Goal: Task Accomplishment & Management: Use online tool/utility

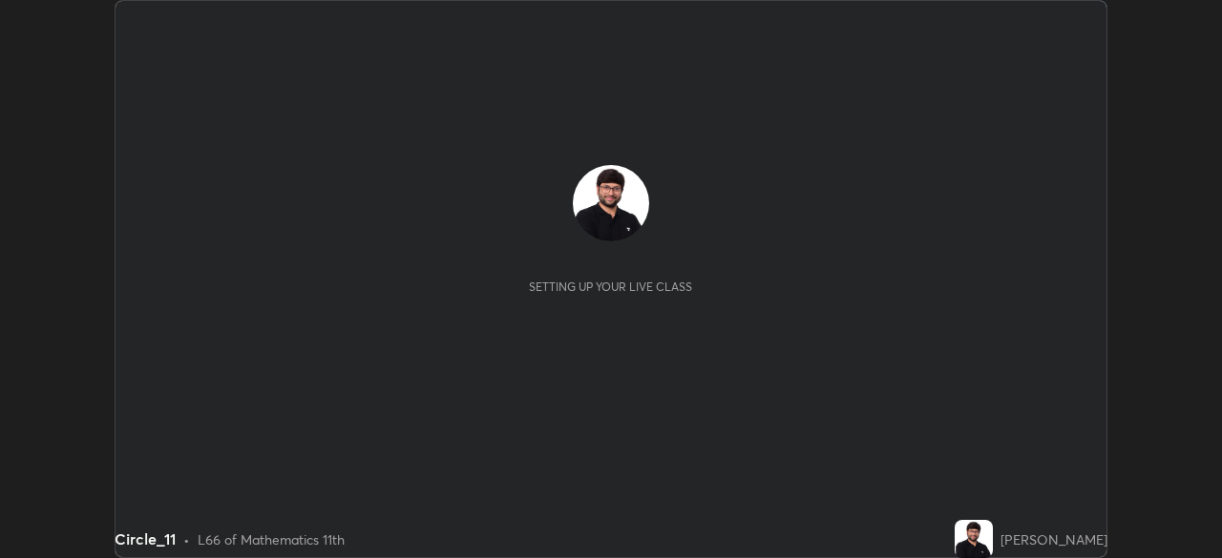
scroll to position [558, 1221]
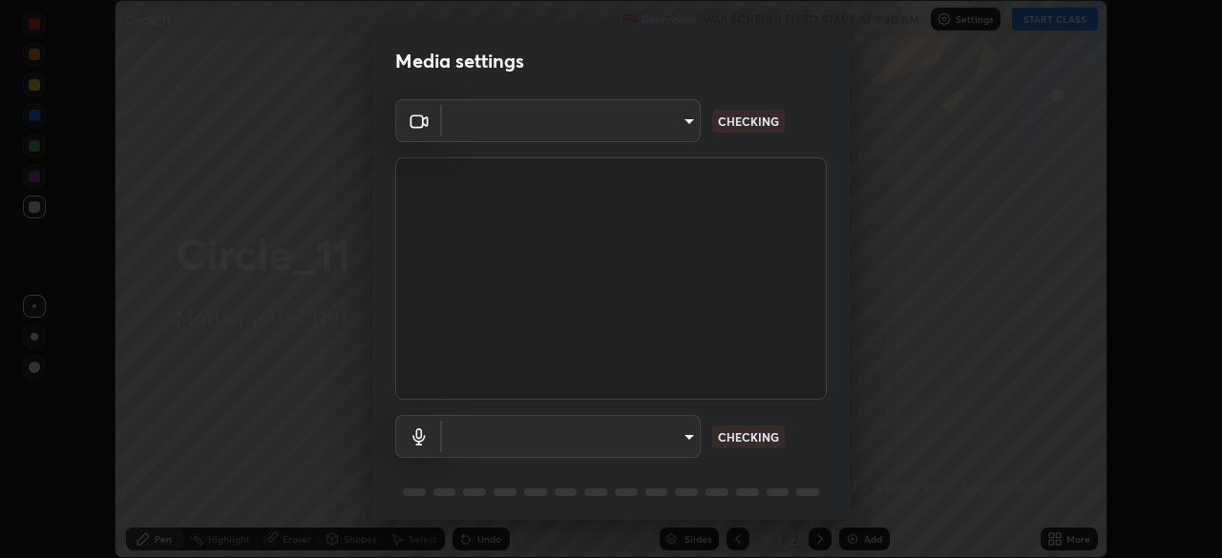
type input "573edd819c0ef8de467de5ce4ec508ac77a3347739658899c49f764764ac8f1c"
click at [676, 435] on body "Erase all Circle_11 Recording WAS SCHEDULED TO START AT 9:30 AM Settings START …" at bounding box center [611, 279] width 1222 height 558
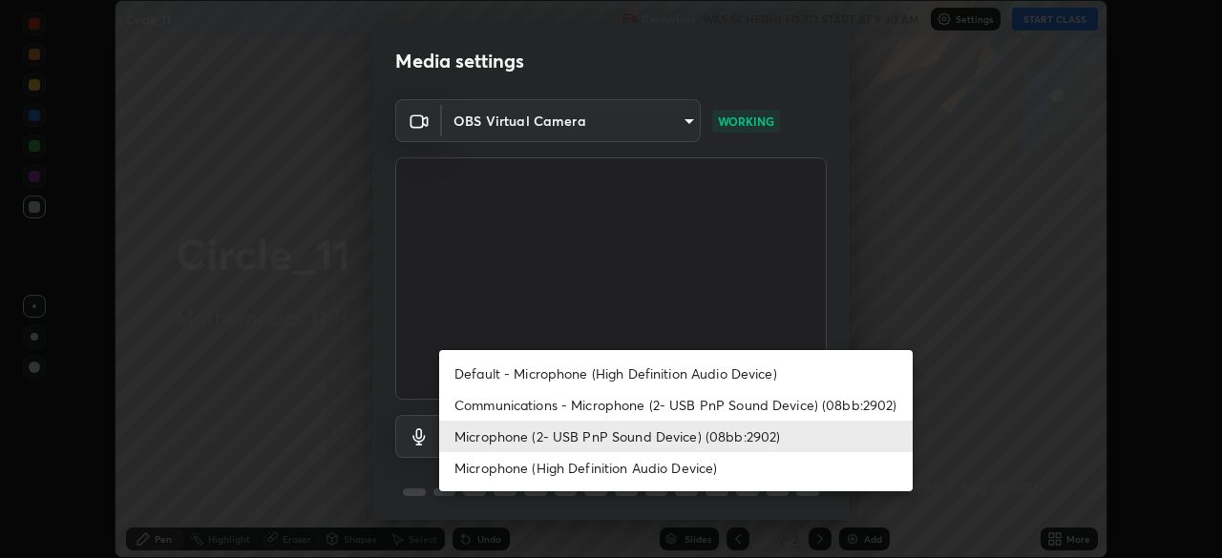
click at [613, 367] on li "Default - Microphone (High Definition Audio Device)" at bounding box center [675, 373] width 473 height 31
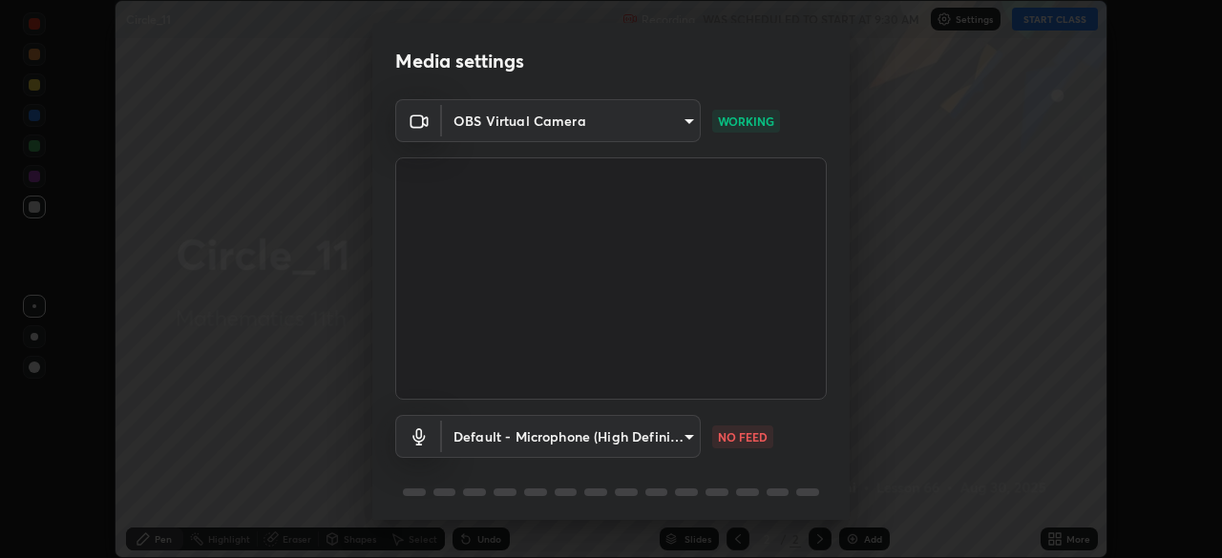
click at [679, 439] on body "Erase all Circle_11 Recording WAS SCHEDULED TO START AT 9:30 AM Settings START …" at bounding box center [611, 279] width 1222 height 558
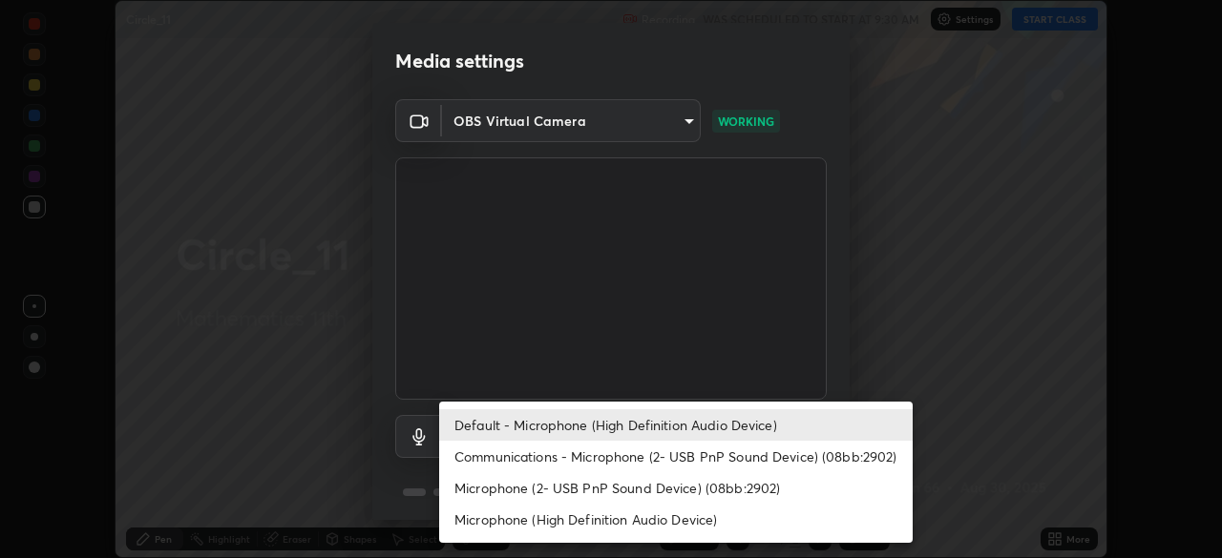
click at [559, 491] on li "Microphone (2- USB PnP Sound Device) (08bb:2902)" at bounding box center [675, 487] width 473 height 31
type input "99e4696e2c6c8d58b45f71cf8b3f21ecc77f70c5db371c62343c52de3d3b3450"
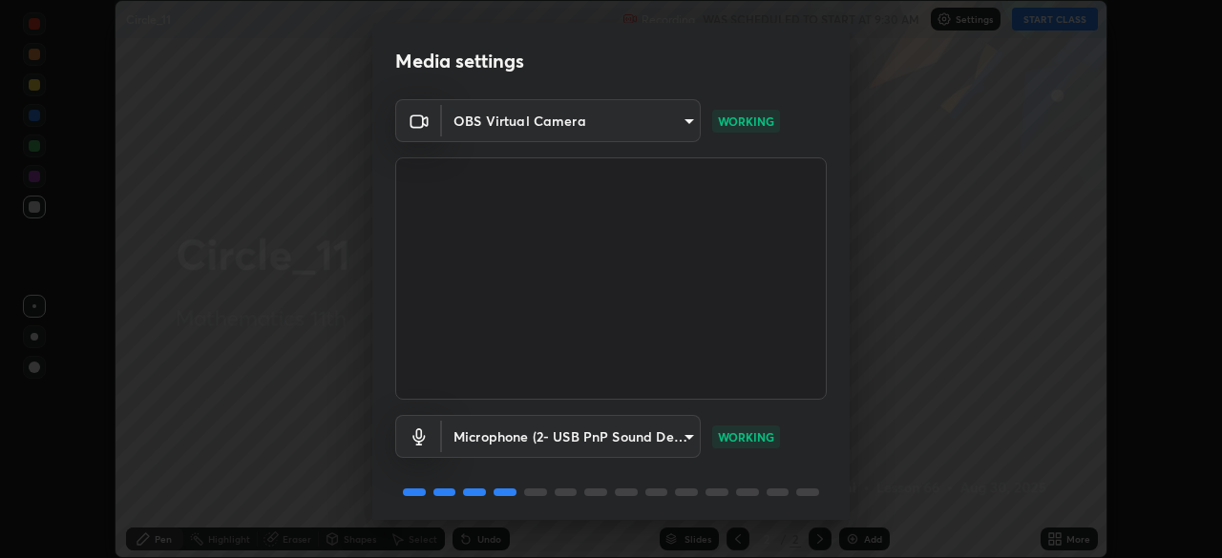
scroll to position [67, 0]
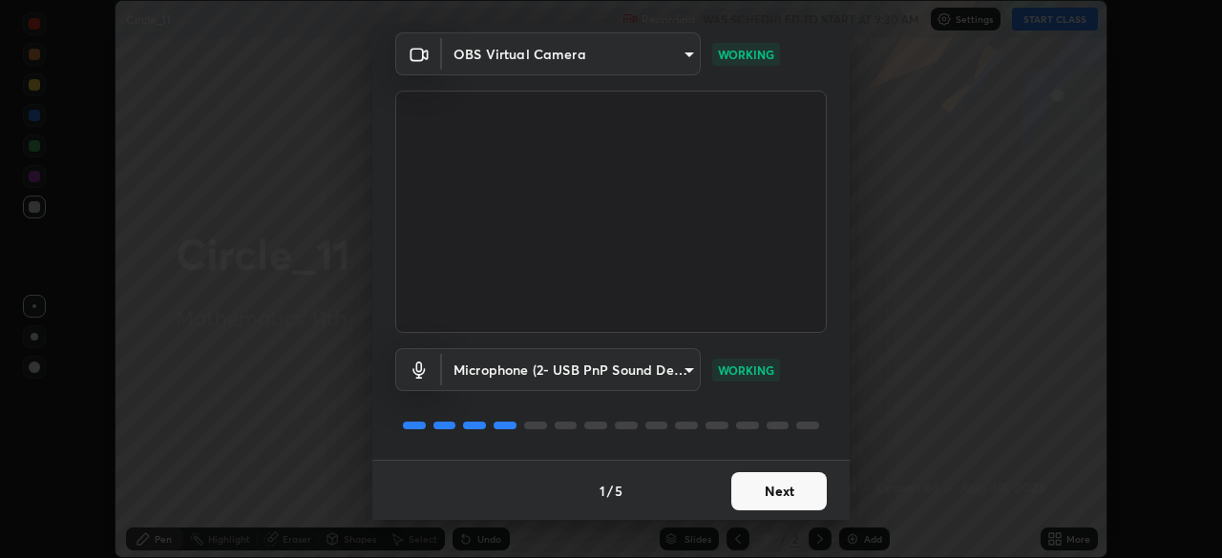
click at [779, 493] on button "Next" at bounding box center [778, 491] width 95 height 38
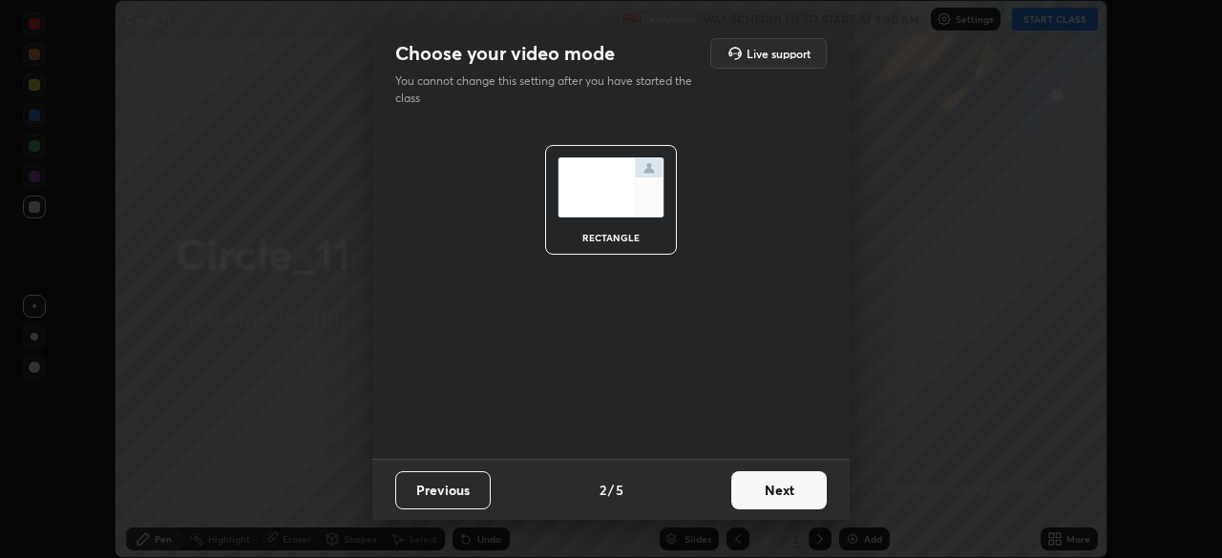
scroll to position [0, 0]
click at [783, 488] on button "Next" at bounding box center [778, 491] width 95 height 38
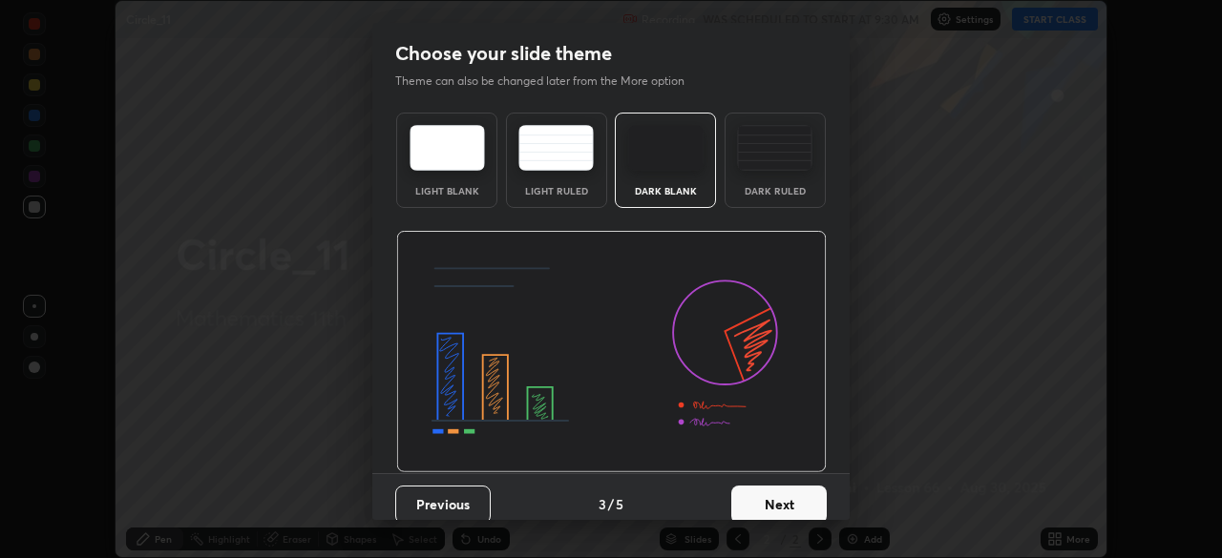
click at [787, 494] on button "Next" at bounding box center [778, 505] width 95 height 38
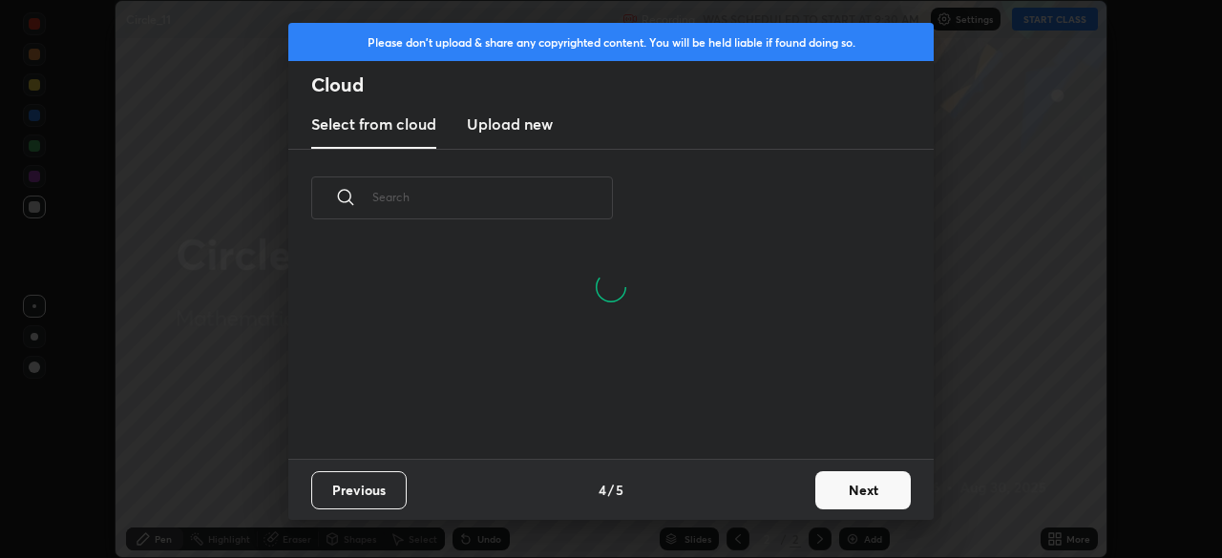
click at [832, 481] on button "Next" at bounding box center [862, 491] width 95 height 38
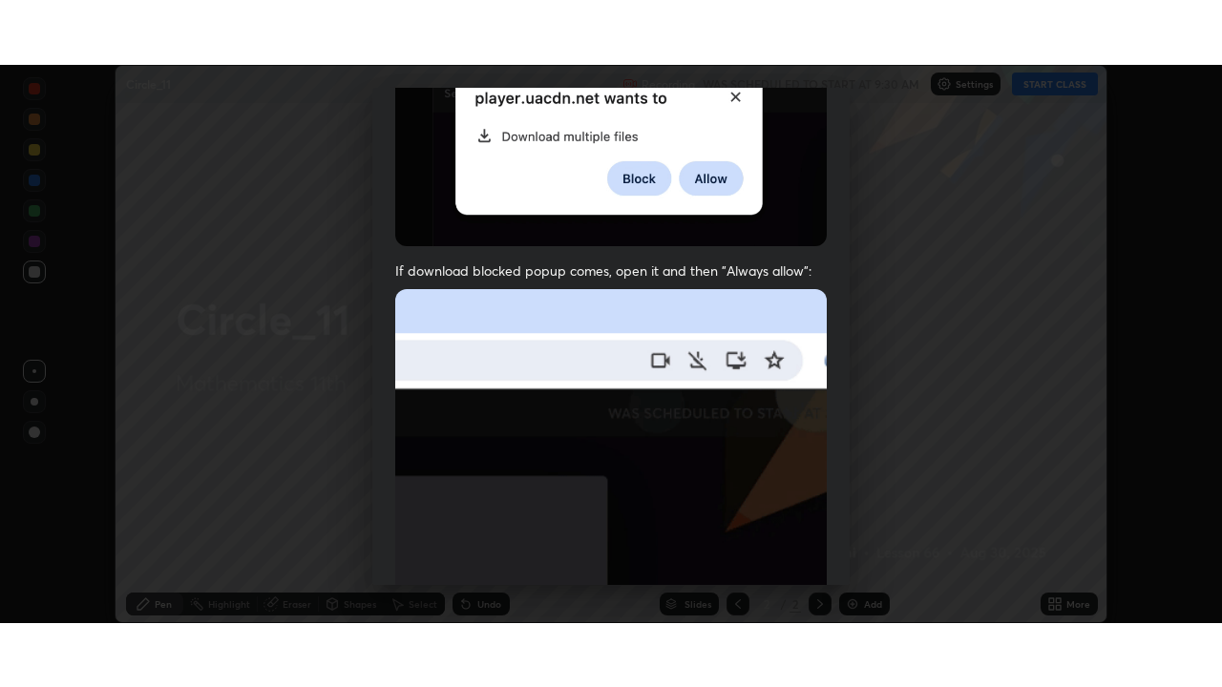
scroll to position [456, 0]
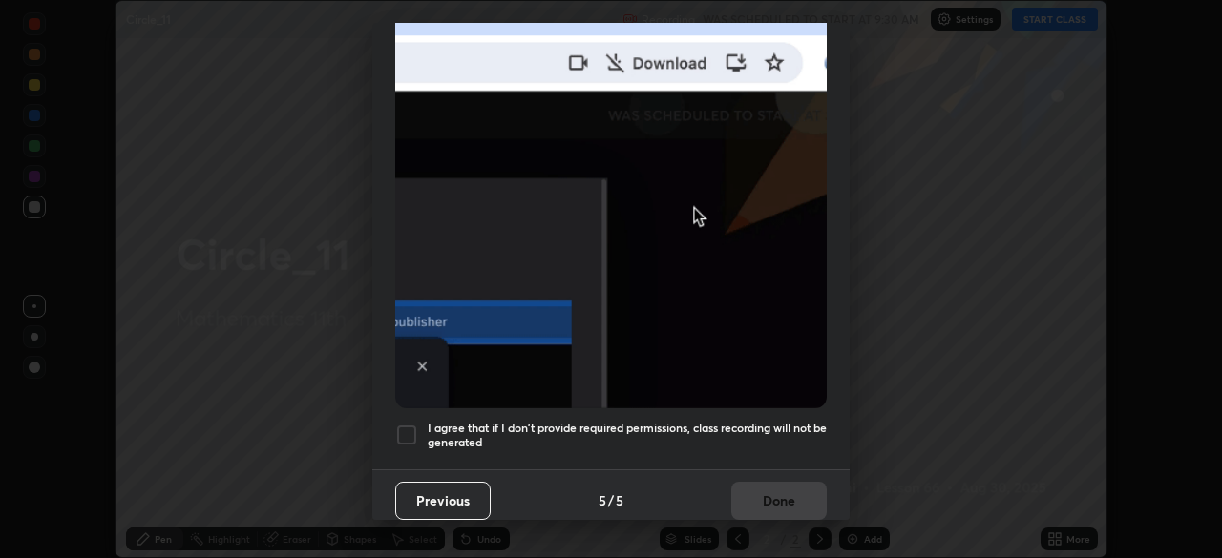
click at [409, 424] on div at bounding box center [406, 435] width 23 height 23
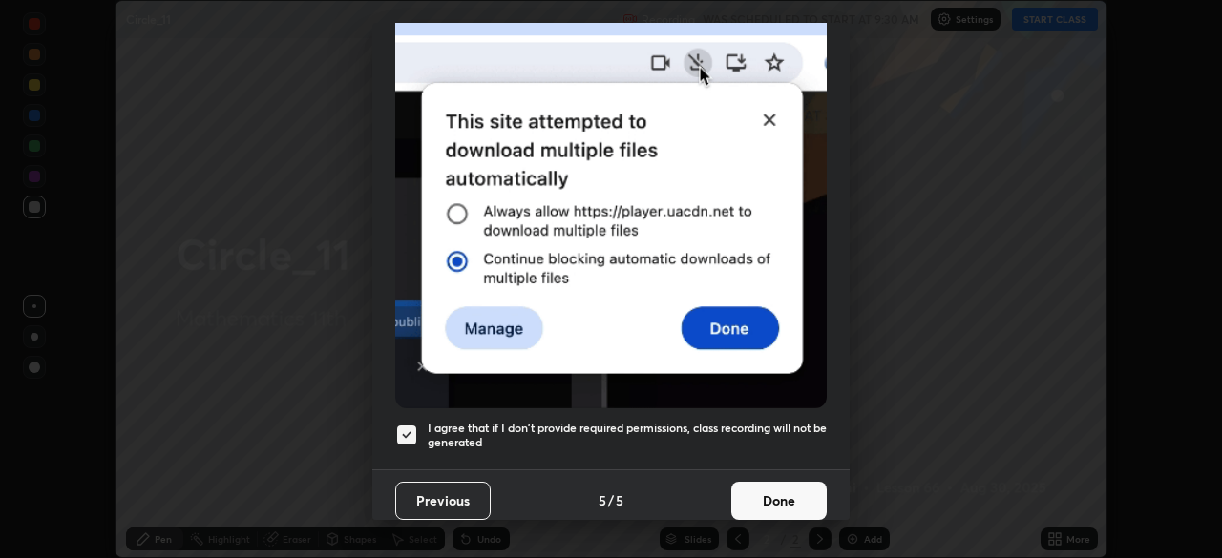
click at [780, 495] on button "Done" at bounding box center [778, 501] width 95 height 38
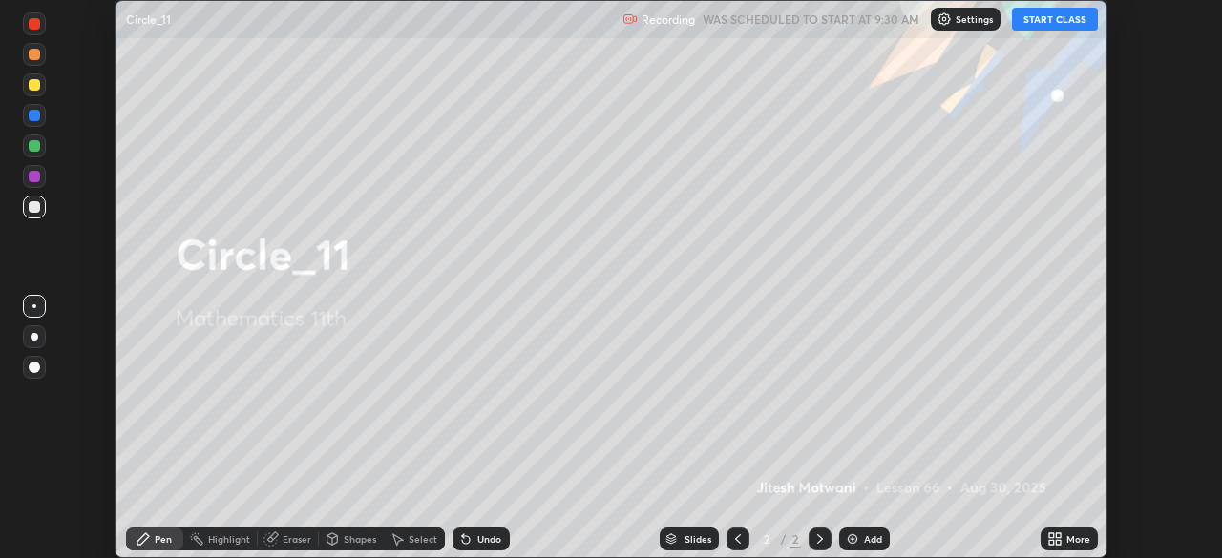
click at [1051, 21] on button "START CLASS" at bounding box center [1055, 19] width 86 height 23
click at [1070, 542] on div "More" at bounding box center [1078, 540] width 24 height 10
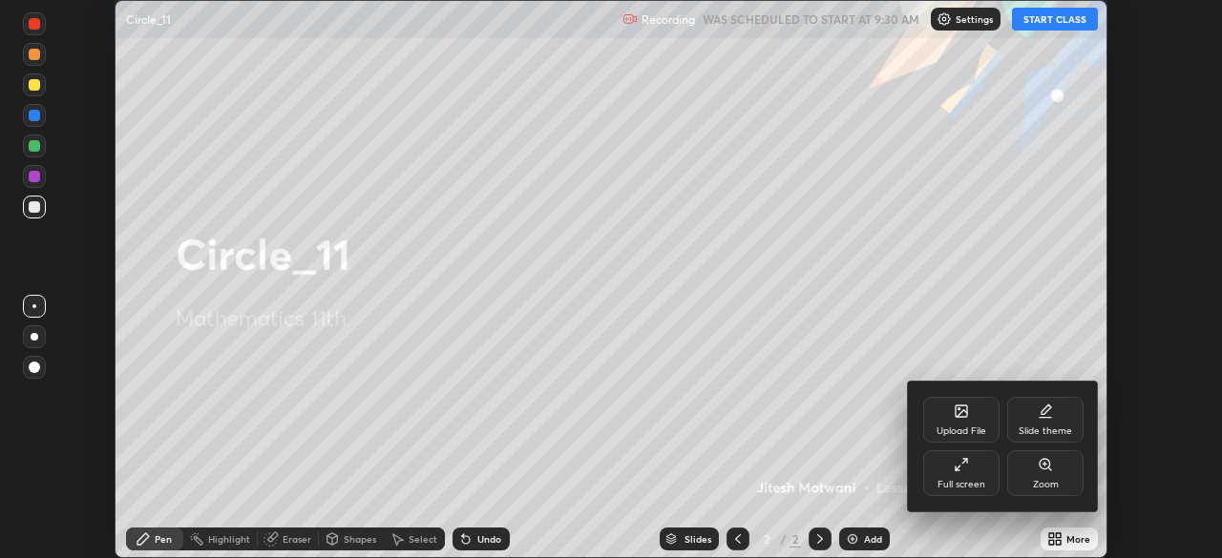
click at [953, 472] on div "Full screen" at bounding box center [961, 474] width 76 height 46
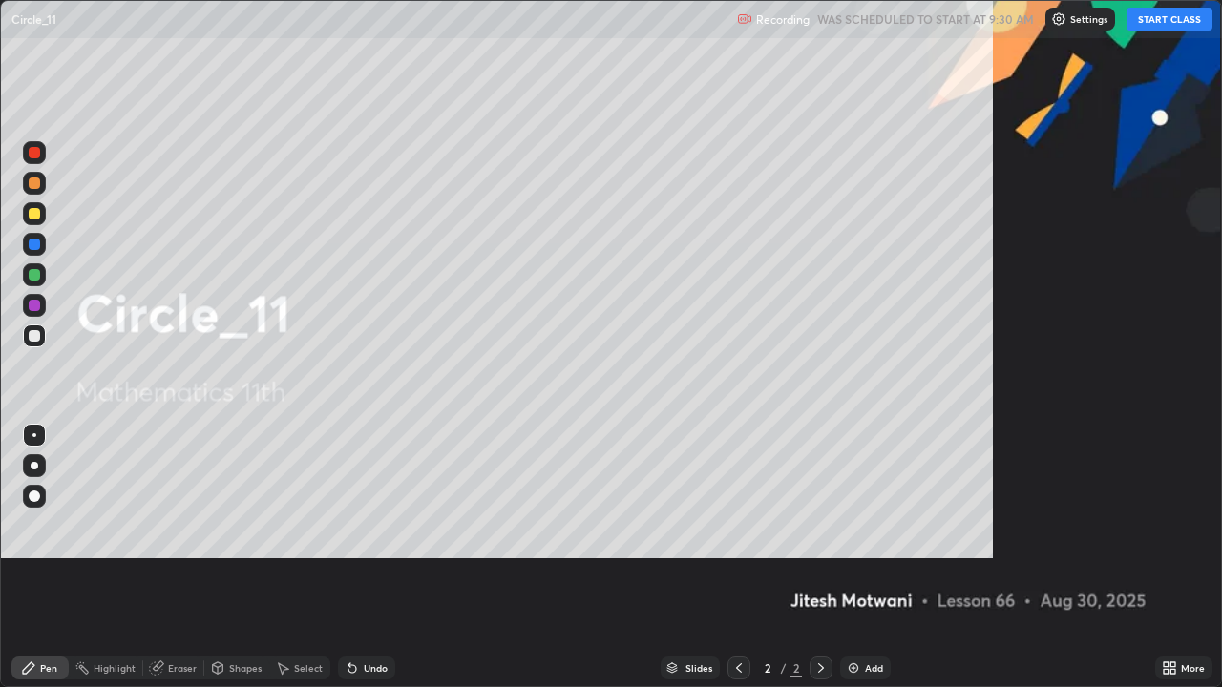
scroll to position [687, 1222]
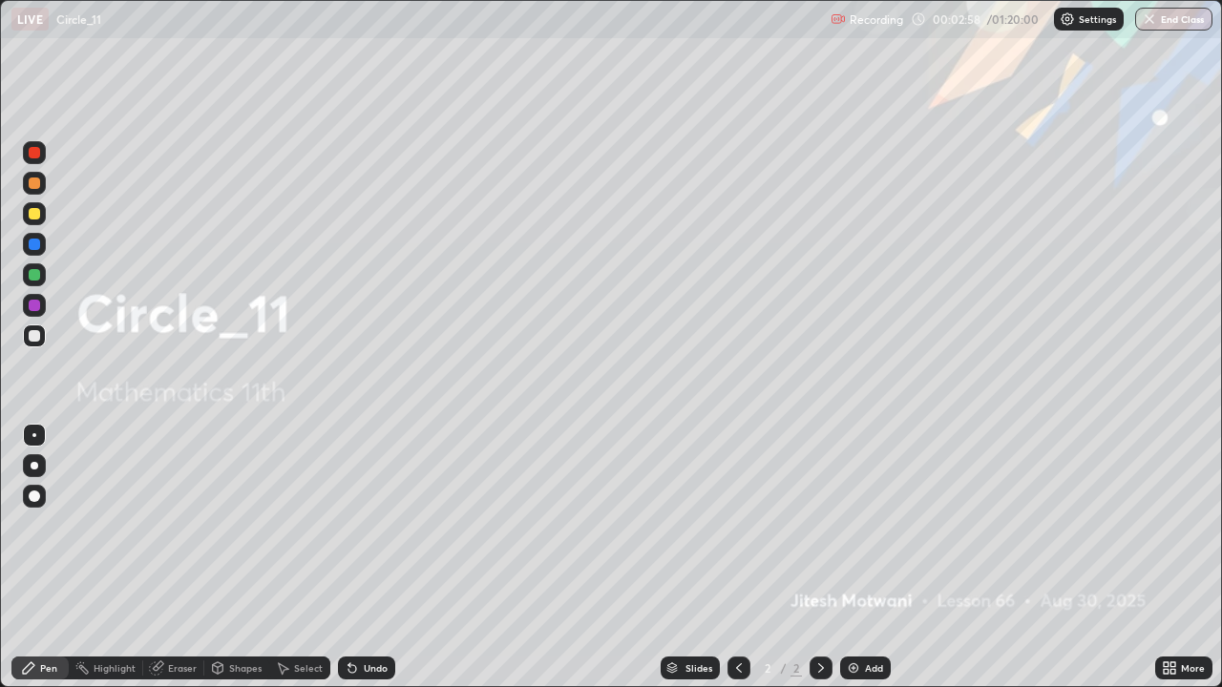
click at [861, 557] on div "Add" at bounding box center [865, 668] width 51 height 23
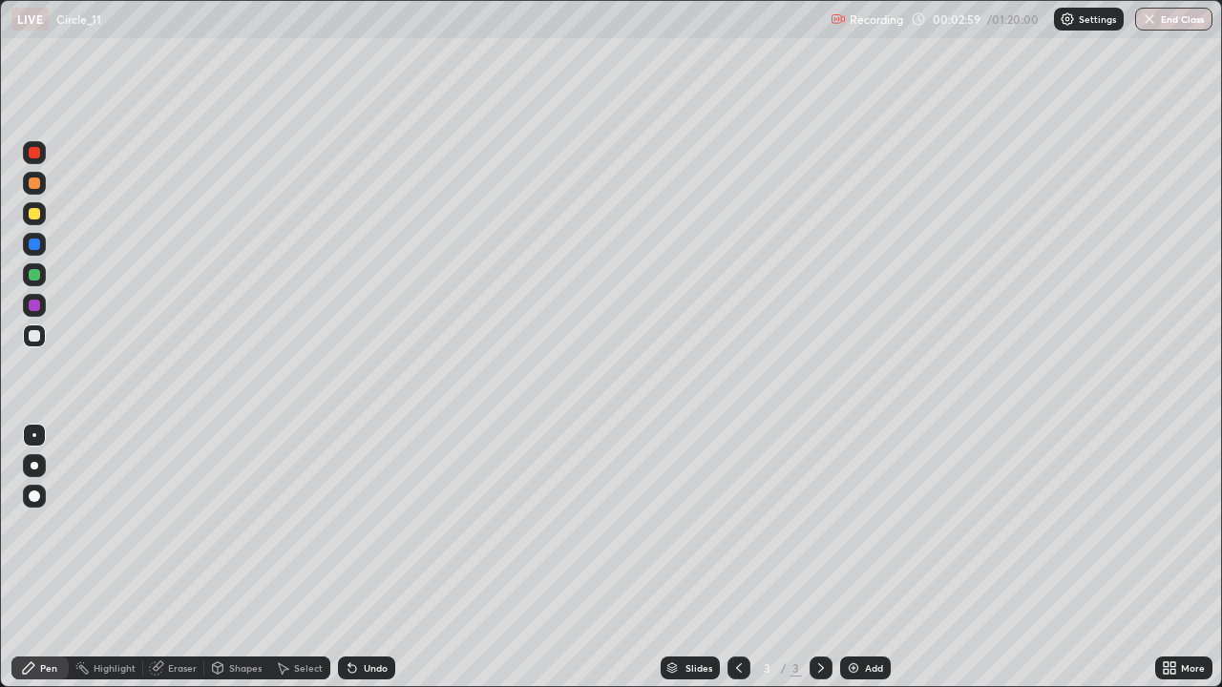
click at [34, 215] on div at bounding box center [34, 213] width 11 height 11
click at [365, 557] on div "Undo" at bounding box center [376, 668] width 24 height 10
click at [31, 332] on div at bounding box center [34, 335] width 11 height 11
click at [385, 557] on div "Undo" at bounding box center [366, 668] width 57 height 23
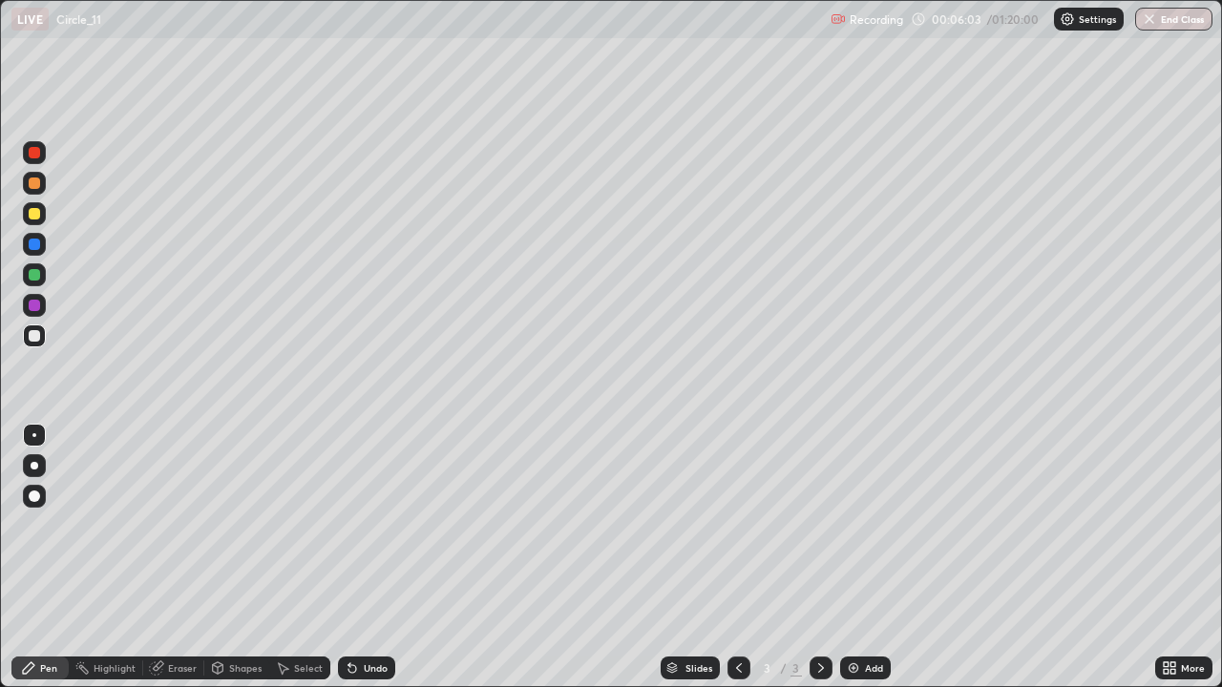
click at [34, 275] on div at bounding box center [34, 274] width 11 height 11
click at [32, 214] on div at bounding box center [34, 213] width 11 height 11
click at [34, 241] on div at bounding box center [34, 244] width 11 height 11
click at [35, 210] on div at bounding box center [34, 213] width 11 height 11
click at [290, 557] on div "Select" at bounding box center [299, 668] width 61 height 23
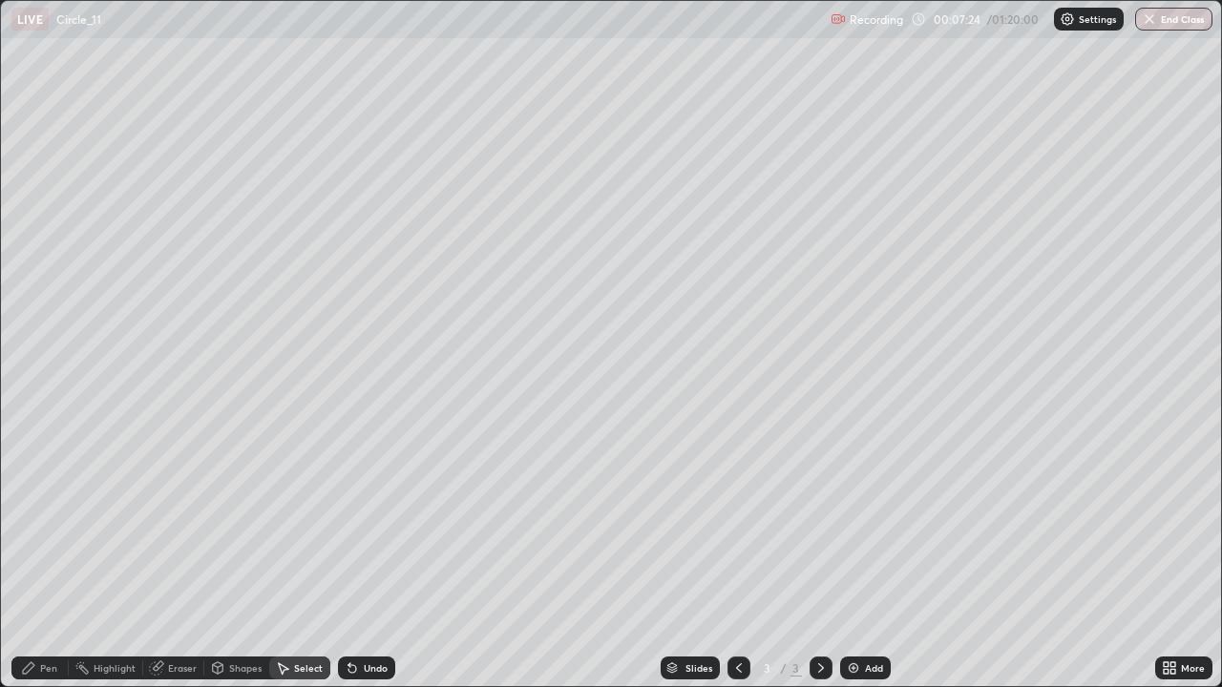
click at [241, 557] on div "Shapes" at bounding box center [245, 668] width 32 height 10
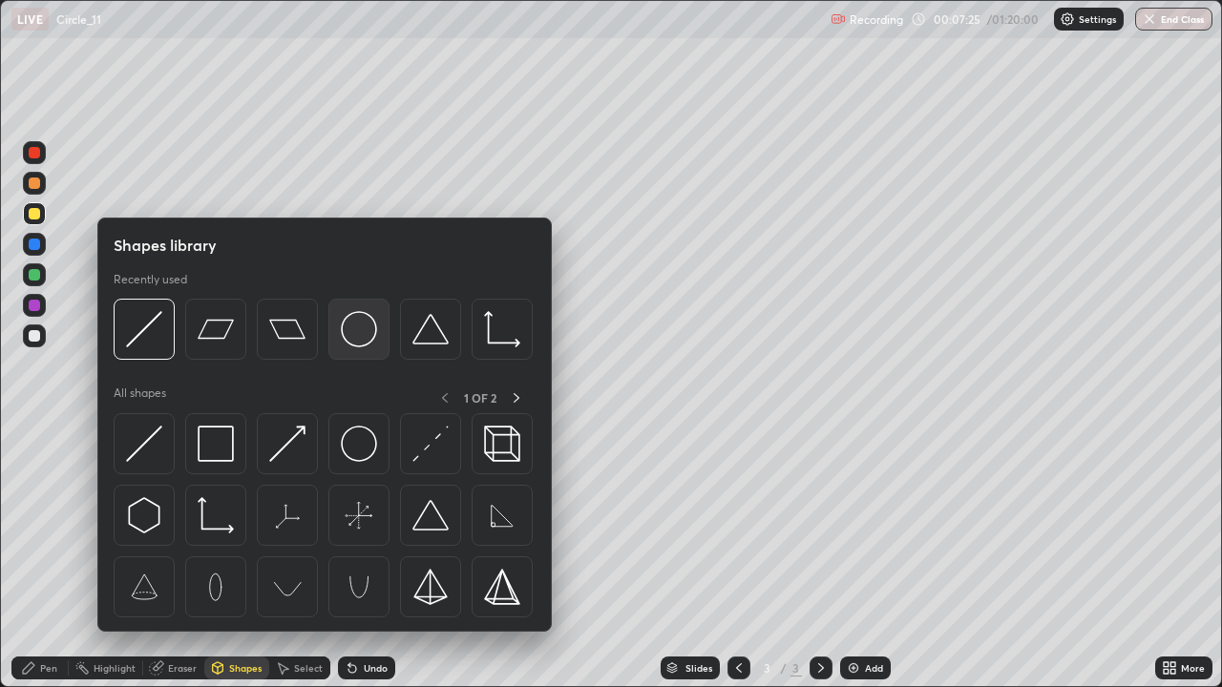
click at [347, 340] on img at bounding box center [359, 329] width 36 height 36
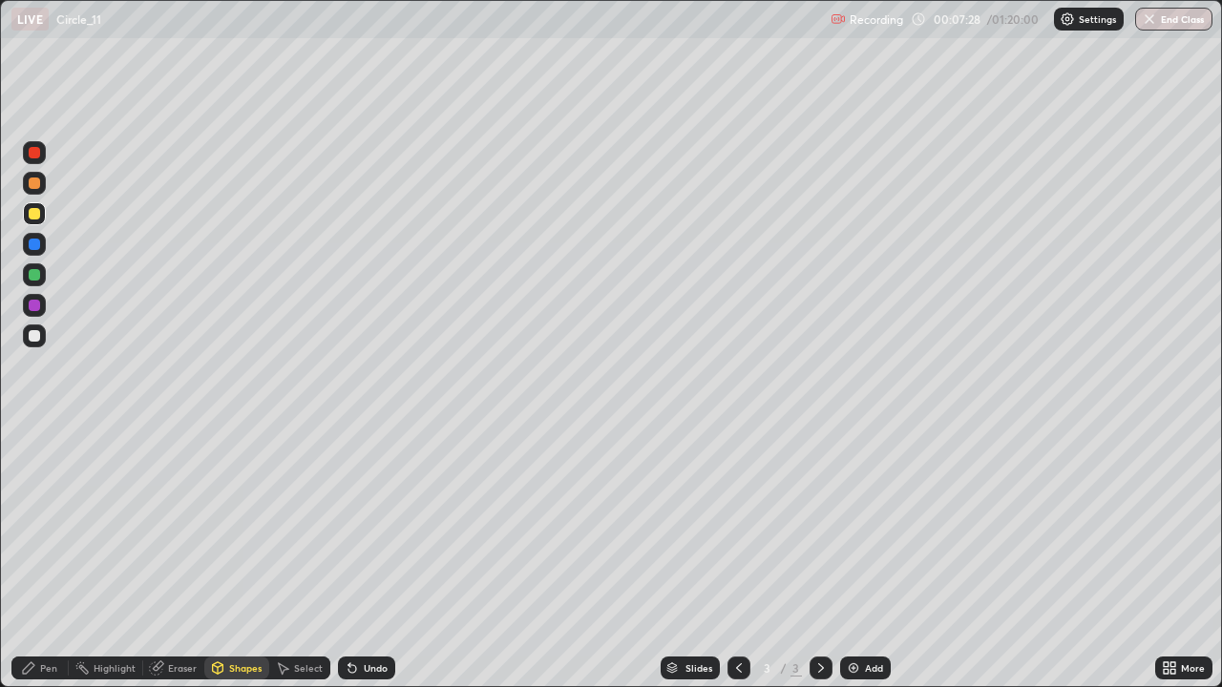
click at [244, 557] on div "Shapes" at bounding box center [236, 668] width 65 height 23
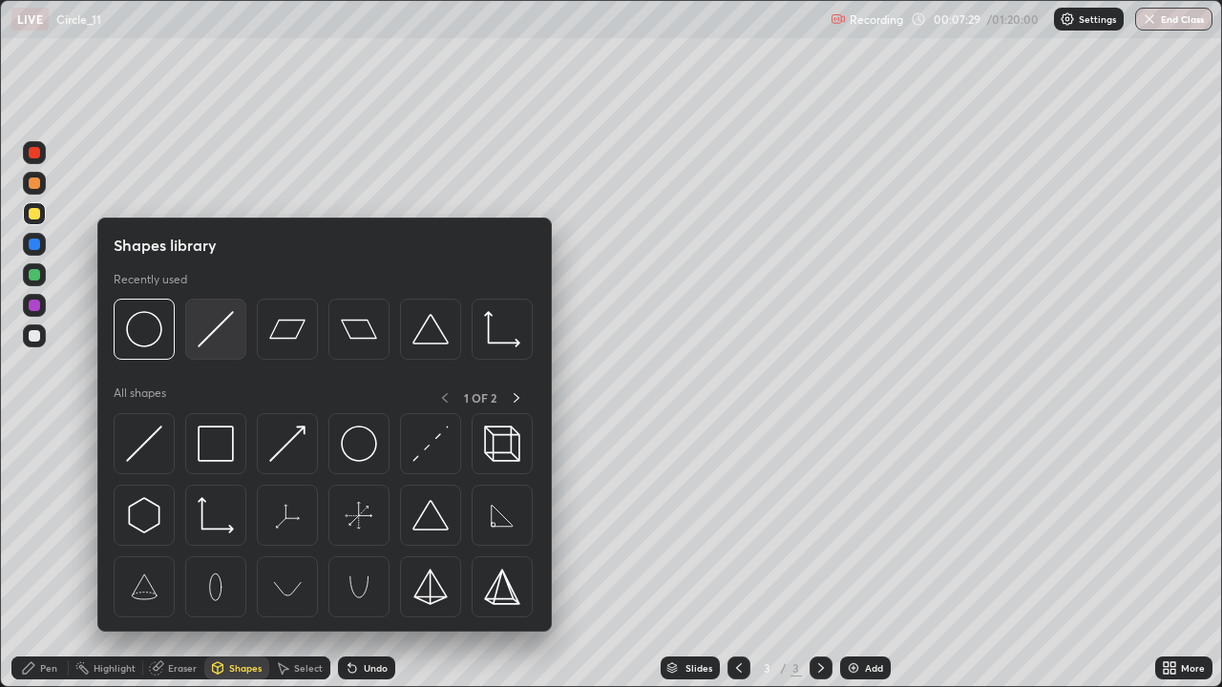
click at [210, 332] on img at bounding box center [216, 329] width 36 height 36
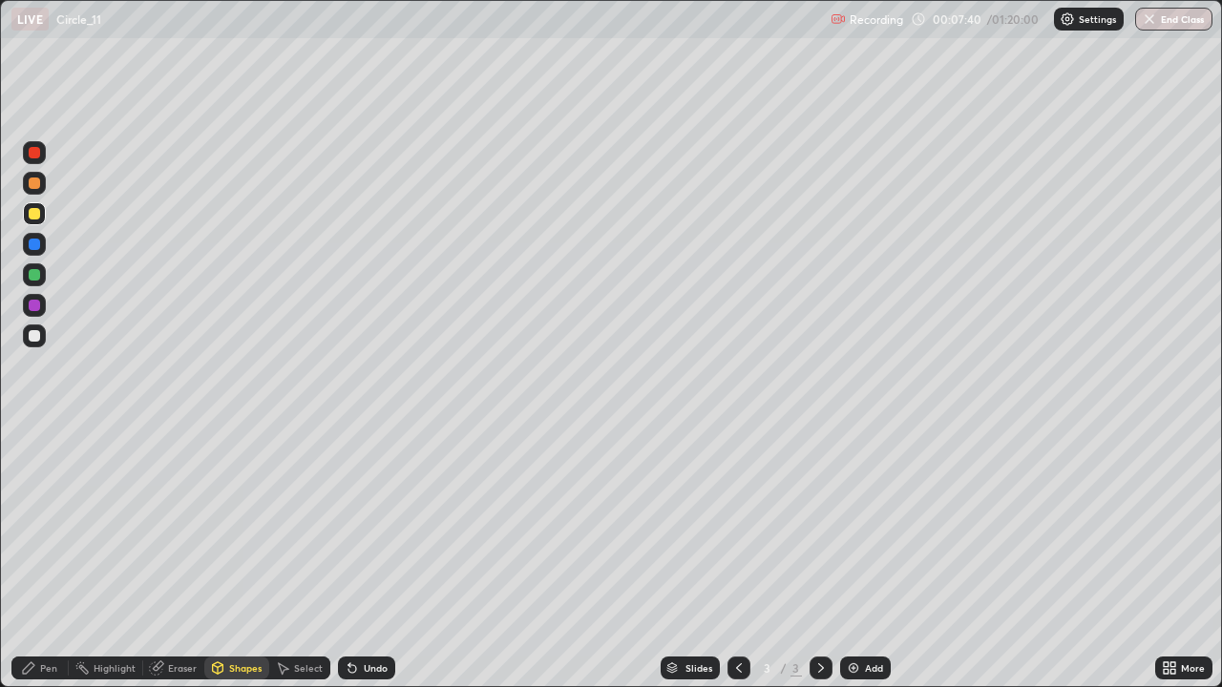
click at [364, 557] on div "Undo" at bounding box center [376, 668] width 24 height 10
click at [42, 557] on div "Pen" at bounding box center [39, 668] width 57 height 23
click at [249, 557] on div "Shapes" at bounding box center [236, 668] width 65 height 23
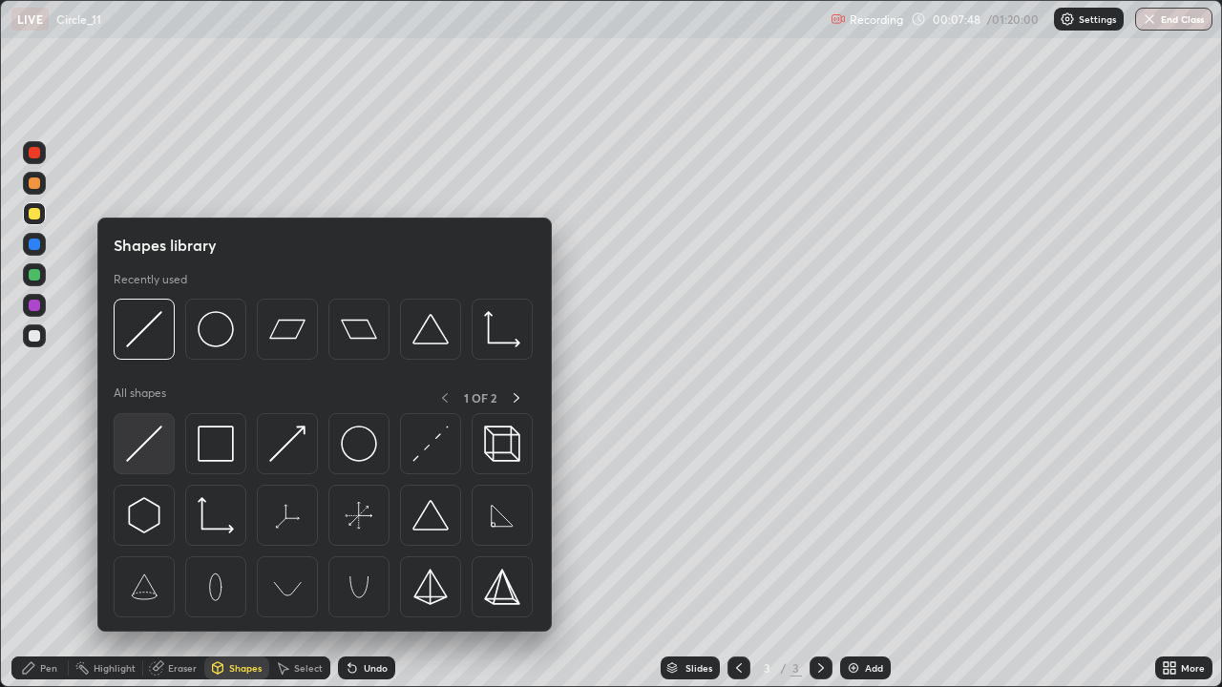
click at [163, 437] on div at bounding box center [144, 443] width 61 height 61
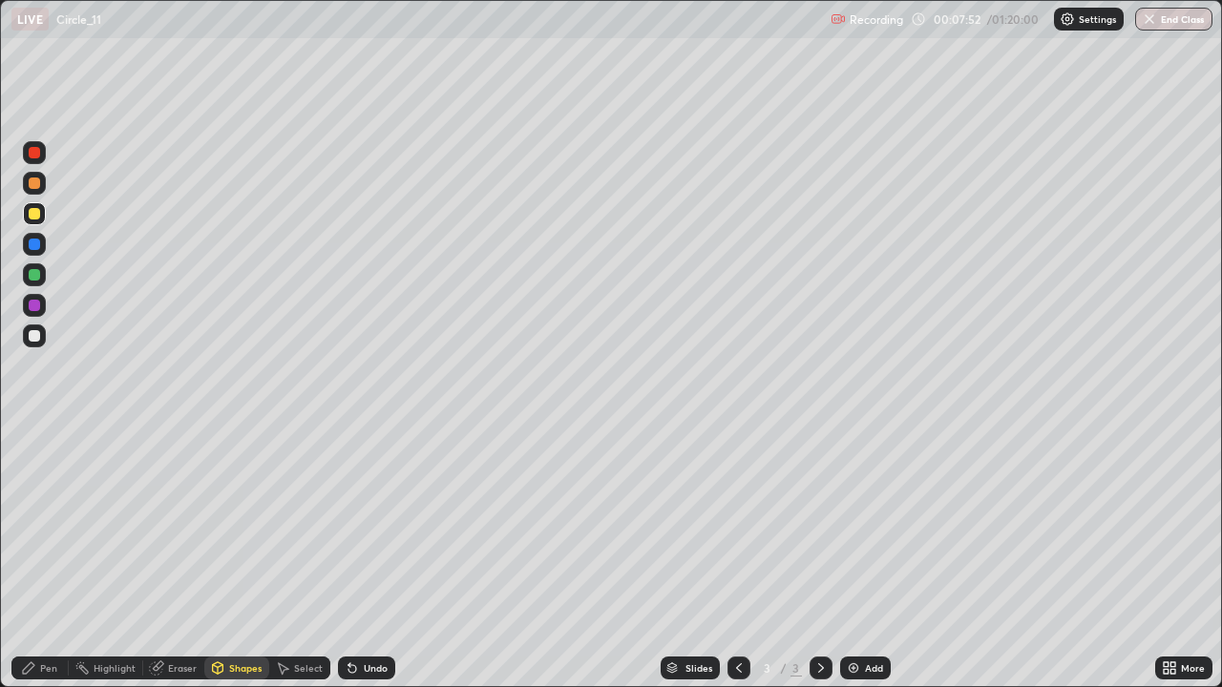
click at [372, 557] on div "Undo" at bounding box center [366, 668] width 57 height 23
click at [34, 557] on icon at bounding box center [28, 668] width 15 height 15
click at [31, 338] on div at bounding box center [34, 335] width 11 height 11
click at [367, 557] on div "Undo" at bounding box center [376, 668] width 24 height 10
click at [369, 557] on div "Undo" at bounding box center [376, 668] width 24 height 10
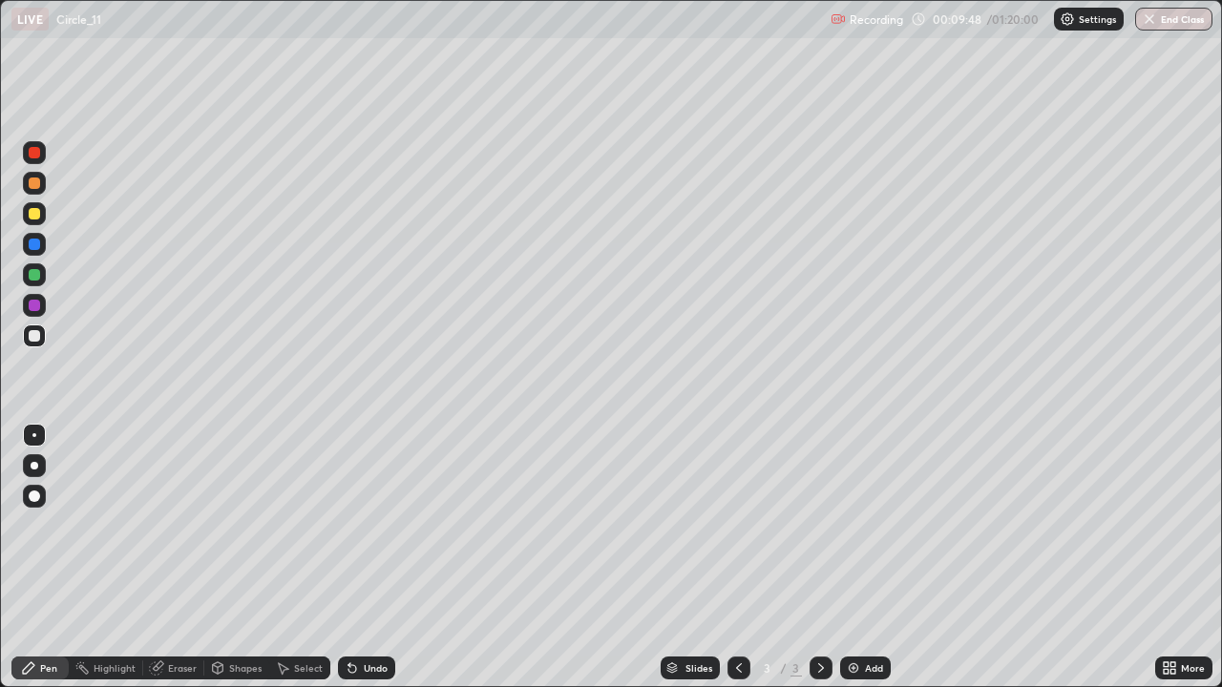
click at [360, 557] on div "Undo" at bounding box center [366, 668] width 57 height 23
click at [367, 557] on div "Undo" at bounding box center [366, 668] width 57 height 23
click at [361, 557] on div "Undo" at bounding box center [366, 668] width 57 height 23
click at [874, 557] on div "Add" at bounding box center [874, 668] width 18 height 10
click at [745, 557] on div at bounding box center [738, 668] width 23 height 23
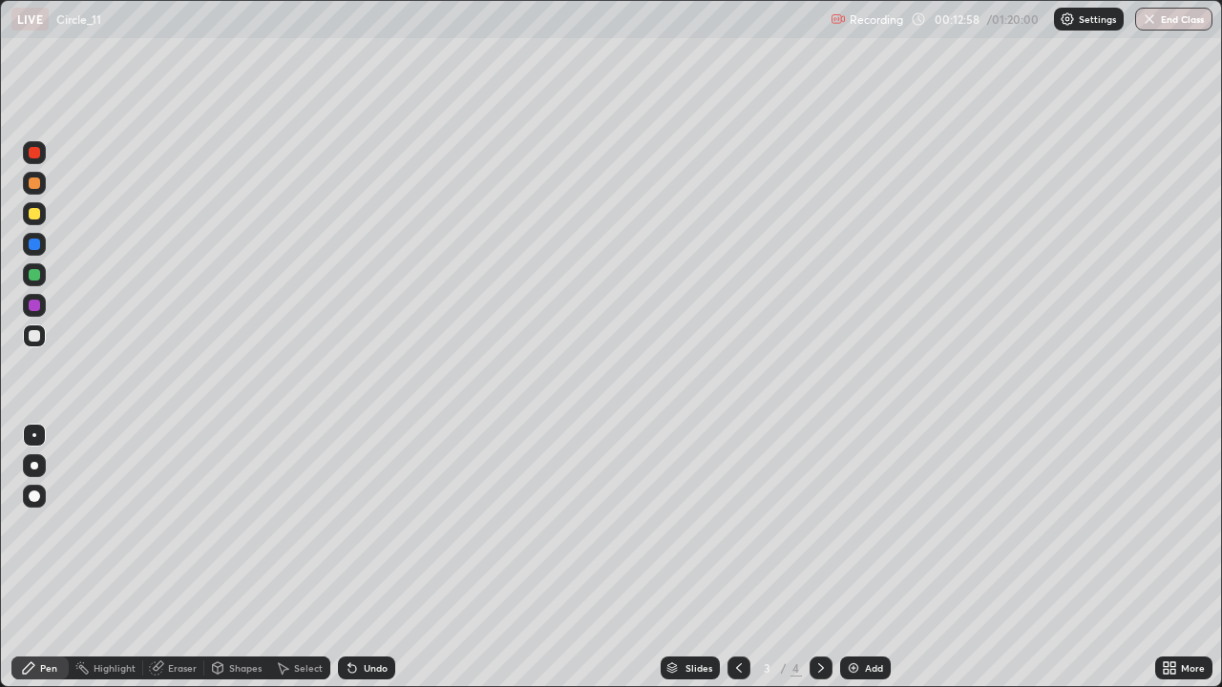
click at [819, 557] on icon at bounding box center [820, 668] width 15 height 15
click at [29, 215] on div at bounding box center [34, 213] width 11 height 11
click at [367, 557] on div "Undo" at bounding box center [376, 668] width 24 height 10
click at [869, 557] on div "Add" at bounding box center [874, 668] width 18 height 10
click at [34, 338] on div at bounding box center [34, 335] width 11 height 11
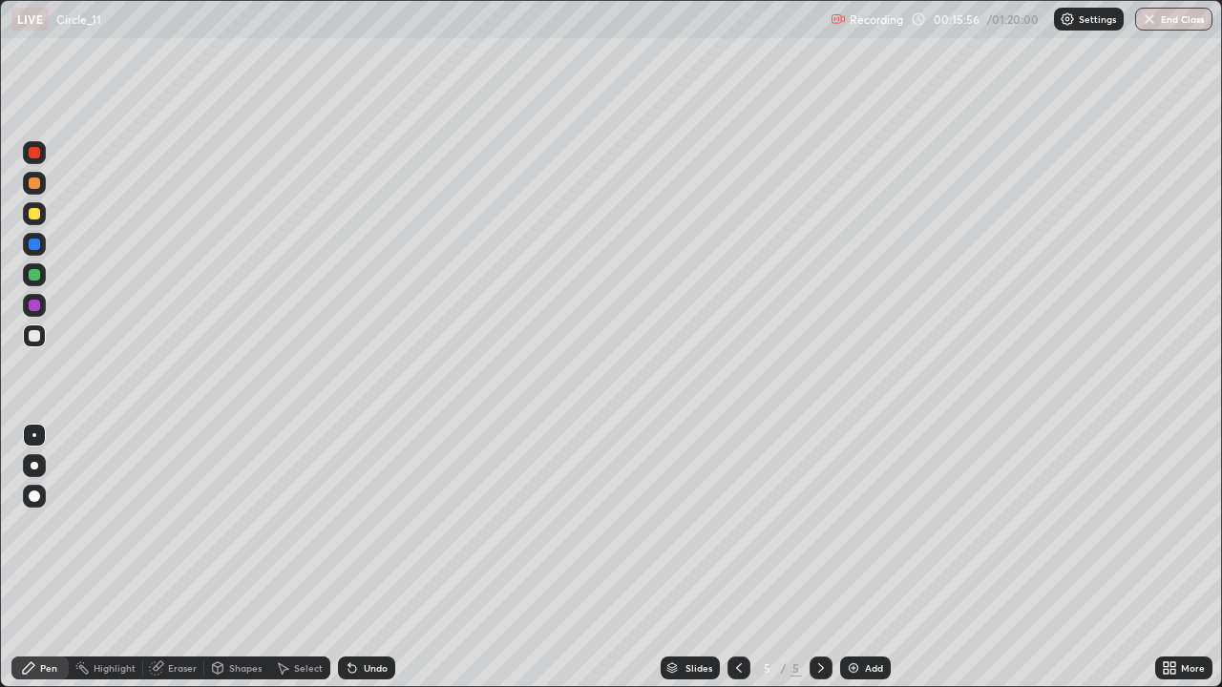
click at [33, 221] on div at bounding box center [34, 213] width 23 height 23
click at [229, 557] on div "Shapes" at bounding box center [236, 668] width 65 height 23
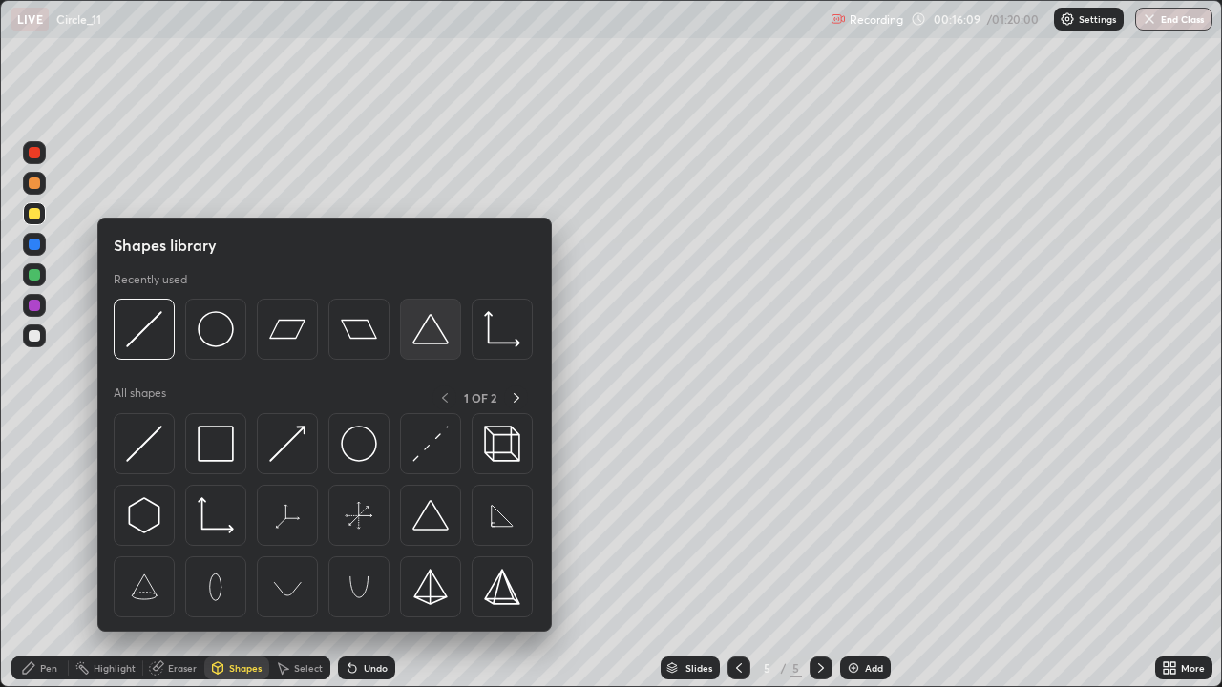
click at [424, 340] on img at bounding box center [430, 329] width 36 height 36
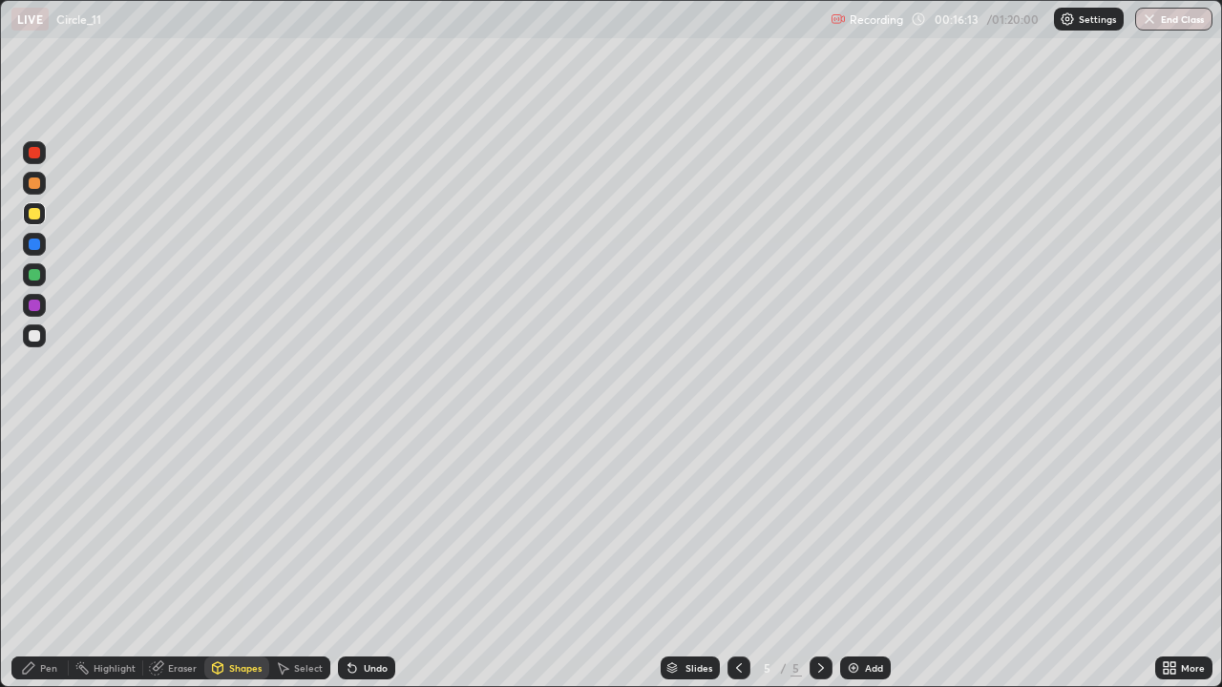
click at [377, 557] on div "Undo" at bounding box center [376, 668] width 24 height 10
click at [246, 557] on div "Shapes" at bounding box center [245, 668] width 32 height 10
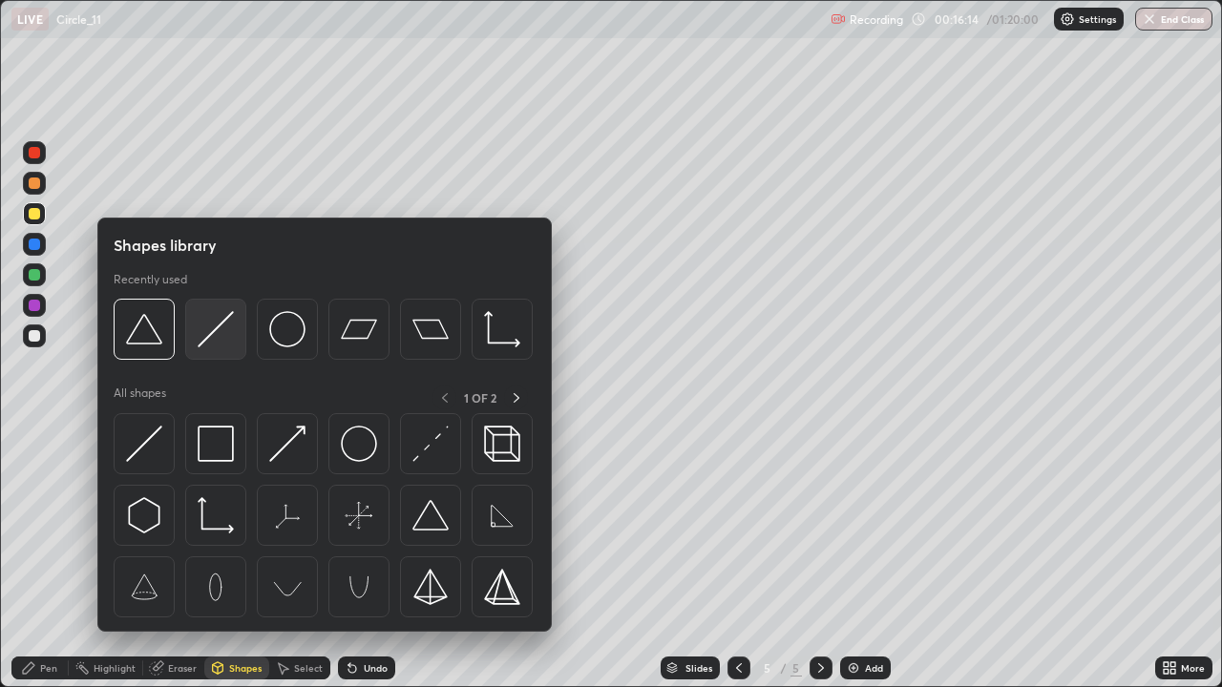
click at [220, 334] on img at bounding box center [216, 329] width 36 height 36
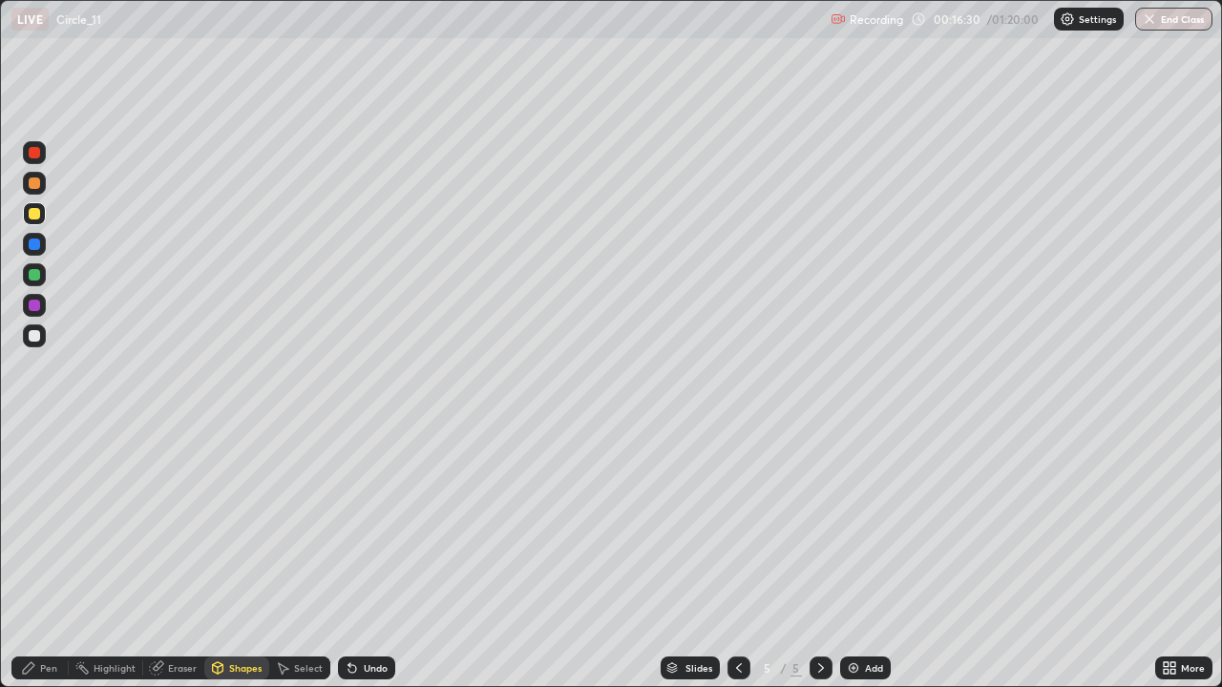
click at [29, 339] on div at bounding box center [34, 335] width 11 height 11
click at [25, 557] on div "Pen" at bounding box center [39, 668] width 57 height 23
click at [356, 557] on icon at bounding box center [352, 668] width 15 height 15
click at [234, 557] on div "Shapes" at bounding box center [245, 668] width 32 height 10
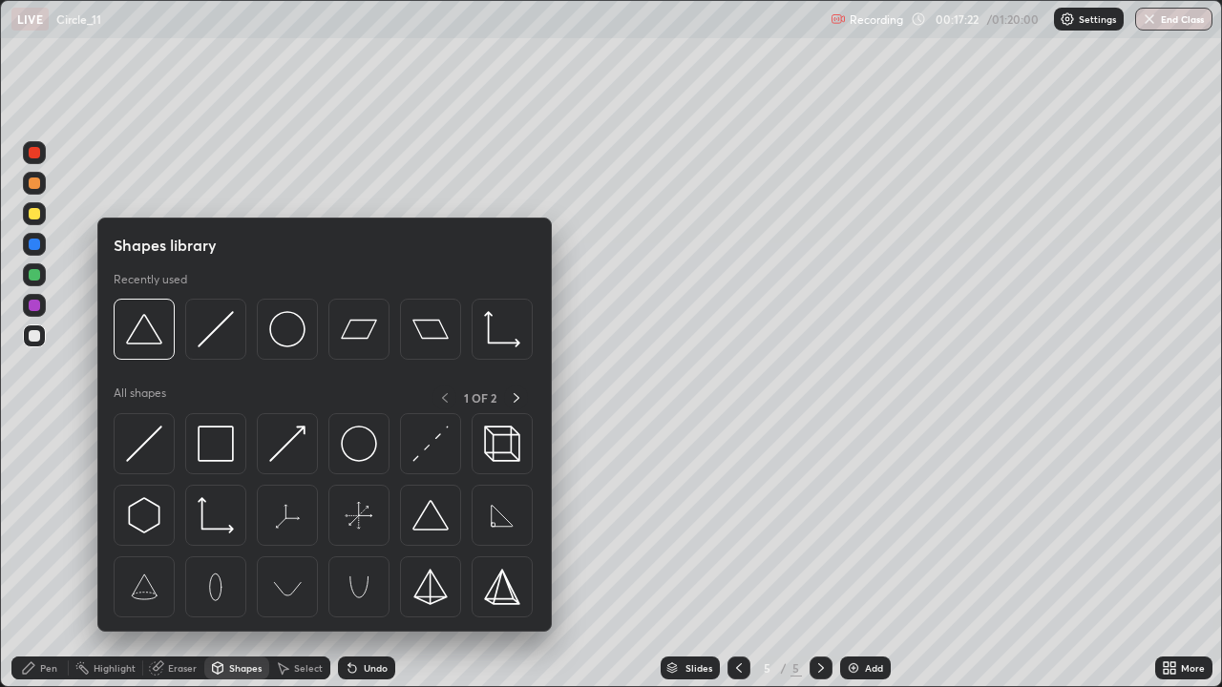
click at [234, 557] on div "Shapes" at bounding box center [245, 668] width 32 height 10
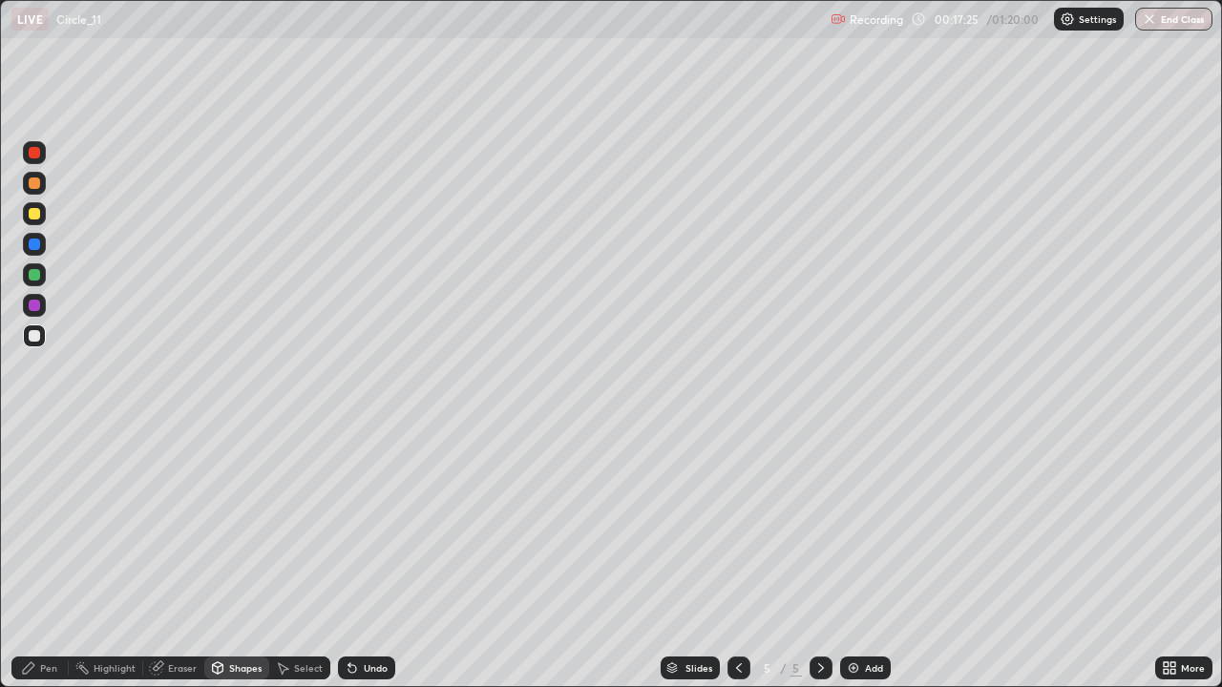
click at [49, 557] on div "Pen" at bounding box center [48, 668] width 17 height 10
click at [0, 246] on div "Setting up your live class" at bounding box center [611, 343] width 1222 height 687
click at [29, 249] on div at bounding box center [34, 244] width 23 height 23
click at [34, 333] on div at bounding box center [34, 335] width 11 height 11
click at [369, 557] on div "Undo" at bounding box center [376, 668] width 24 height 10
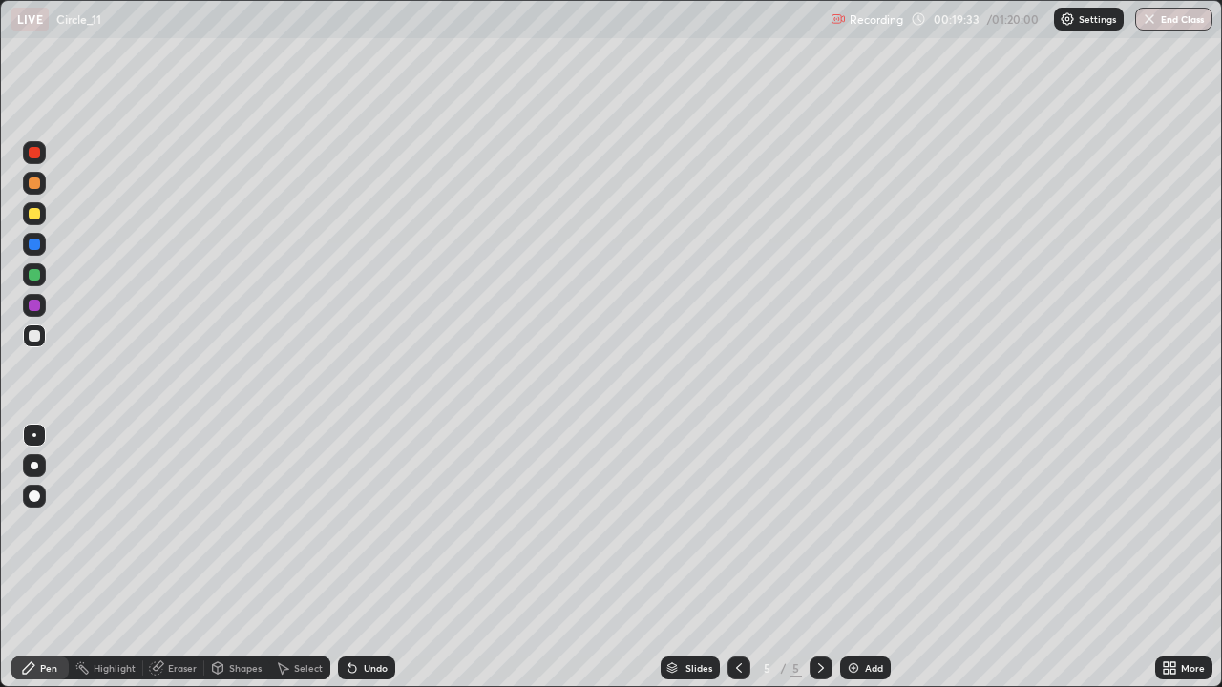
click at [36, 215] on div at bounding box center [34, 213] width 11 height 11
click at [37, 248] on div at bounding box center [34, 244] width 11 height 11
click at [29, 277] on div at bounding box center [34, 274] width 11 height 11
click at [34, 214] on div at bounding box center [34, 213] width 11 height 11
click at [240, 557] on div "Shapes" at bounding box center [245, 668] width 32 height 10
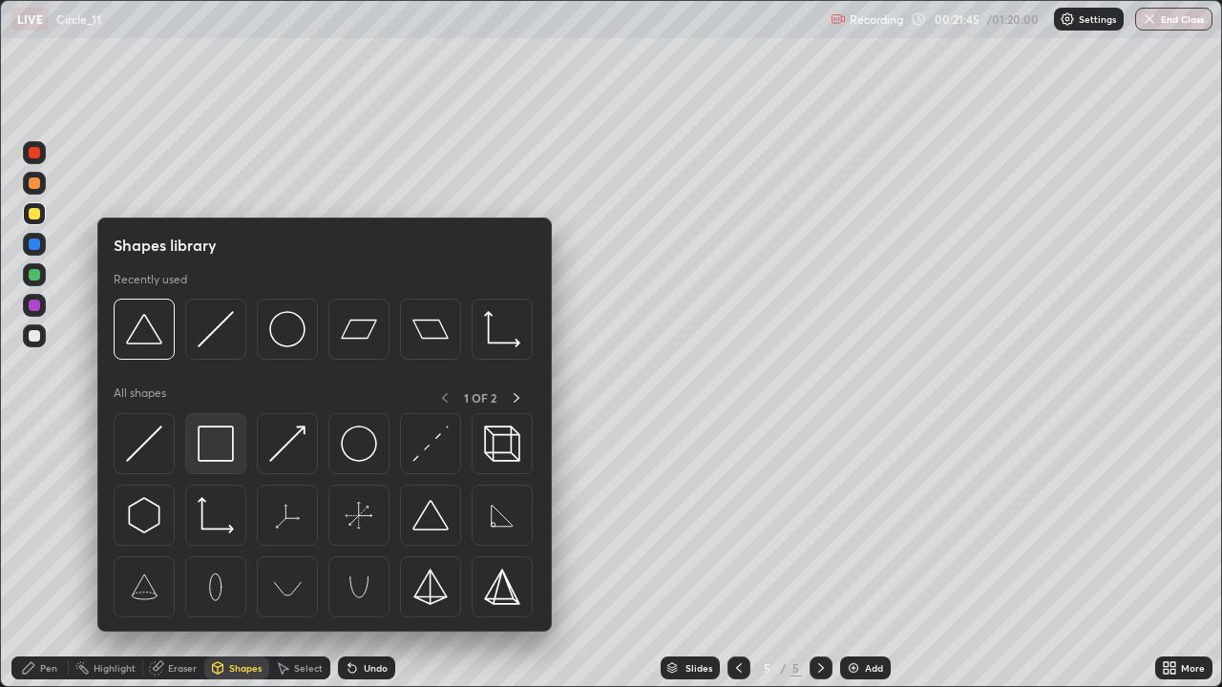
click at [215, 439] on img at bounding box center [216, 444] width 36 height 36
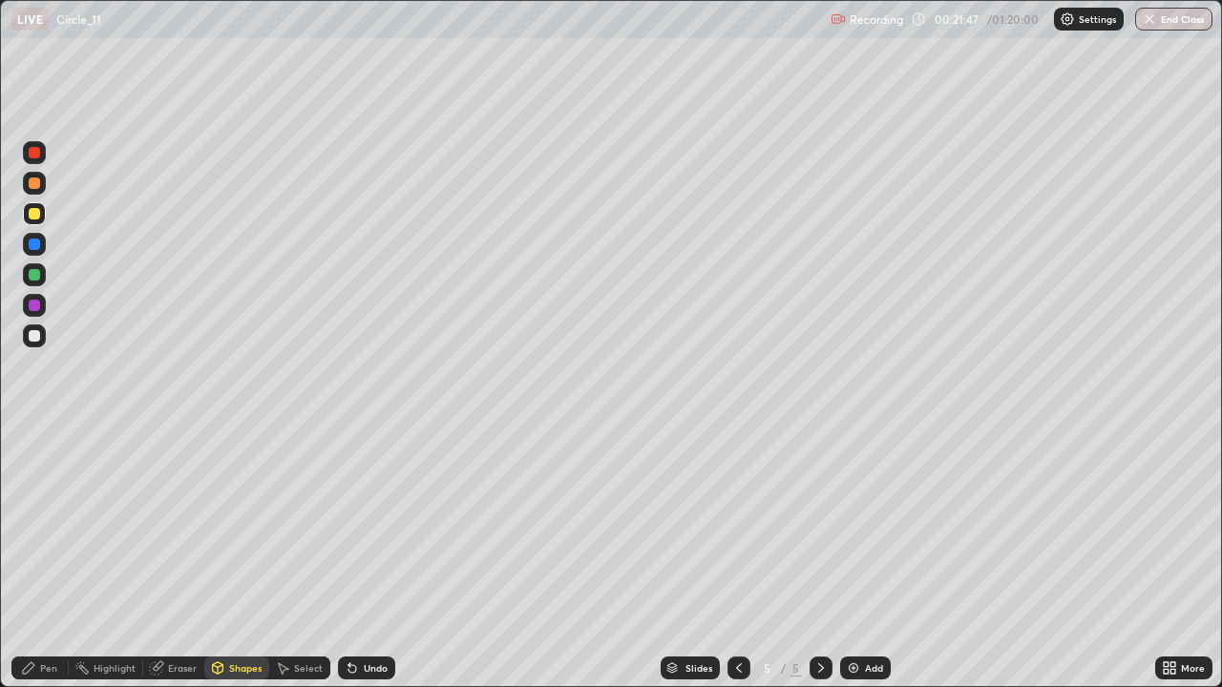
click at [245, 557] on div "Shapes" at bounding box center [236, 668] width 65 height 23
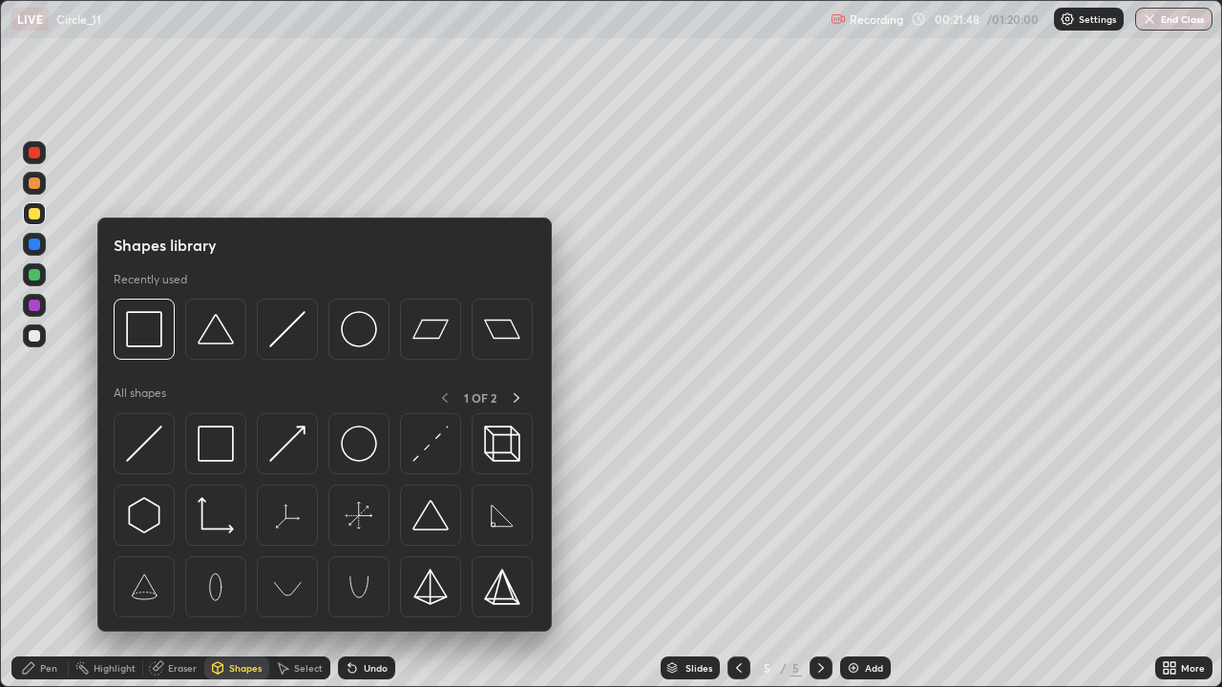
click at [285, 335] on img at bounding box center [287, 329] width 36 height 36
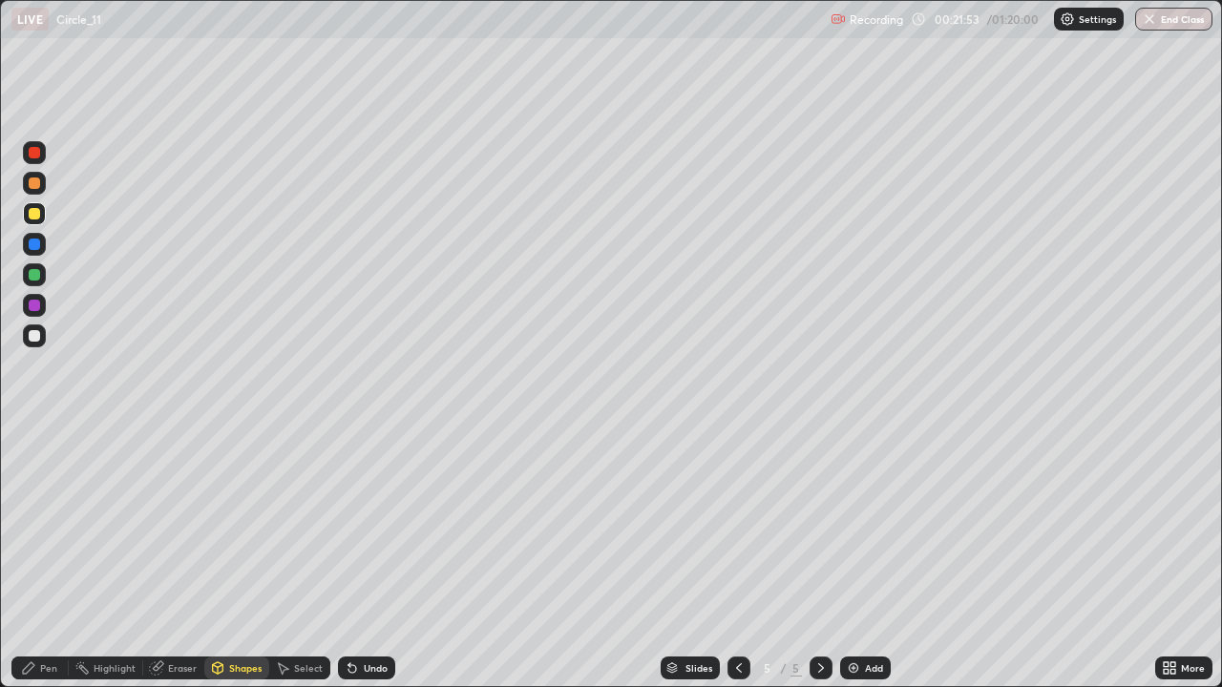
click at [241, 557] on div "Shapes" at bounding box center [245, 668] width 32 height 10
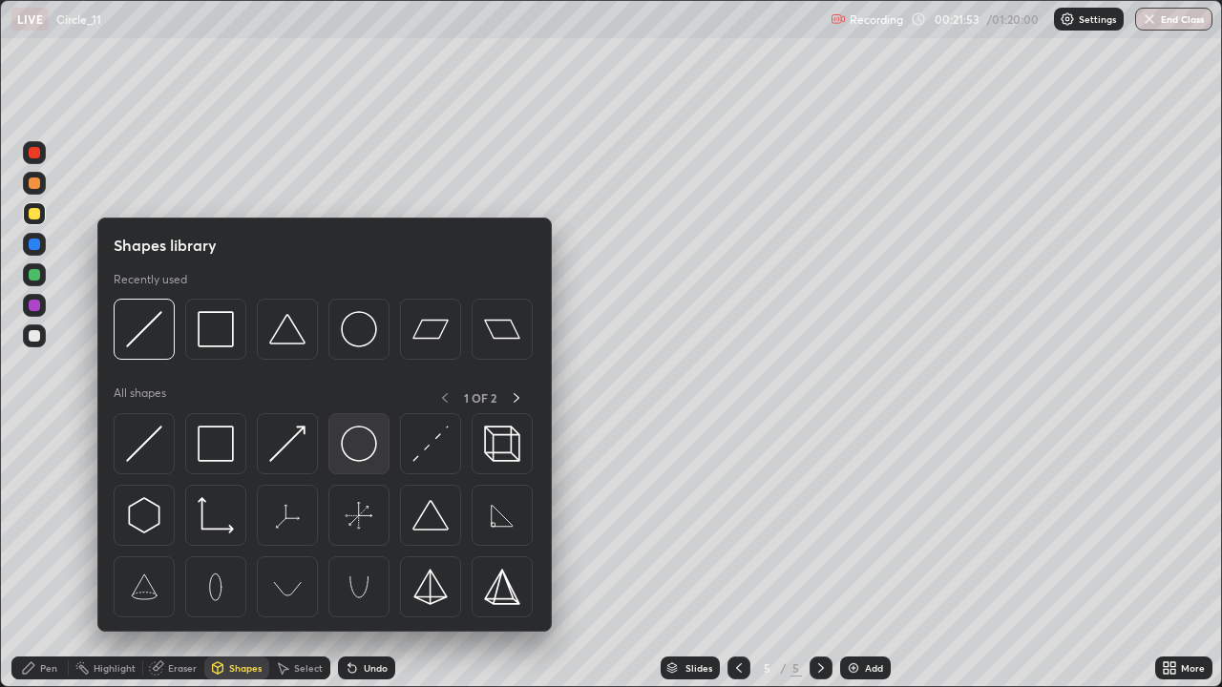
click at [349, 446] on img at bounding box center [359, 444] width 36 height 36
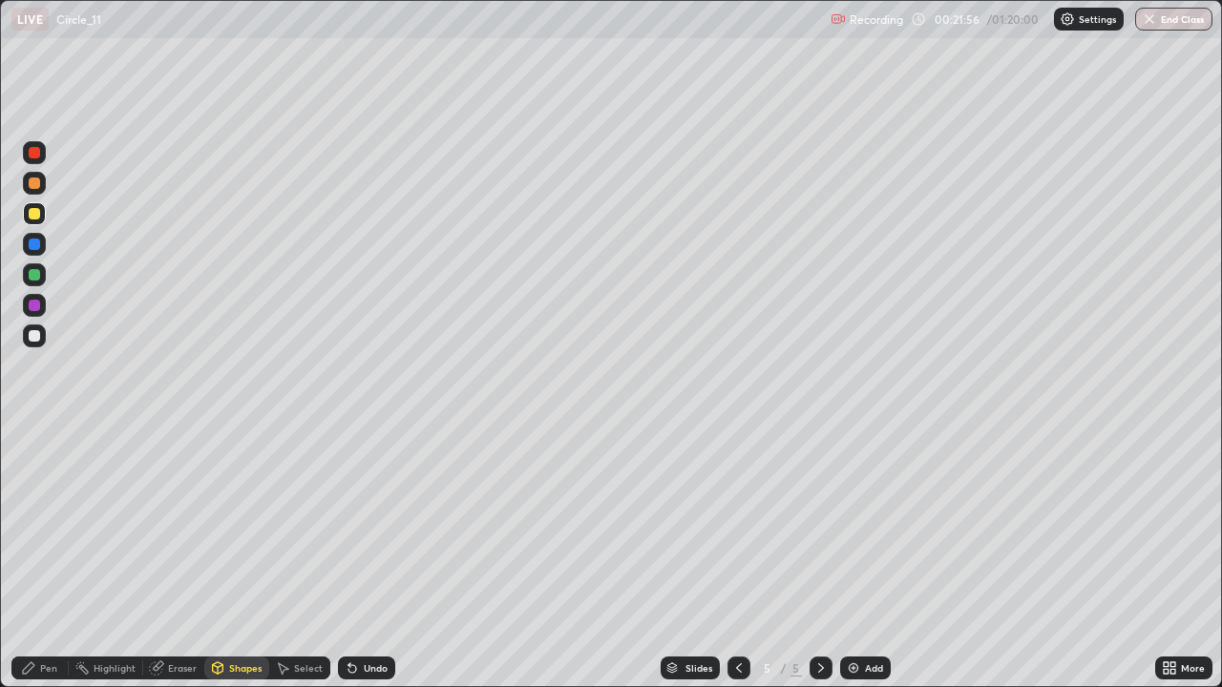
click at [304, 557] on div "Select" at bounding box center [308, 668] width 29 height 10
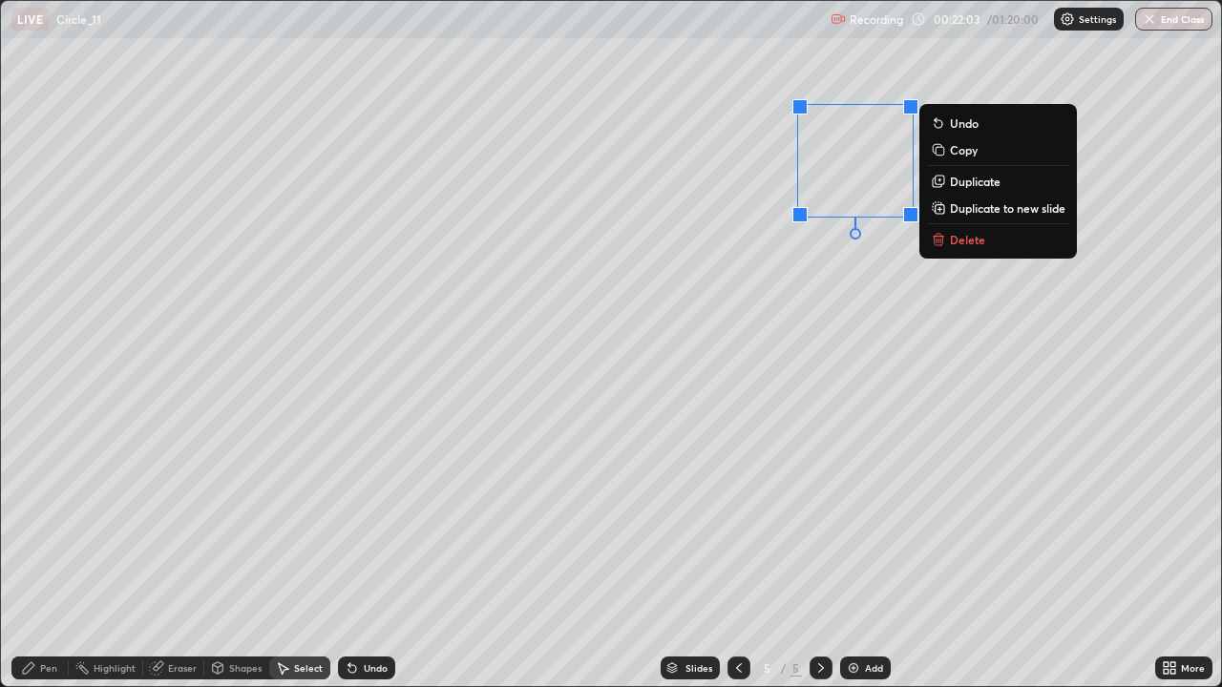
click at [52, 557] on div "Pen" at bounding box center [48, 668] width 17 height 10
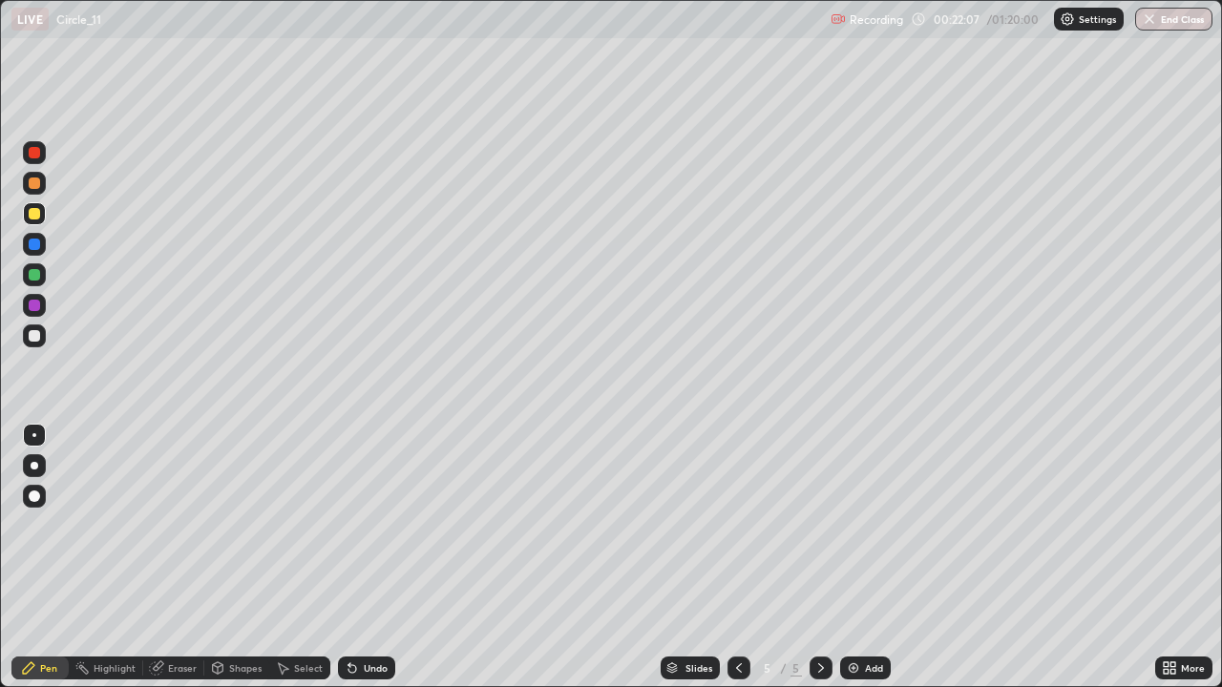
click at [242, 557] on div "Shapes" at bounding box center [245, 668] width 32 height 10
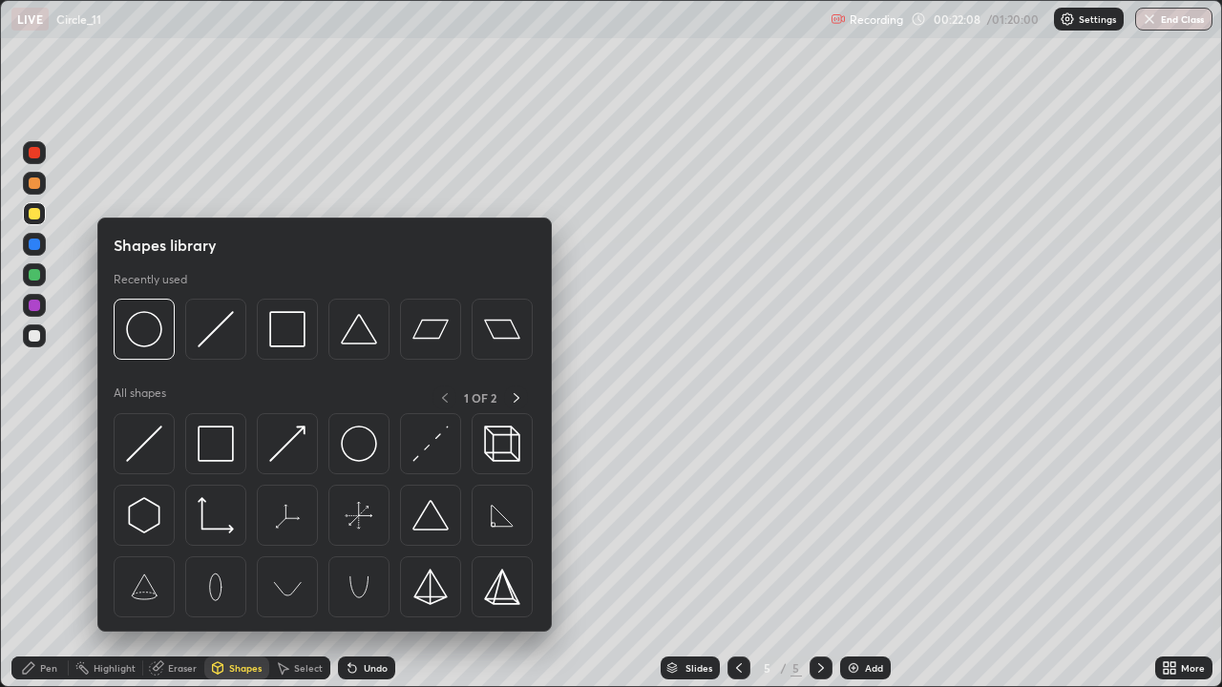
click at [50, 557] on div "Pen" at bounding box center [48, 668] width 17 height 10
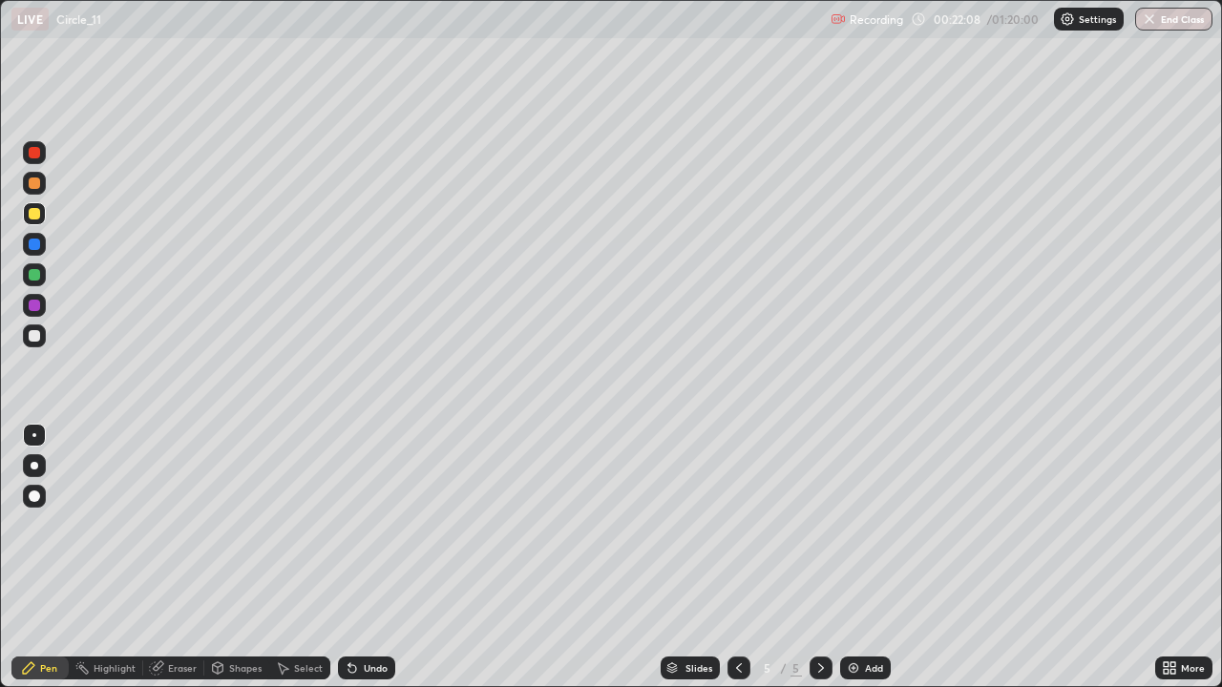
click at [32, 337] on div at bounding box center [34, 335] width 11 height 11
click at [290, 557] on div "Select" at bounding box center [299, 668] width 61 height 23
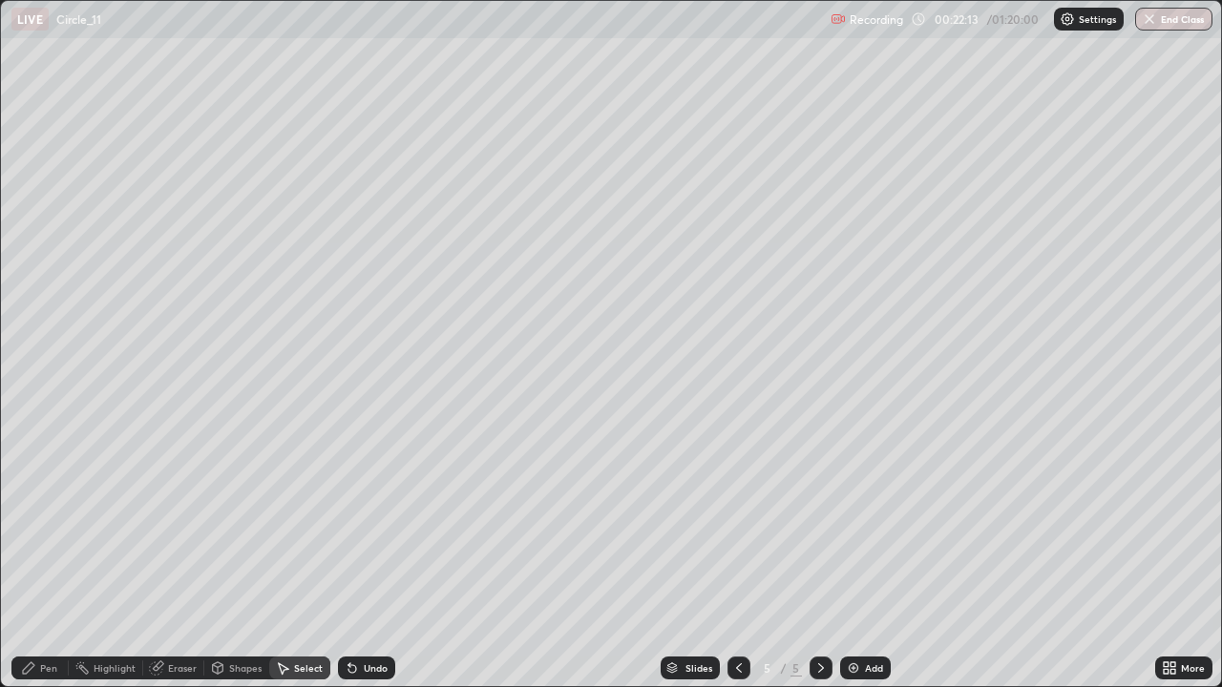
click at [246, 557] on div "Shapes" at bounding box center [245, 668] width 32 height 10
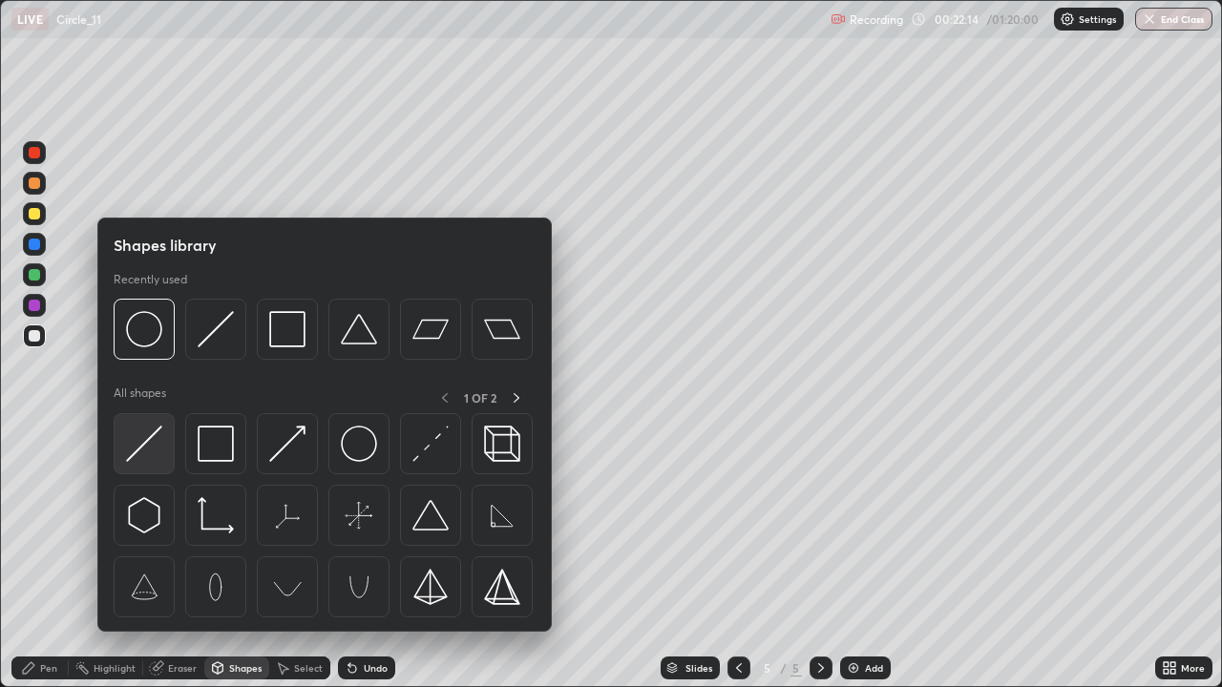
click at [149, 437] on img at bounding box center [144, 444] width 36 height 36
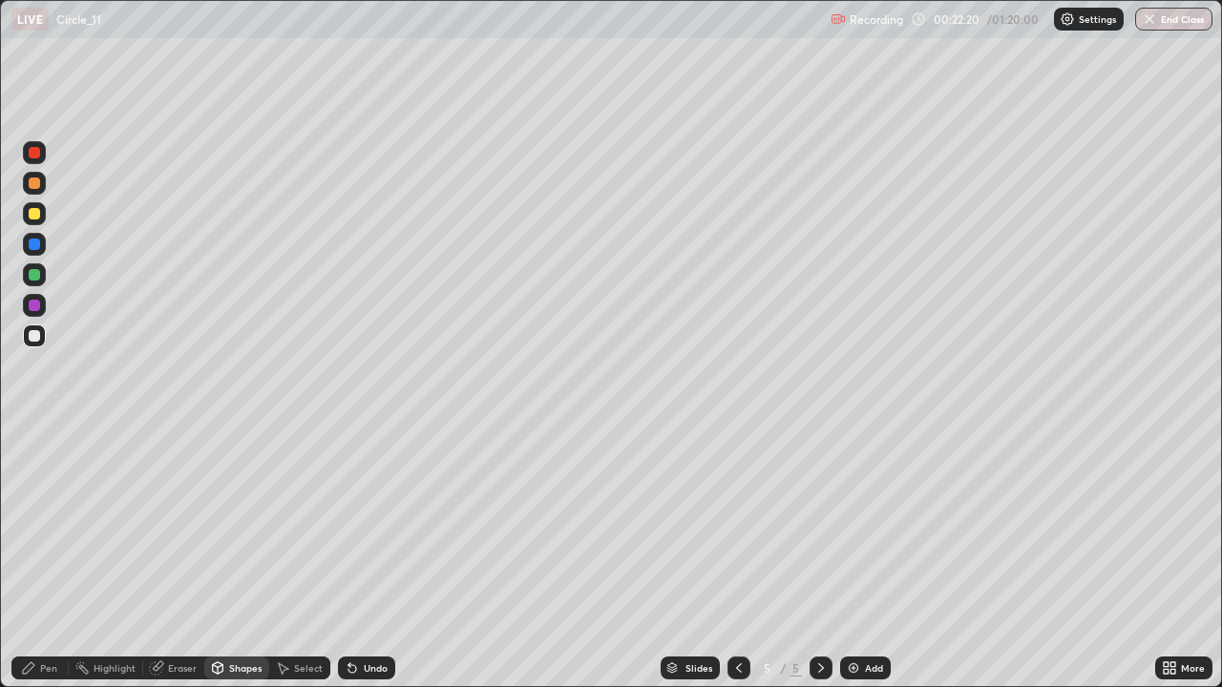
click at [31, 557] on icon at bounding box center [28, 667] width 11 height 11
click at [34, 275] on div at bounding box center [34, 274] width 11 height 11
click at [244, 557] on div "Shapes" at bounding box center [236, 668] width 65 height 23
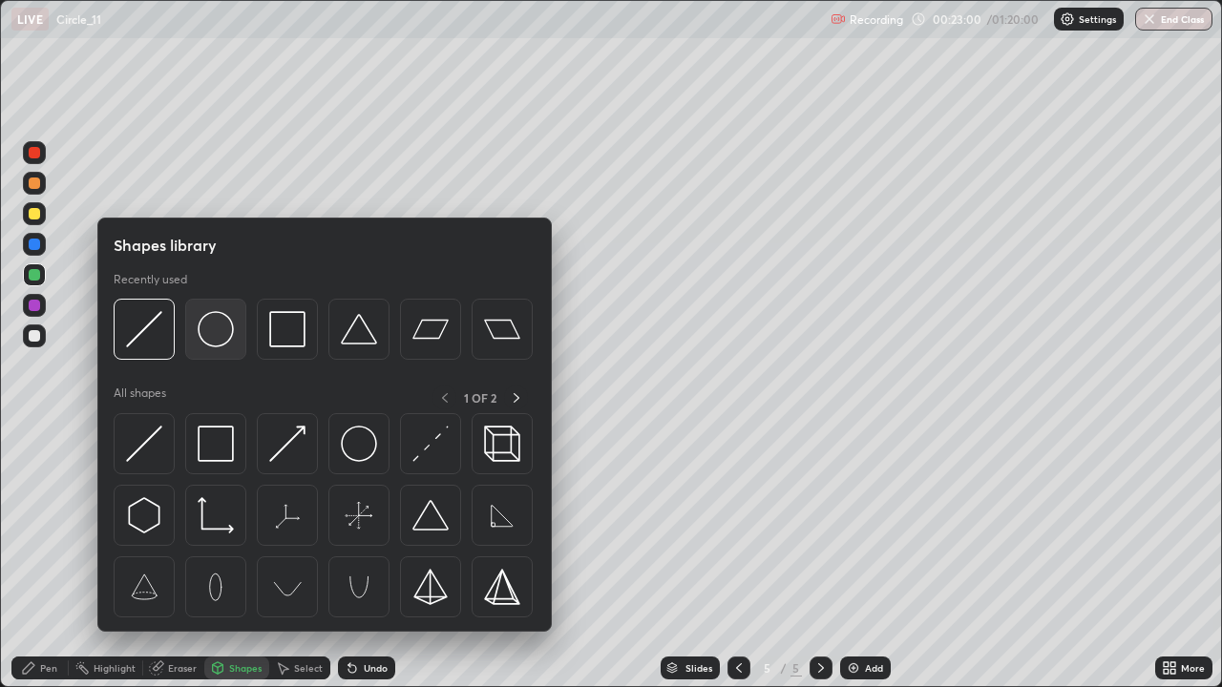
click at [210, 346] on img at bounding box center [216, 329] width 36 height 36
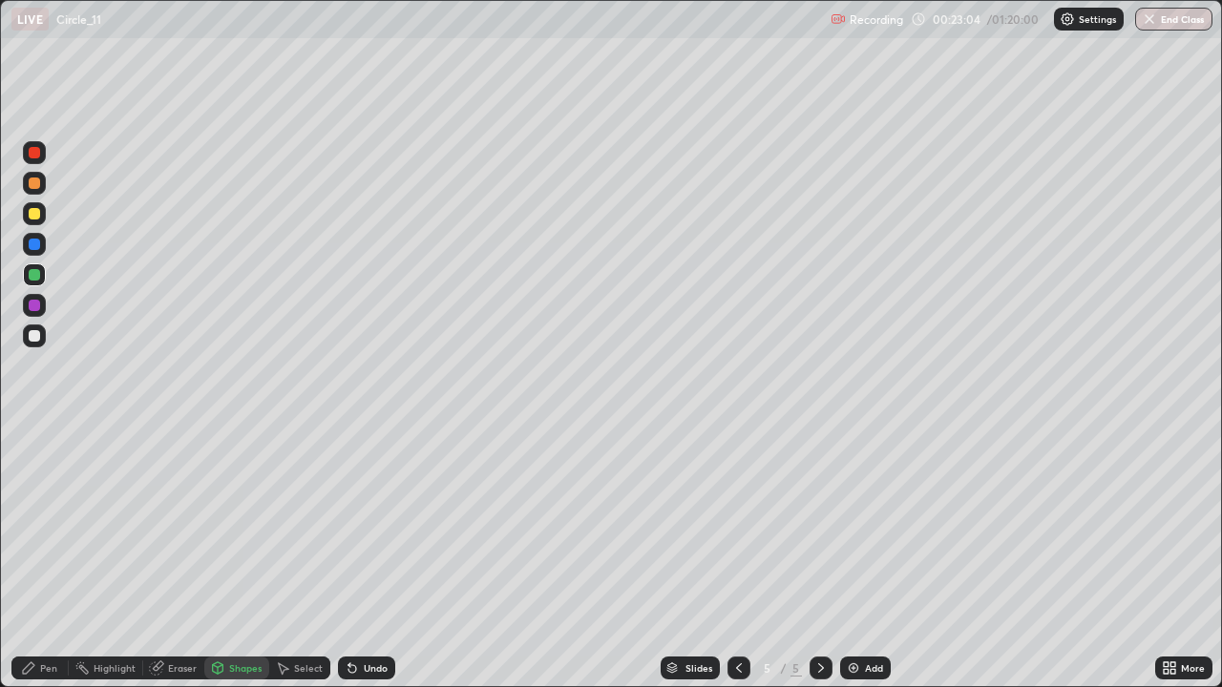
click at [309, 557] on div "Select" at bounding box center [308, 668] width 29 height 10
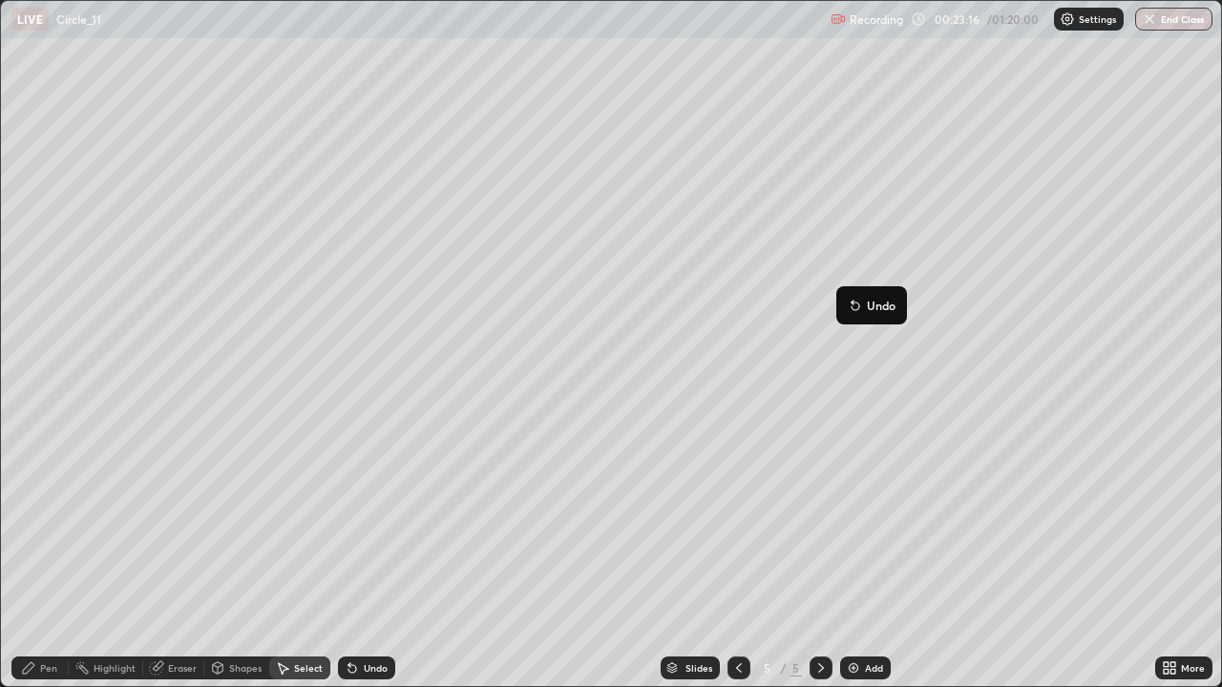
click at [831, 278] on div "0 ° Undo Copy Duplicate Duplicate to new slide Delete" at bounding box center [611, 344] width 1221 height 686
click at [53, 557] on div "Pen" at bounding box center [39, 668] width 57 height 23
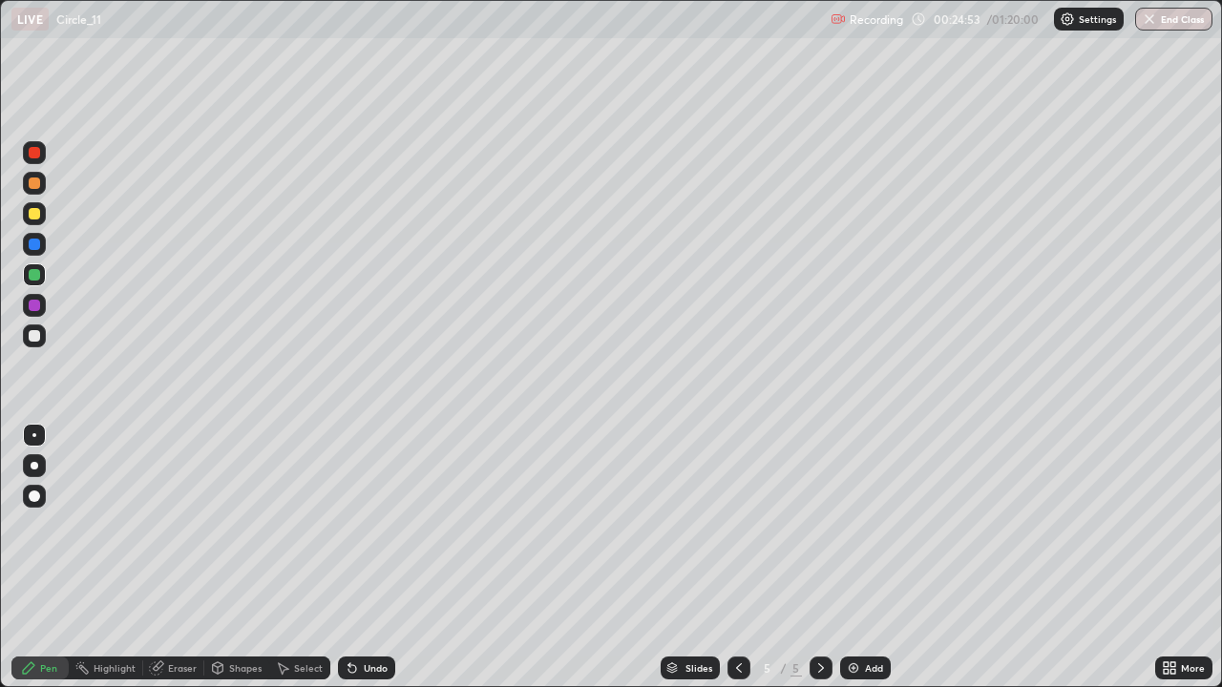
click at [873, 557] on div "Add" at bounding box center [874, 668] width 18 height 10
click at [34, 334] on div at bounding box center [34, 335] width 11 height 11
click at [288, 557] on icon at bounding box center [282, 668] width 15 height 15
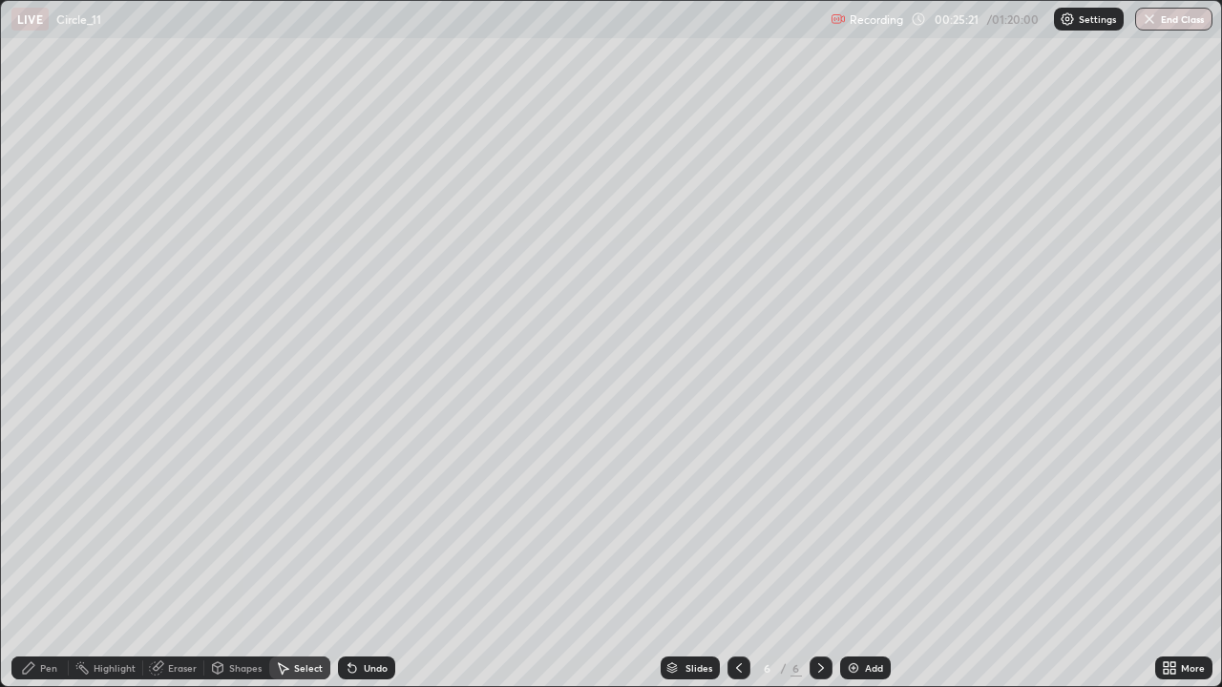
click at [298, 557] on div "Select" at bounding box center [308, 668] width 29 height 10
click at [241, 557] on div "Shapes" at bounding box center [245, 668] width 32 height 10
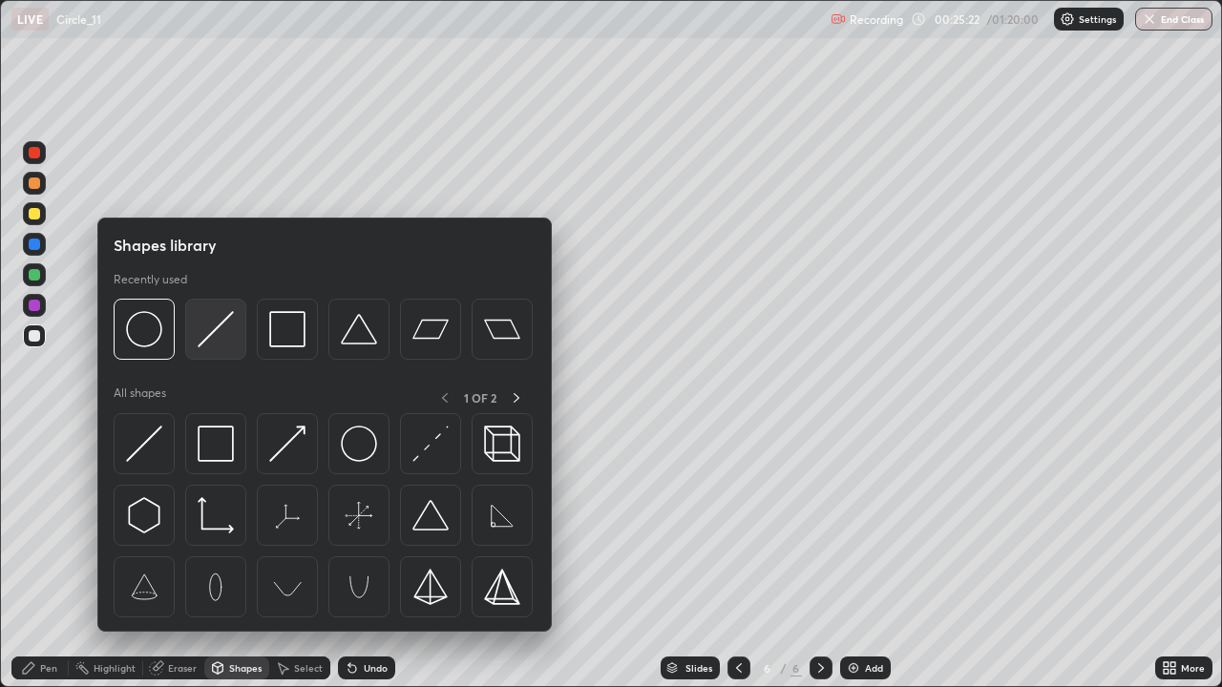
click at [218, 329] on img at bounding box center [216, 329] width 36 height 36
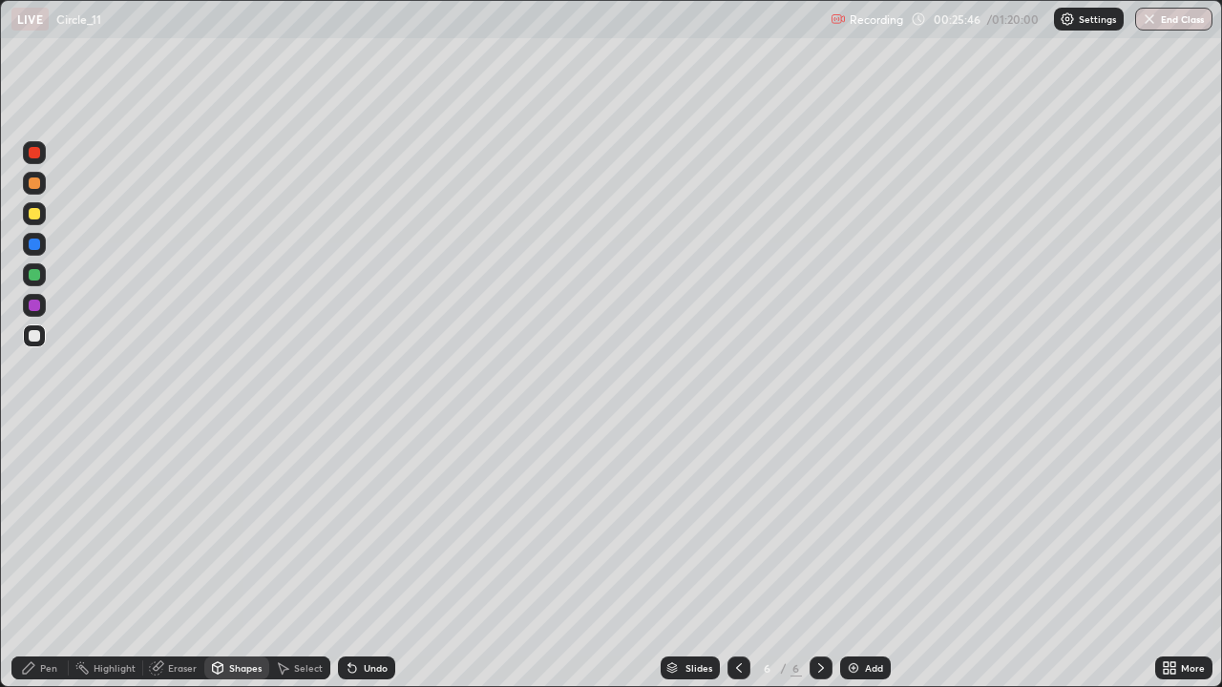
click at [33, 218] on div at bounding box center [34, 213] width 11 height 11
click at [375, 557] on div "Undo" at bounding box center [366, 668] width 57 height 23
click at [44, 557] on div "Pen" at bounding box center [39, 668] width 57 height 23
click at [235, 557] on div "Shapes" at bounding box center [245, 668] width 32 height 10
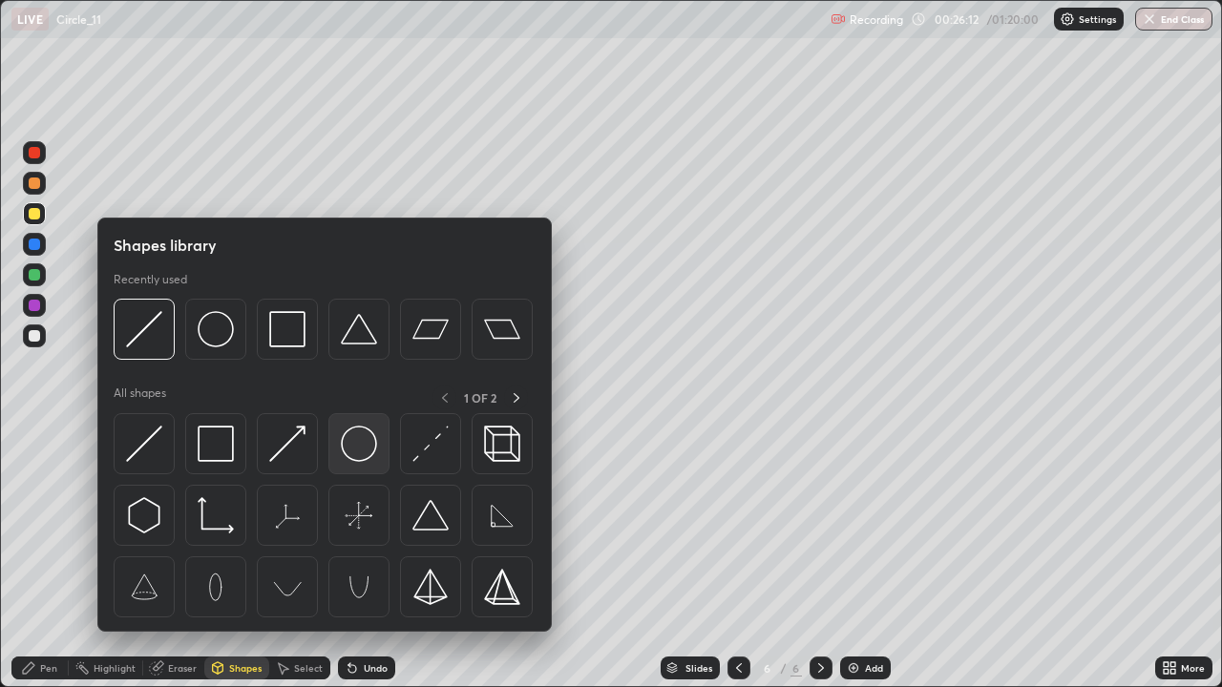
click at [351, 455] on img at bounding box center [359, 444] width 36 height 36
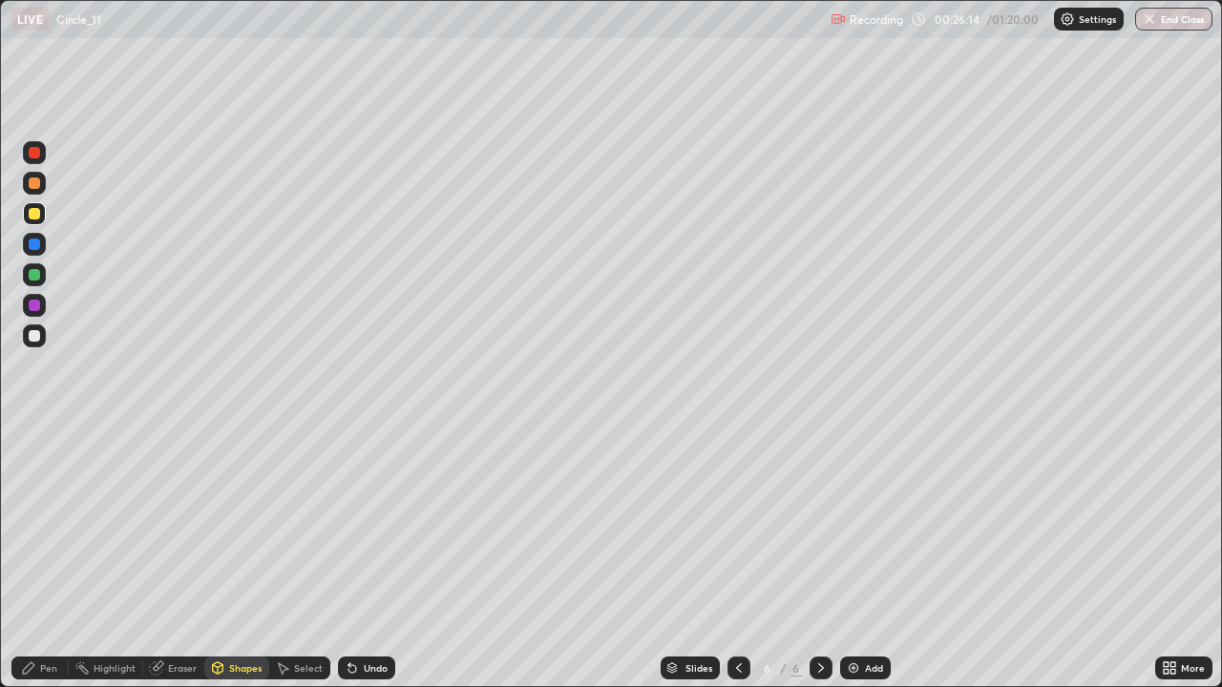
click at [46, 557] on div "Pen" at bounding box center [39, 668] width 57 height 38
click at [365, 557] on div "Undo" at bounding box center [366, 668] width 57 height 23
click at [364, 557] on div "Undo" at bounding box center [376, 668] width 24 height 10
click at [245, 557] on div "Shapes" at bounding box center [245, 668] width 32 height 10
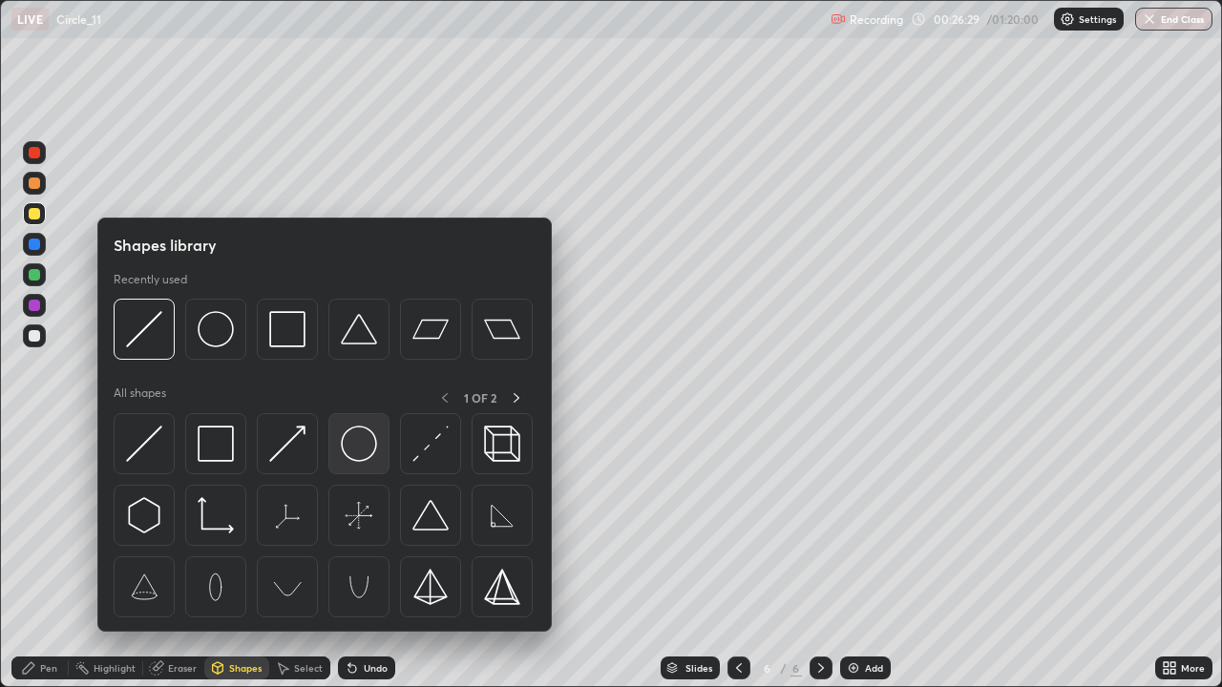
click at [345, 443] on img at bounding box center [359, 444] width 36 height 36
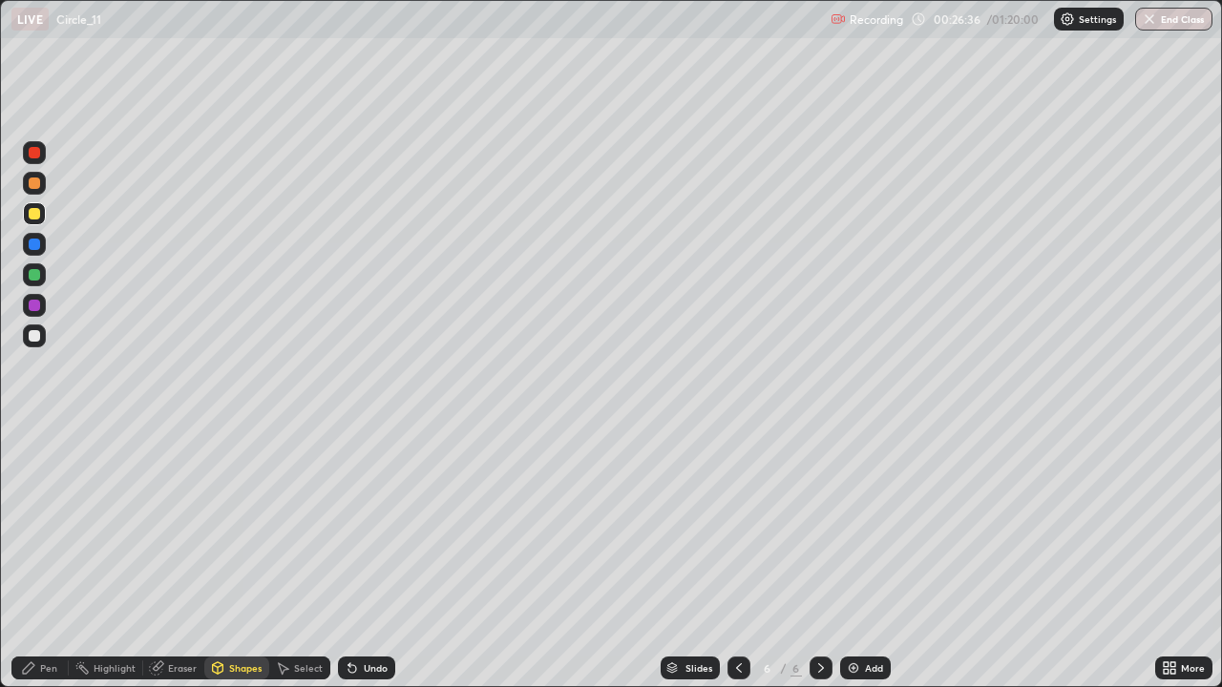
click at [302, 557] on div "Select" at bounding box center [308, 668] width 29 height 10
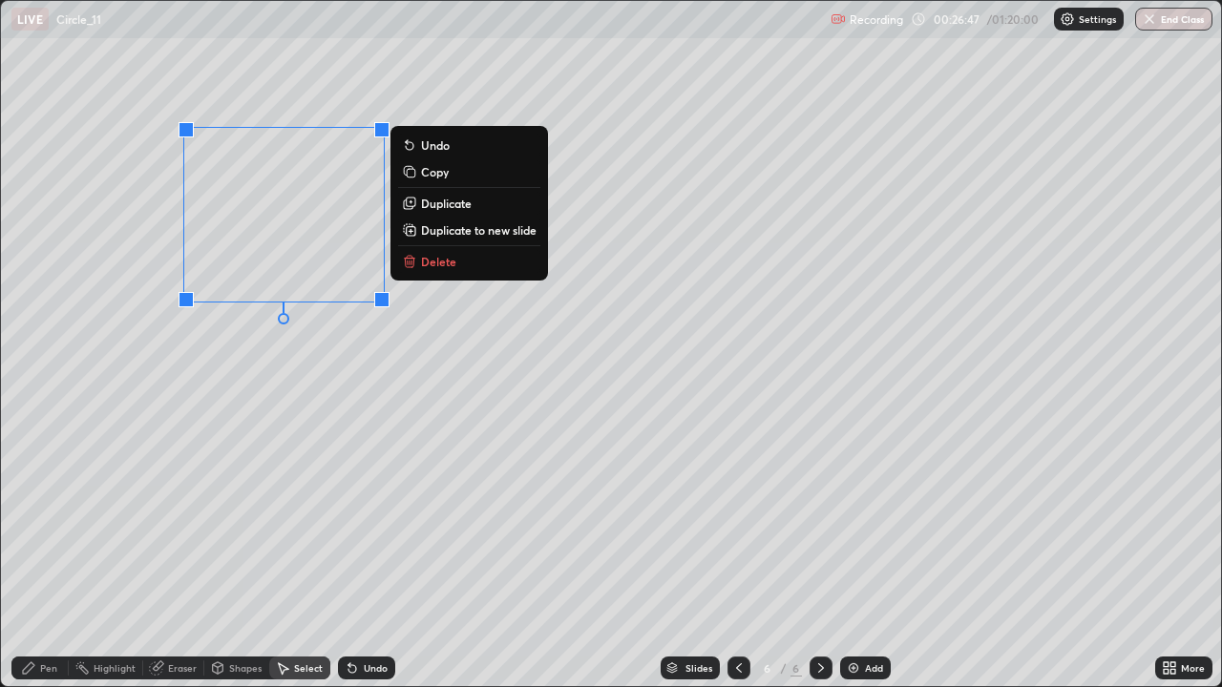
click at [34, 557] on icon at bounding box center [28, 668] width 15 height 15
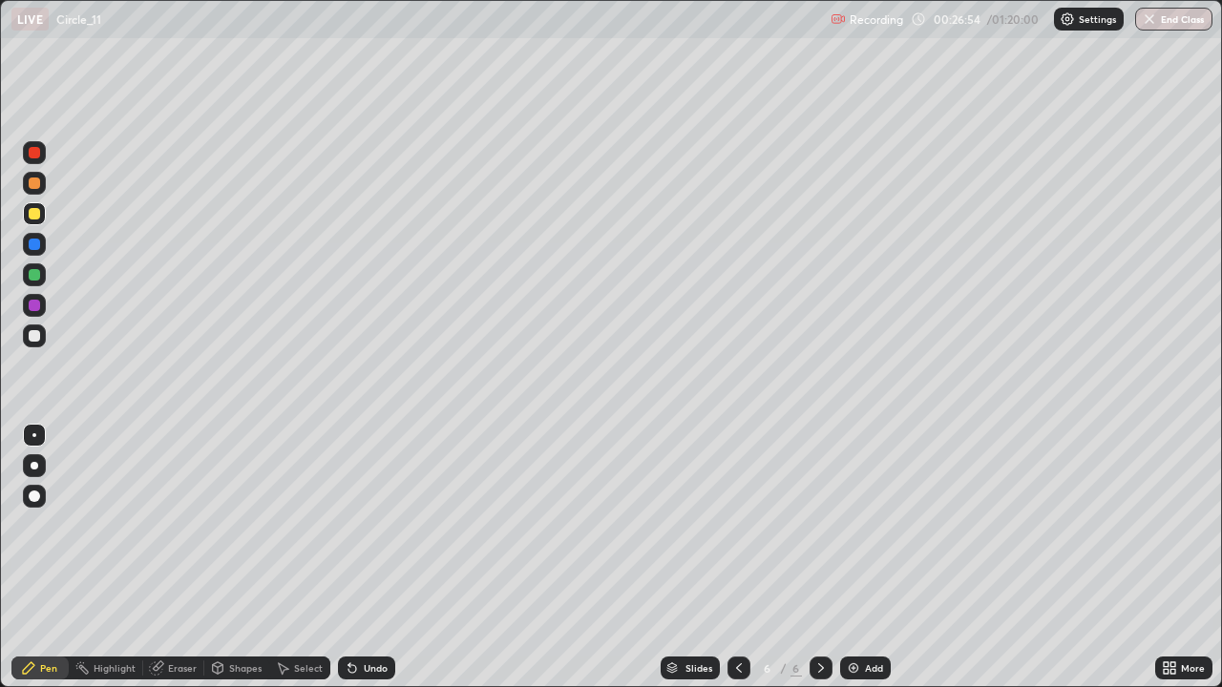
click at [33, 271] on div at bounding box center [34, 274] width 11 height 11
click at [31, 242] on div at bounding box center [34, 244] width 11 height 11
click at [179, 557] on div "Eraser" at bounding box center [182, 668] width 29 height 10
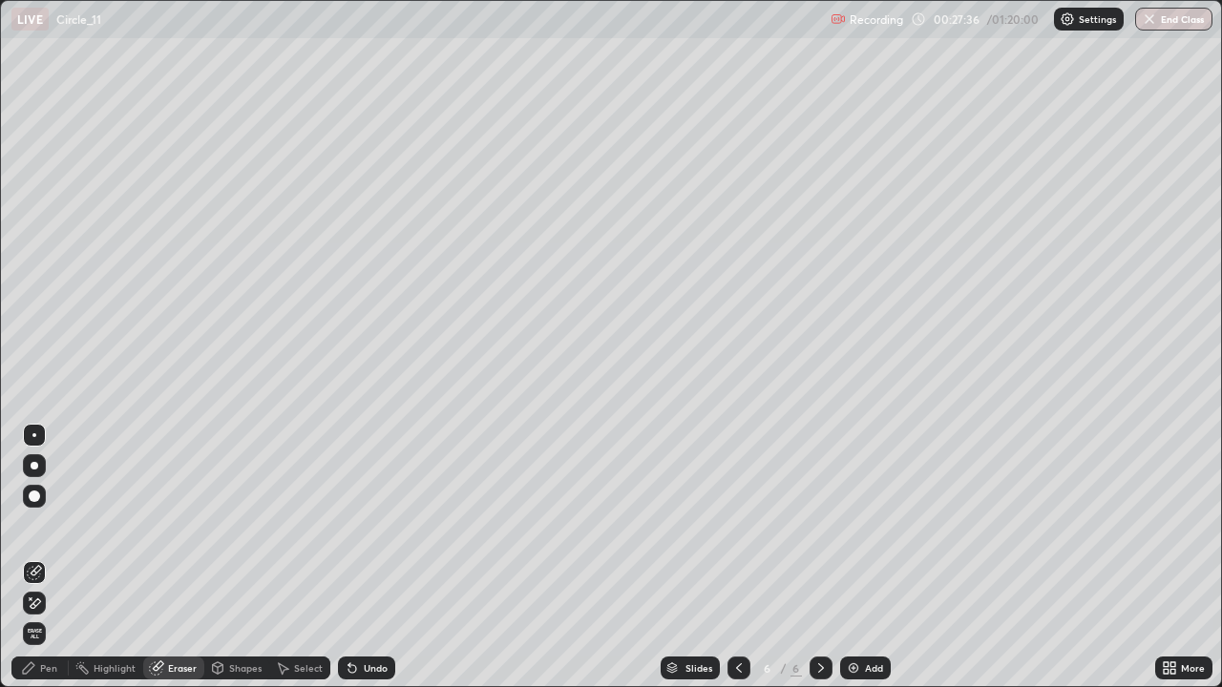
click at [238, 557] on div "Shapes" at bounding box center [245, 668] width 32 height 10
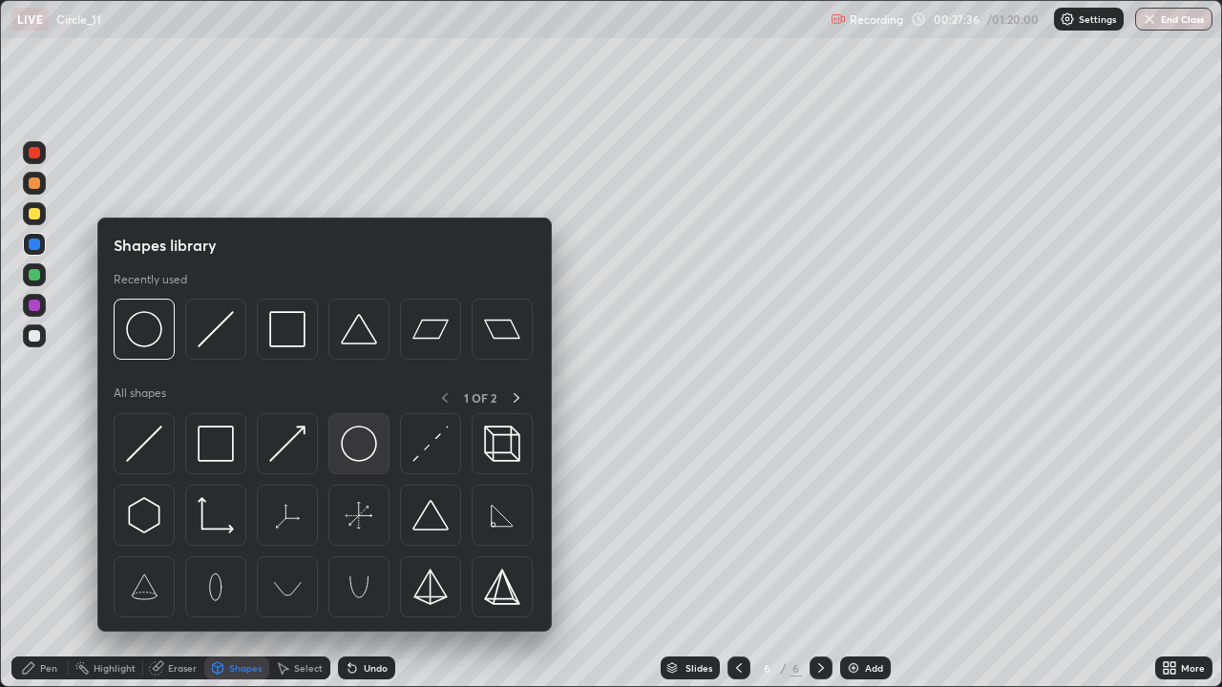
click at [353, 454] on img at bounding box center [359, 444] width 36 height 36
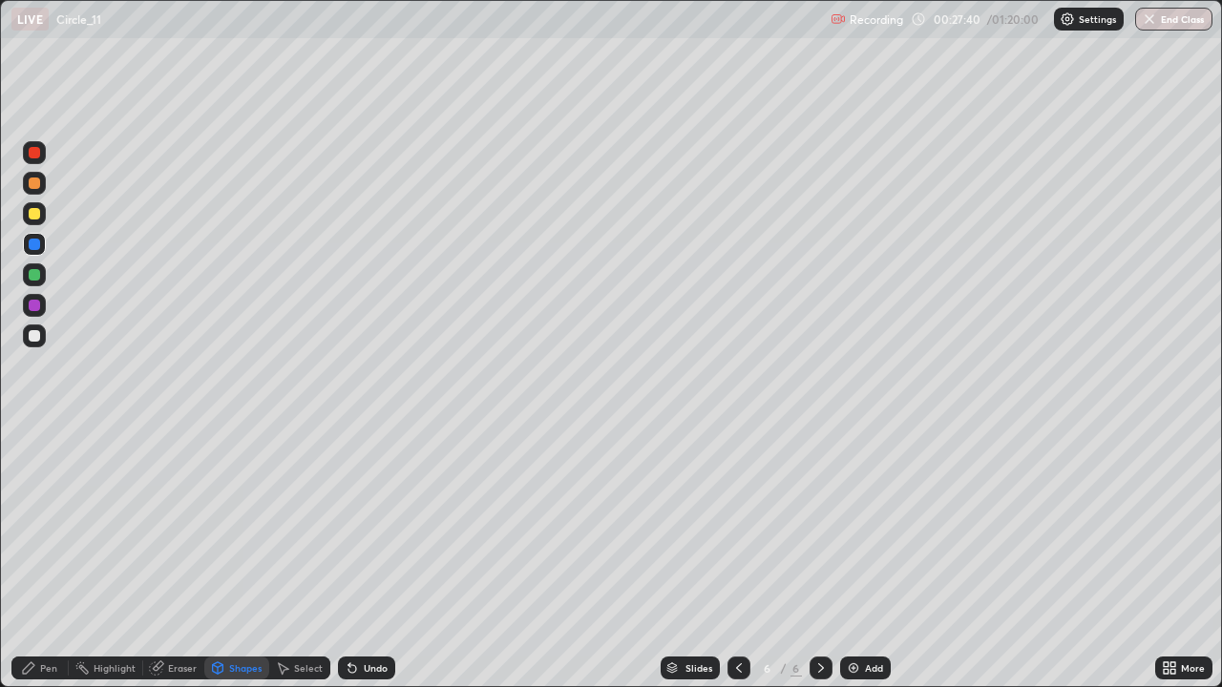
click at [298, 557] on div "Select" at bounding box center [308, 668] width 29 height 10
click at [317, 510] on div "0 ° Undo Copy Duplicate Duplicate to new slide Delete" at bounding box center [611, 344] width 1221 height 686
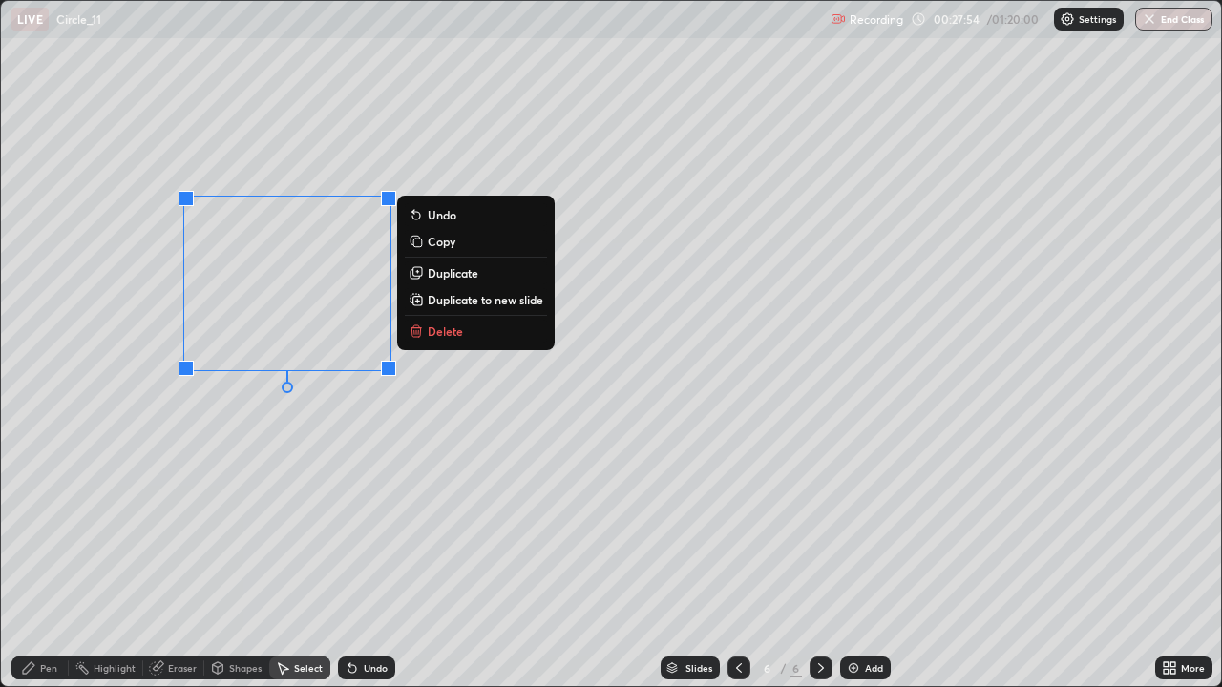
click at [199, 368] on div "0 ° Undo Copy Duplicate Duplicate to new slide Delete" at bounding box center [611, 344] width 1221 height 686
click at [42, 557] on div "Pen" at bounding box center [39, 668] width 57 height 23
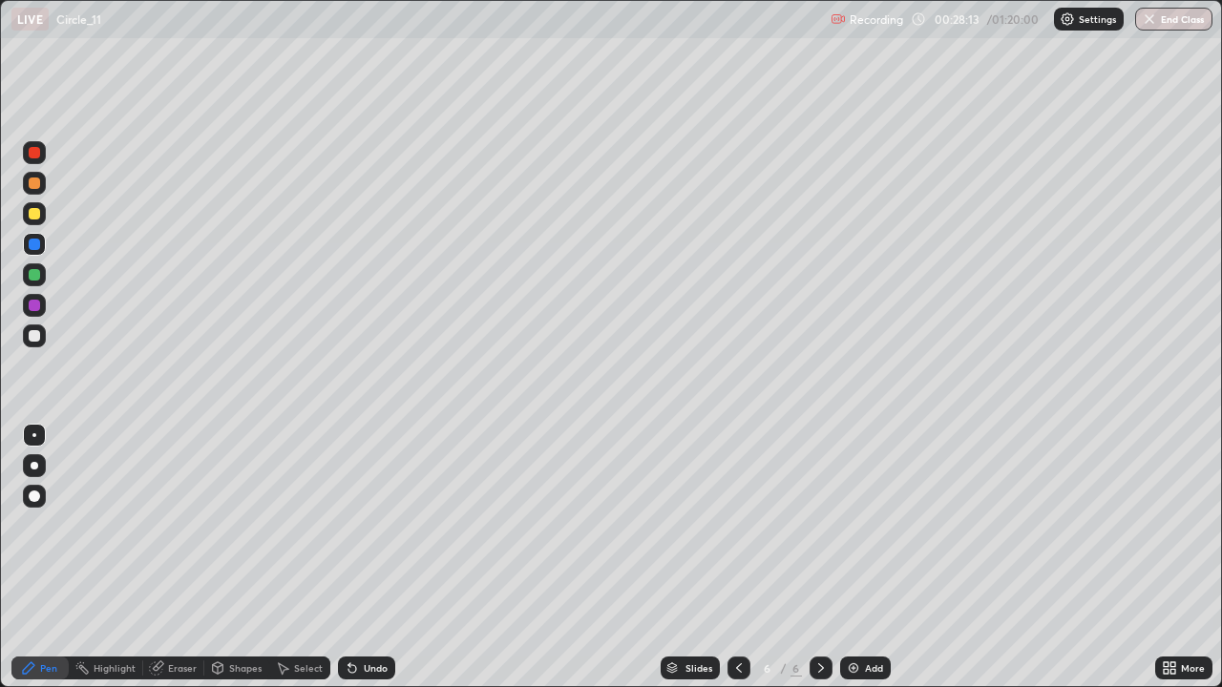
click at [367, 557] on div "Undo" at bounding box center [366, 668] width 57 height 23
click at [372, 557] on div "Undo" at bounding box center [376, 668] width 24 height 10
click at [384, 557] on div "Undo" at bounding box center [366, 668] width 57 height 23
click at [380, 557] on div "Undo" at bounding box center [376, 668] width 24 height 10
click at [377, 557] on div "Undo" at bounding box center [366, 668] width 57 height 23
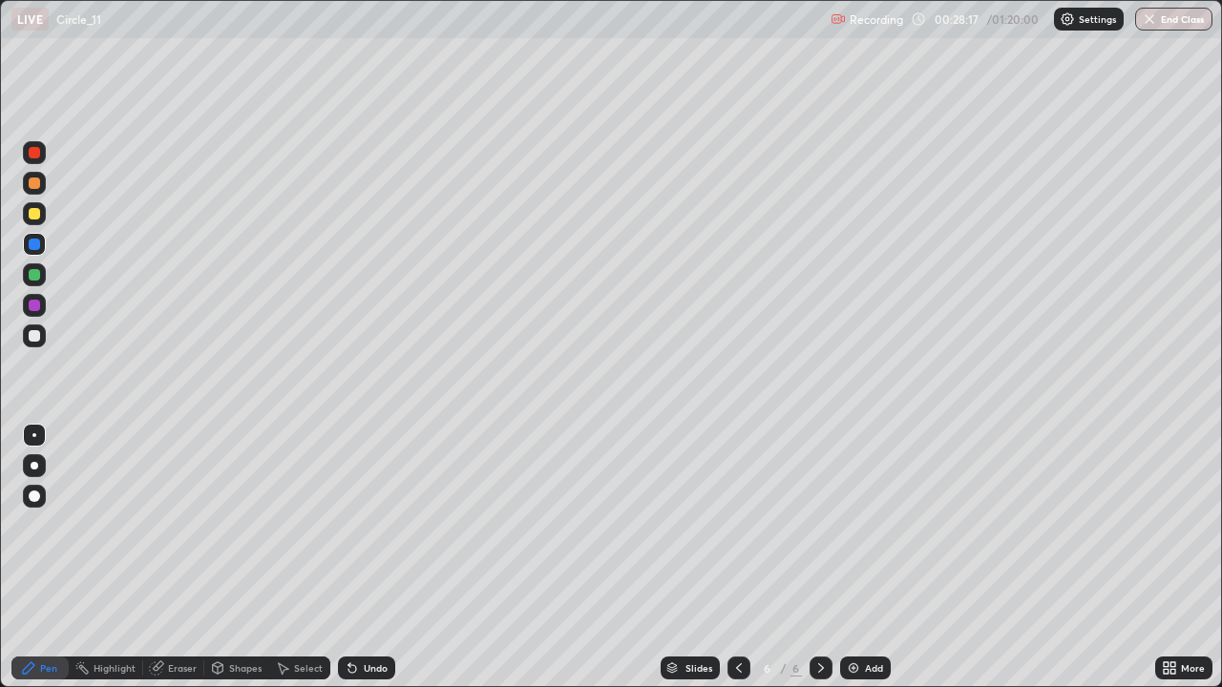
click at [376, 557] on div "Undo" at bounding box center [376, 668] width 24 height 10
click at [25, 336] on div at bounding box center [34, 336] width 23 height 23
click at [371, 557] on div "Undo" at bounding box center [366, 668] width 57 height 23
click at [179, 557] on div "Eraser" at bounding box center [182, 668] width 29 height 10
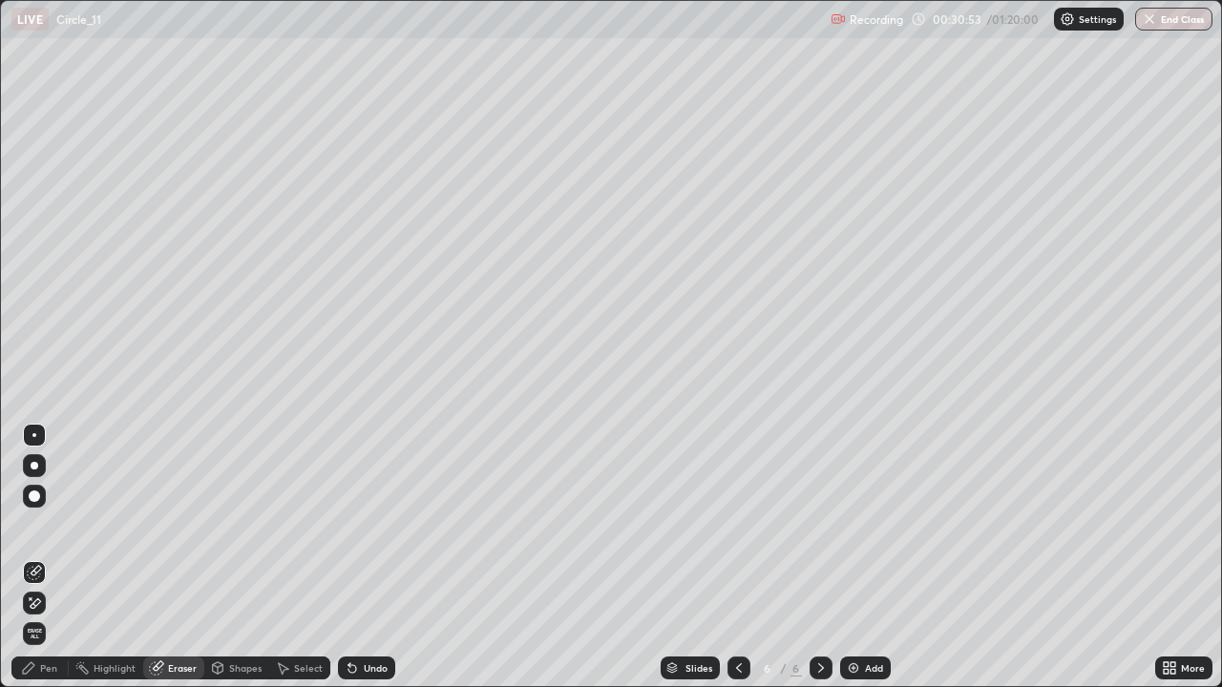
click at [30, 557] on icon at bounding box center [28, 668] width 15 height 15
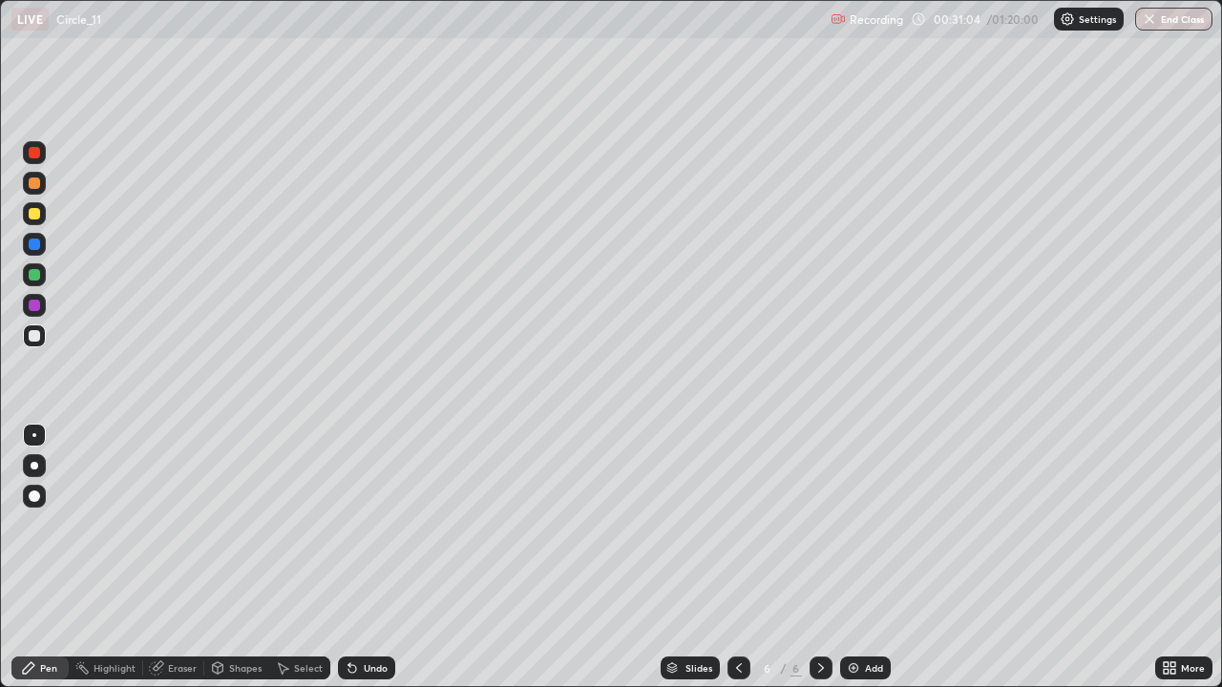
click at [41, 213] on div at bounding box center [34, 213] width 23 height 23
click at [249, 557] on div "Shapes" at bounding box center [245, 668] width 32 height 10
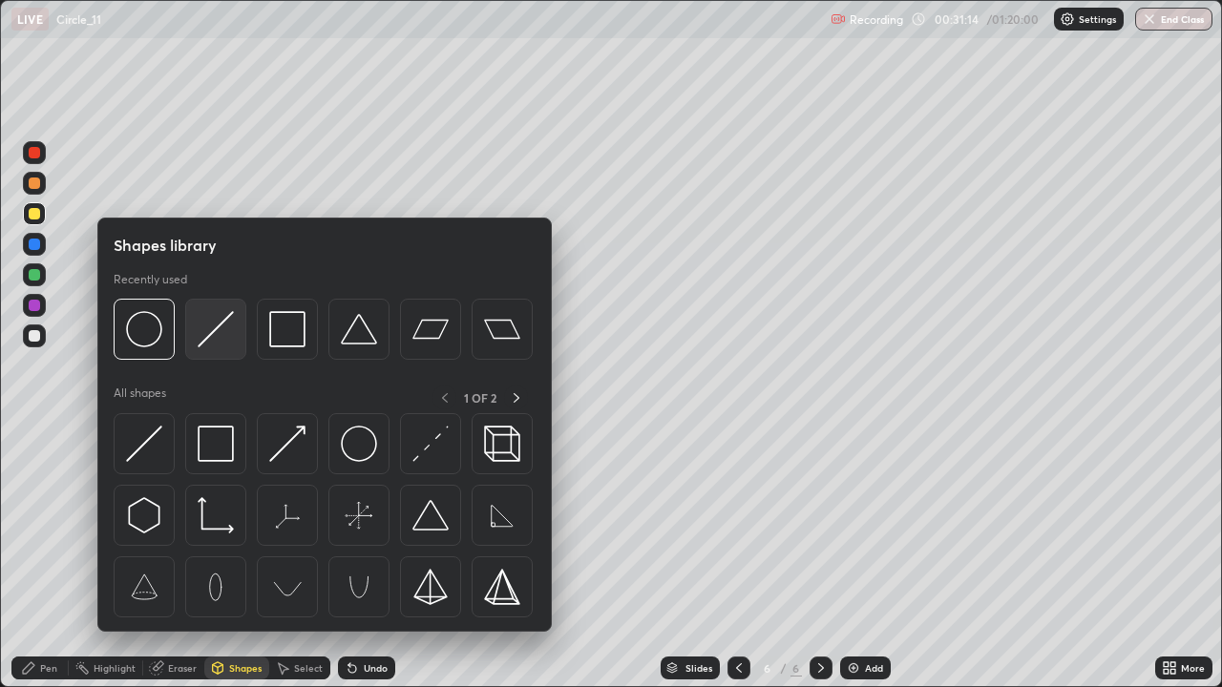
click at [218, 325] on img at bounding box center [216, 329] width 36 height 36
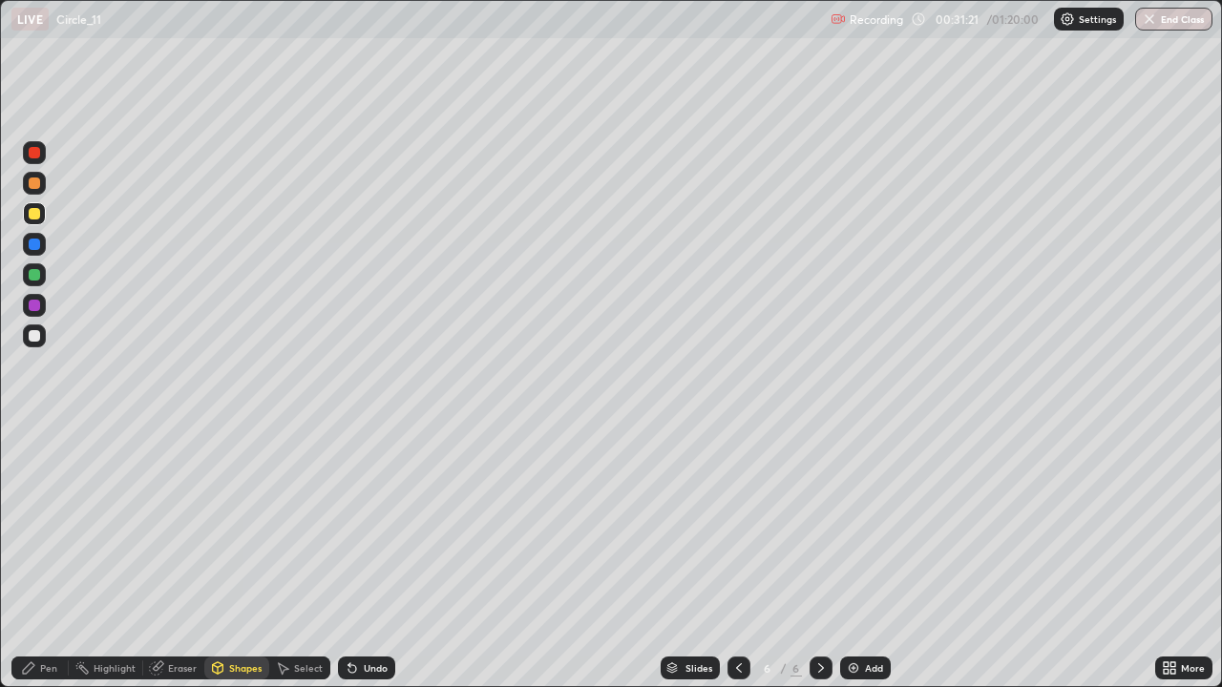
click at [242, 557] on div "Shapes" at bounding box center [245, 668] width 32 height 10
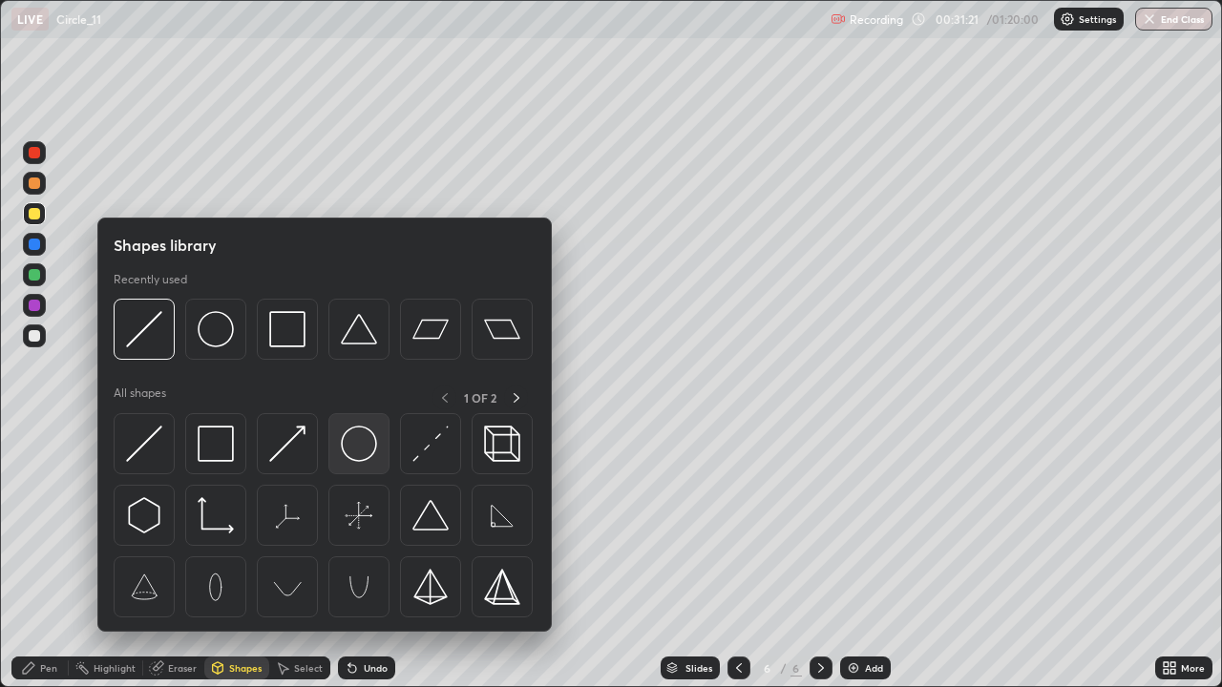
click at [353, 445] on img at bounding box center [359, 444] width 36 height 36
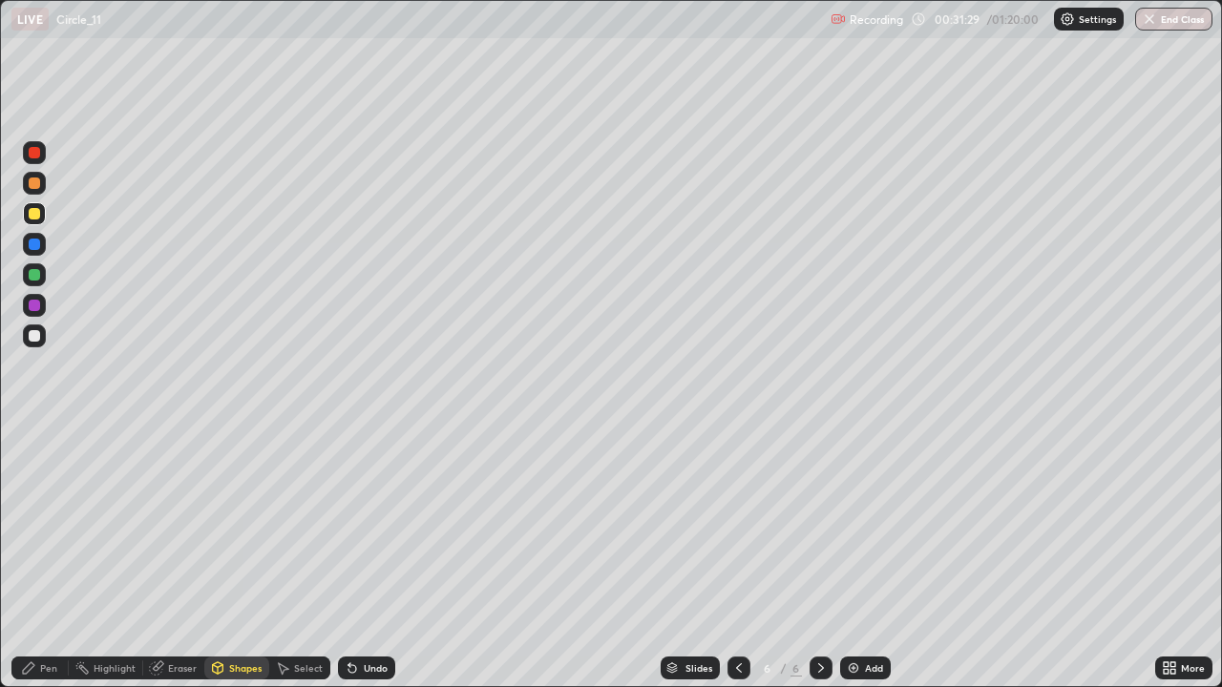
click at [380, 557] on div "Undo" at bounding box center [376, 668] width 24 height 10
click at [372, 557] on div "Undo" at bounding box center [376, 668] width 24 height 10
click at [318, 557] on div "Select" at bounding box center [308, 668] width 29 height 10
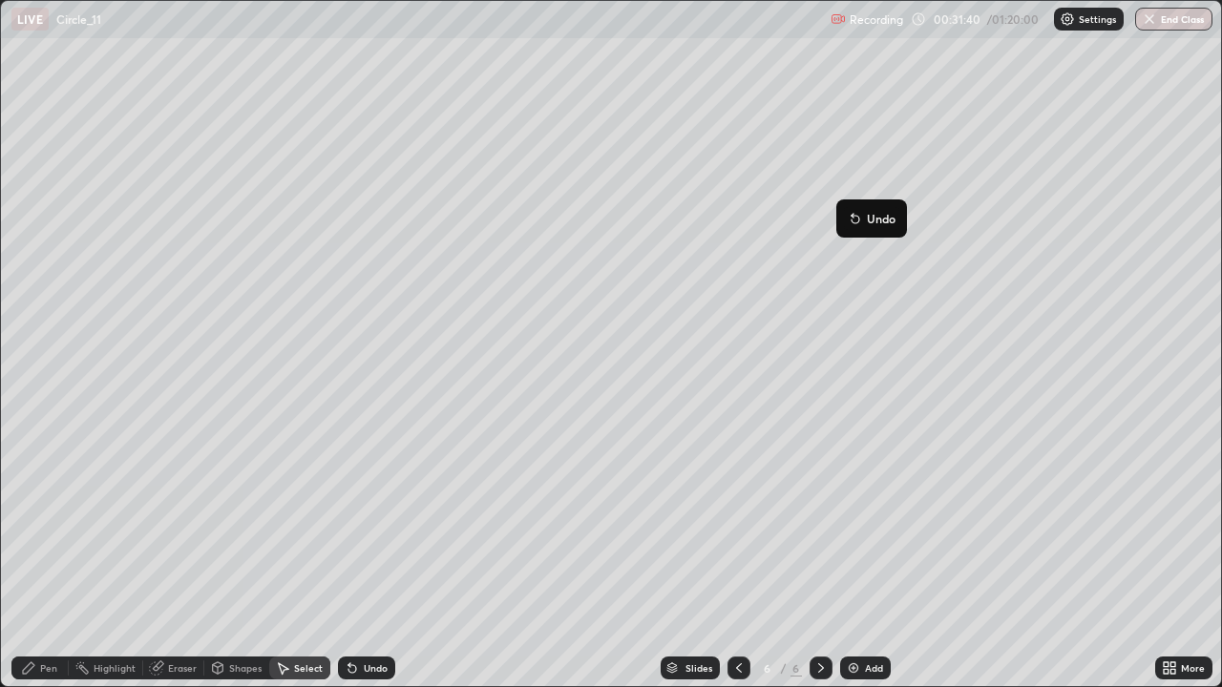
click at [52, 557] on div "Pen" at bounding box center [48, 668] width 17 height 10
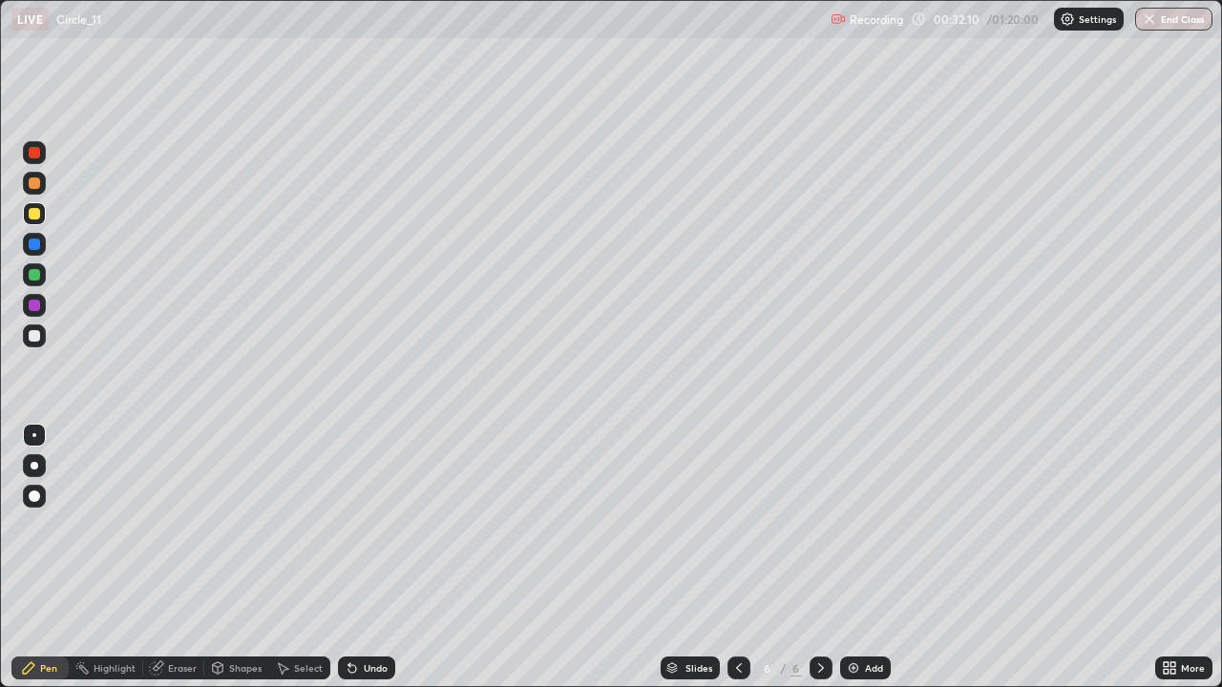
click at [33, 325] on div at bounding box center [34, 336] width 23 height 23
click at [250, 557] on div "Shapes" at bounding box center [245, 668] width 32 height 10
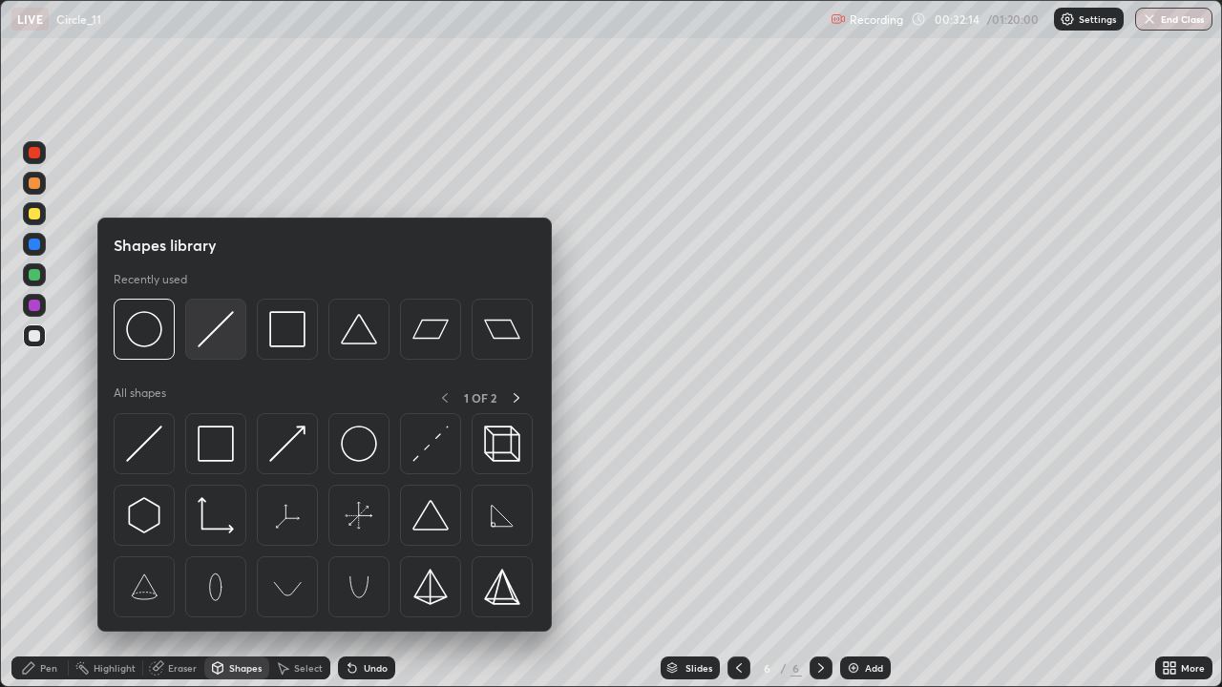
click at [232, 340] on img at bounding box center [216, 329] width 36 height 36
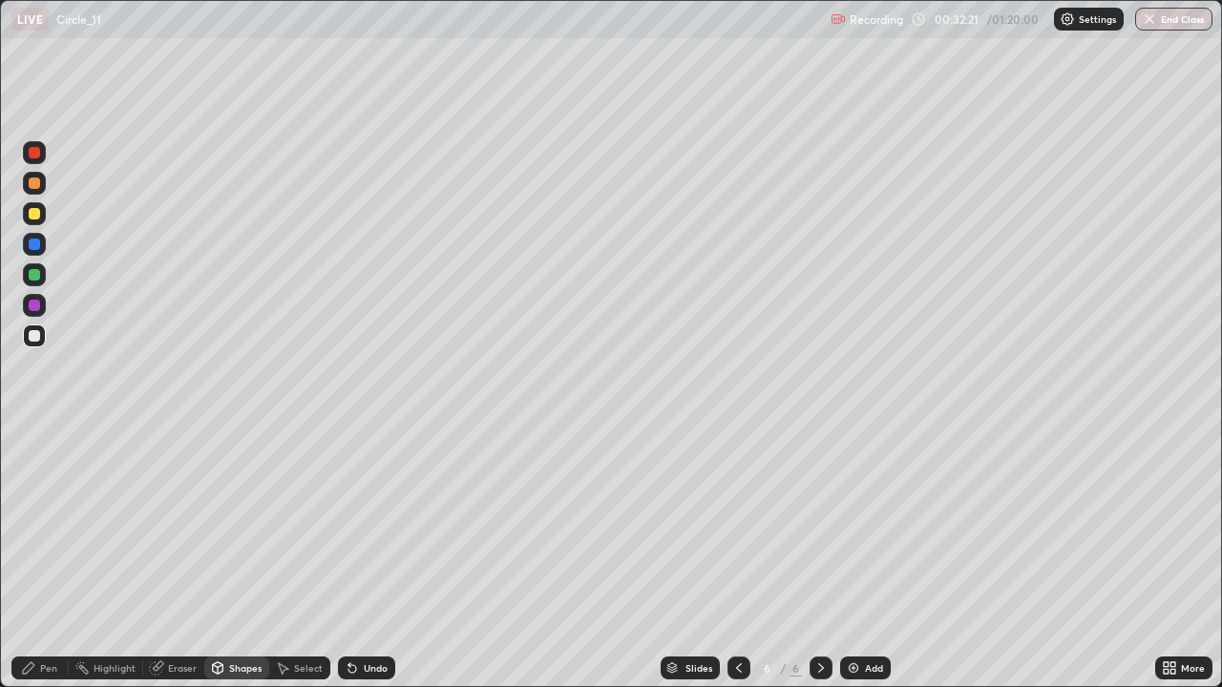
click at [33, 557] on div "Pen" at bounding box center [39, 668] width 57 height 23
click at [248, 557] on div "Shapes" at bounding box center [245, 668] width 32 height 10
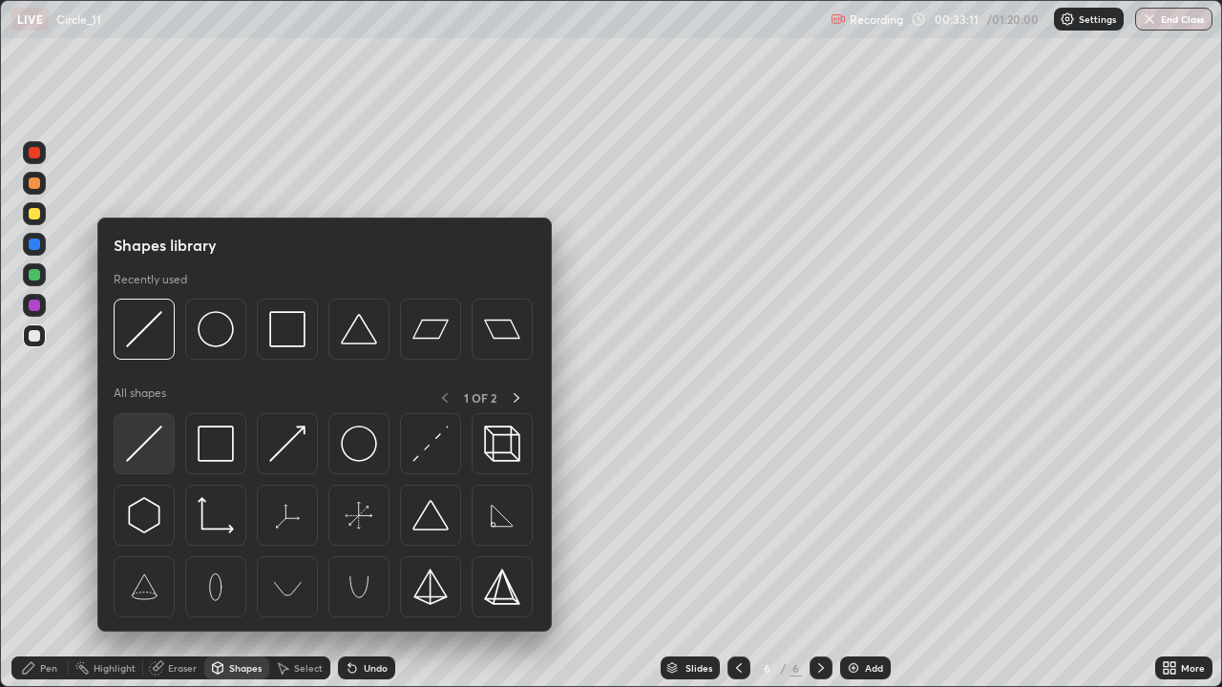
click at [154, 451] on img at bounding box center [144, 444] width 36 height 36
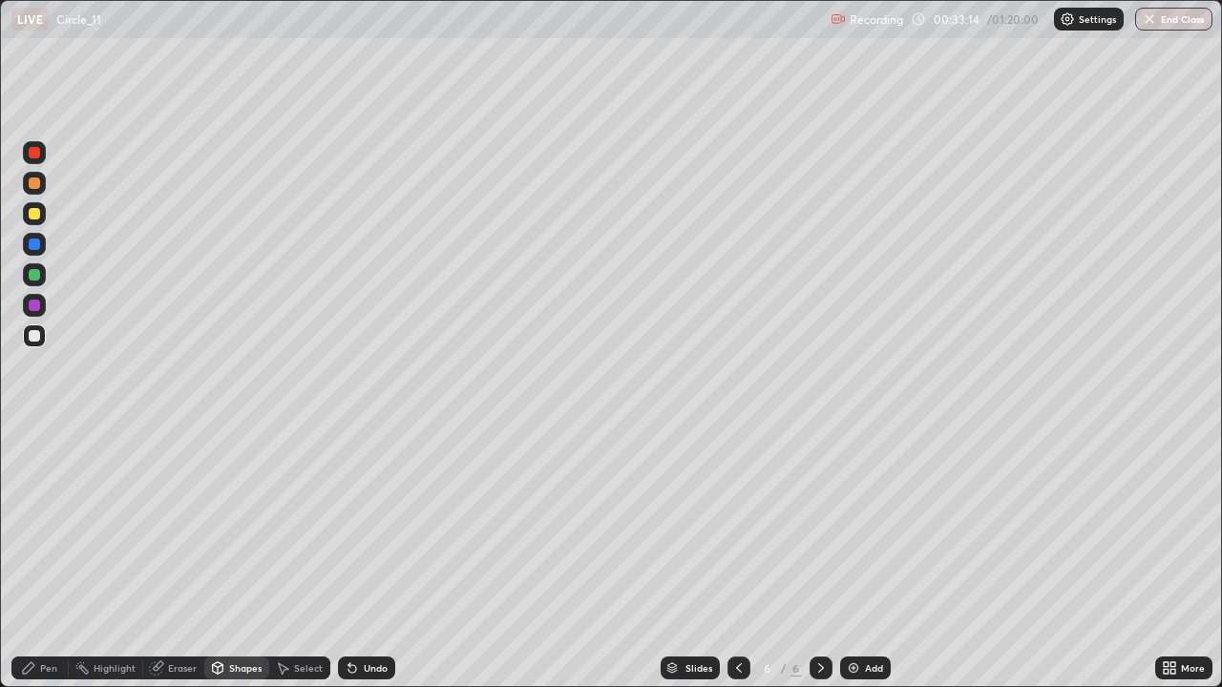
click at [29, 213] on div at bounding box center [34, 213] width 11 height 11
click at [248, 557] on div "Shapes" at bounding box center [245, 668] width 32 height 10
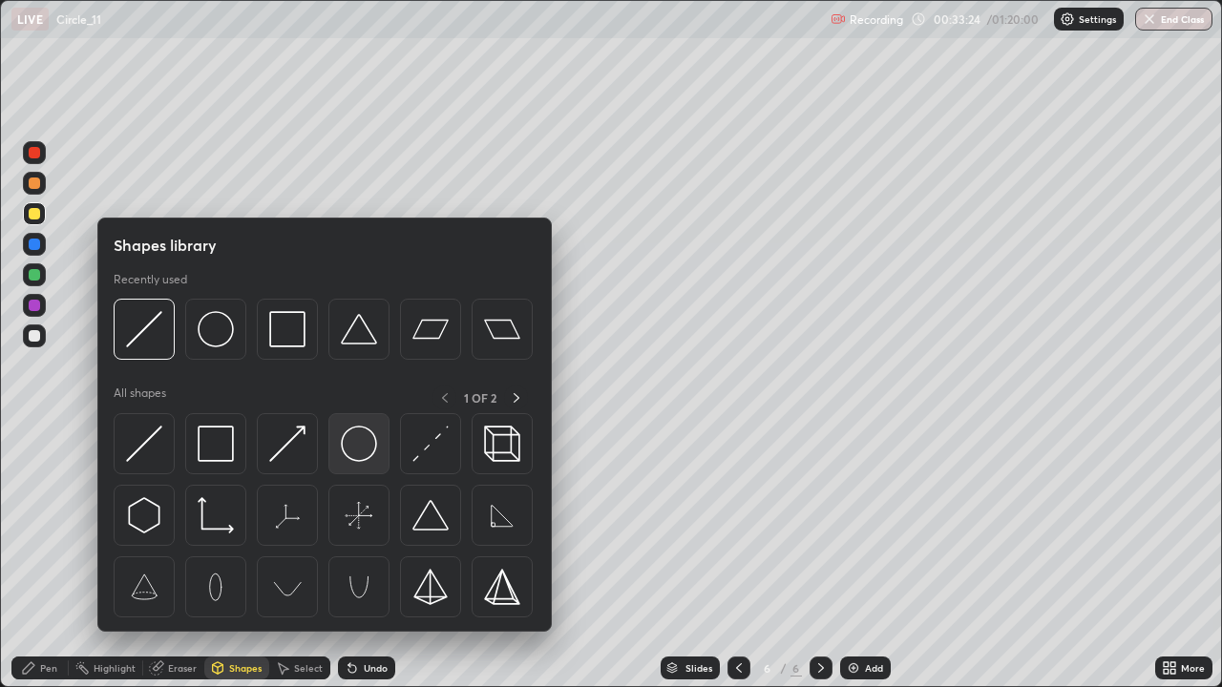
click at [349, 449] on img at bounding box center [359, 444] width 36 height 36
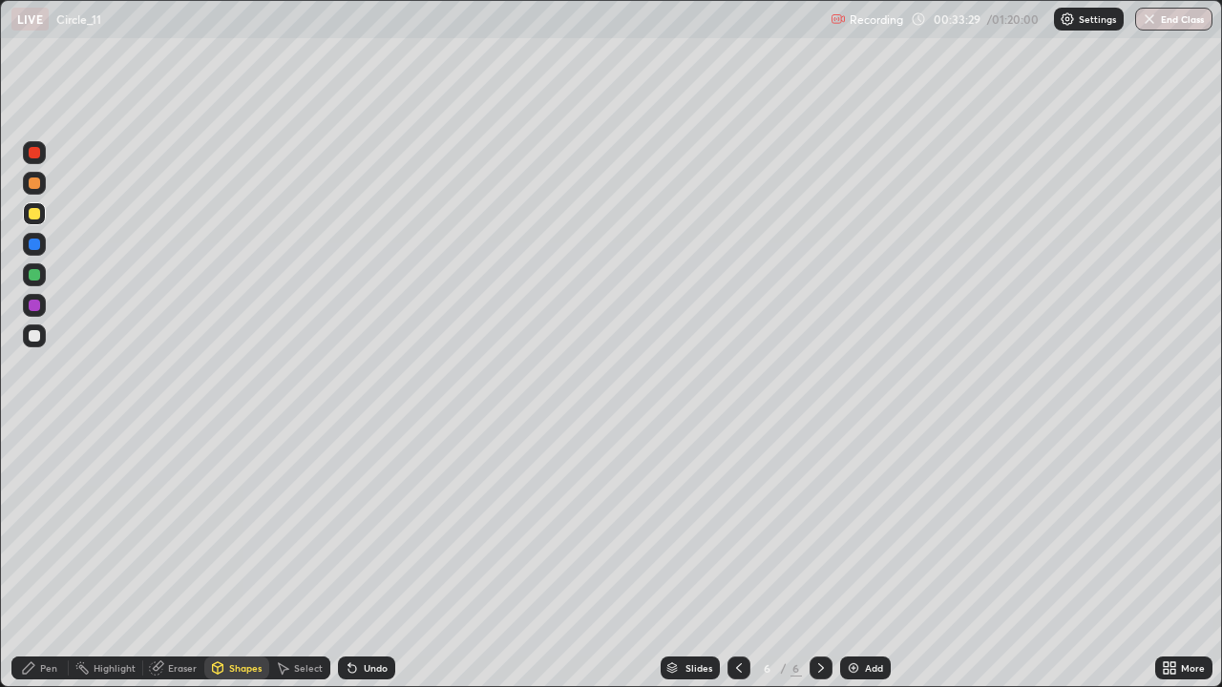
click at [299, 557] on div "Select" at bounding box center [308, 668] width 29 height 10
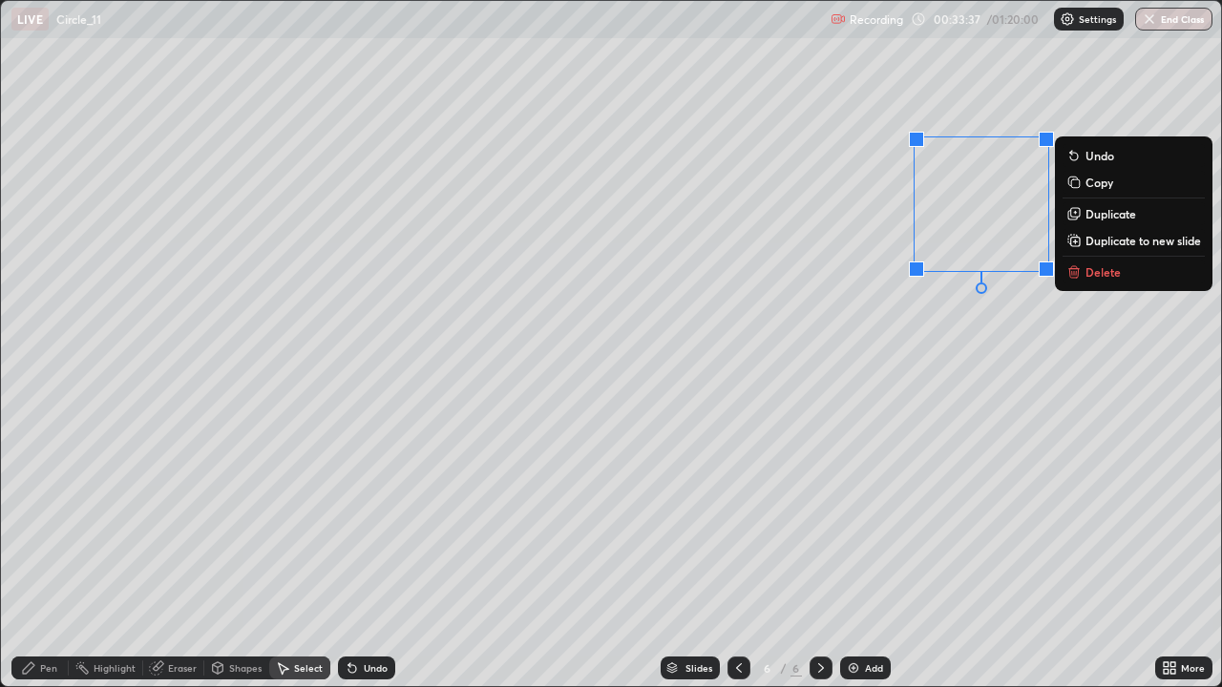
click at [50, 557] on div "Pen" at bounding box center [48, 668] width 17 height 10
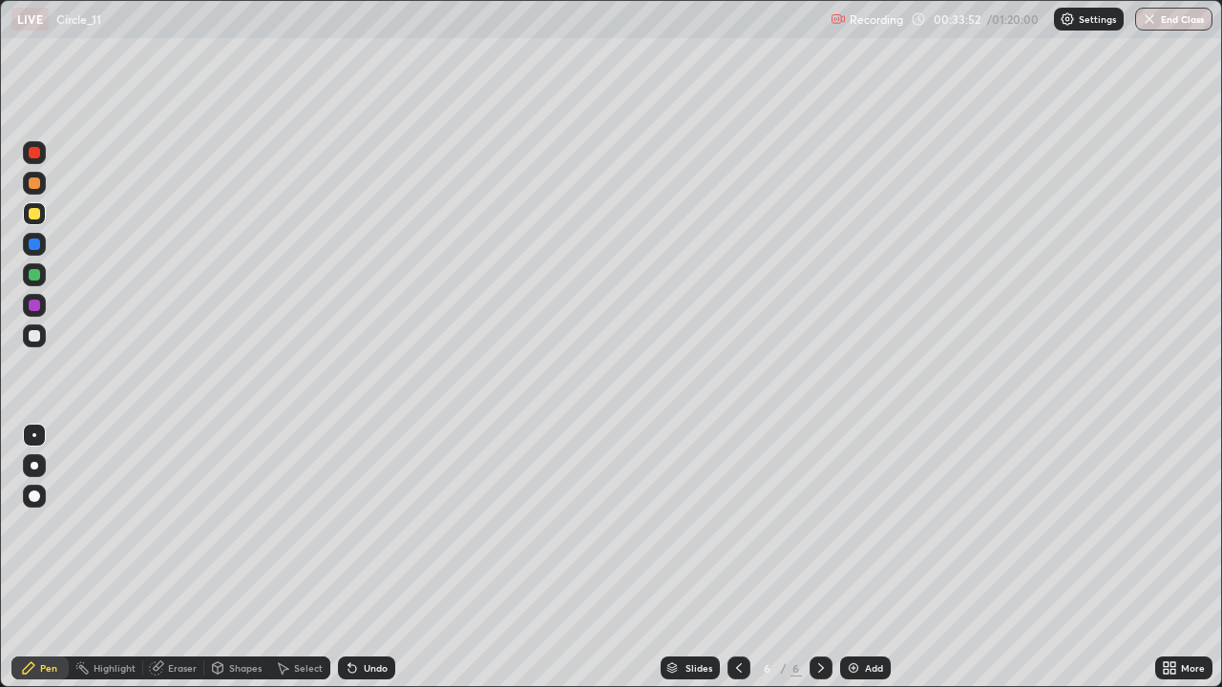
click at [36, 340] on div at bounding box center [34, 335] width 11 height 11
click at [239, 557] on div "Shapes" at bounding box center [245, 668] width 32 height 10
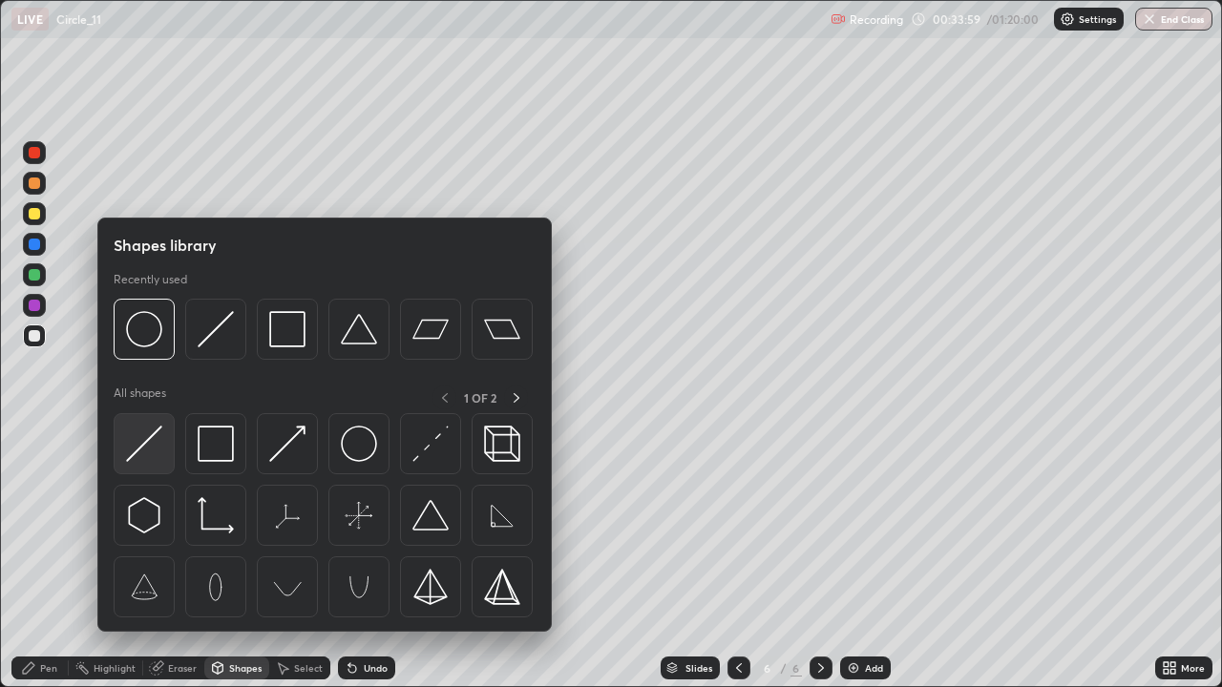
click at [156, 441] on img at bounding box center [144, 444] width 36 height 36
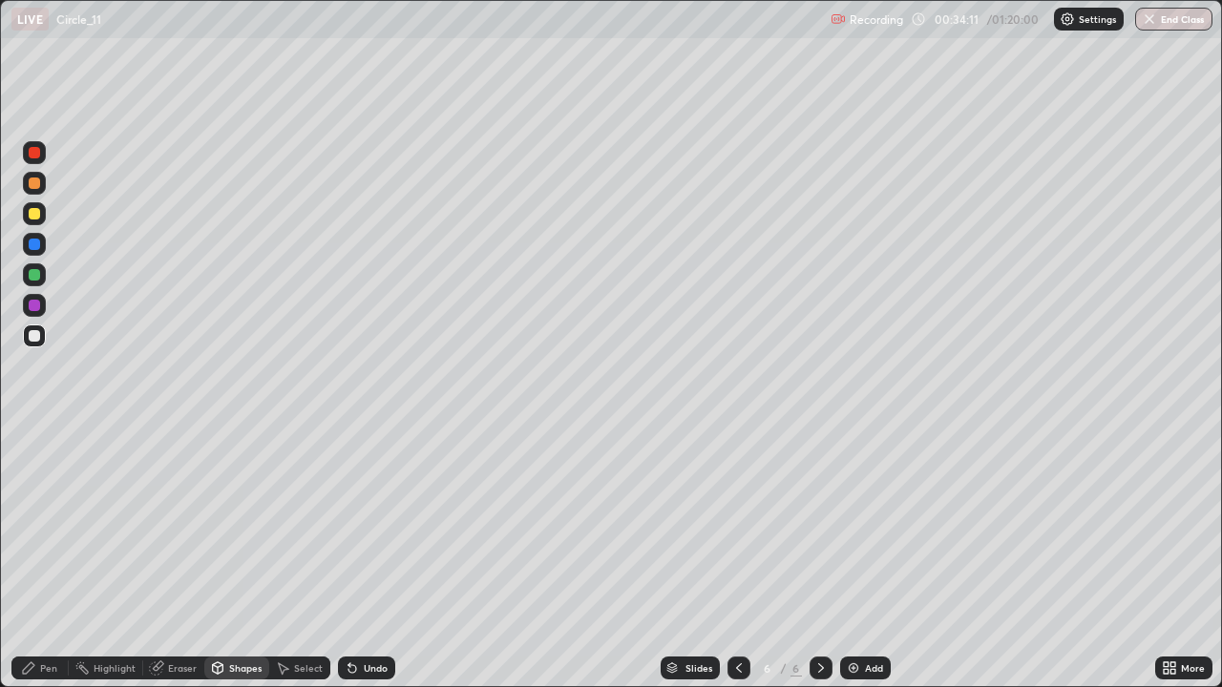
click at [48, 557] on div "Pen" at bounding box center [48, 668] width 17 height 10
click at [353, 557] on icon at bounding box center [352, 669] width 8 height 8
click at [867, 557] on div "Add" at bounding box center [865, 668] width 51 height 23
click at [38, 212] on div at bounding box center [34, 213] width 11 height 11
click at [31, 337] on div at bounding box center [34, 335] width 11 height 11
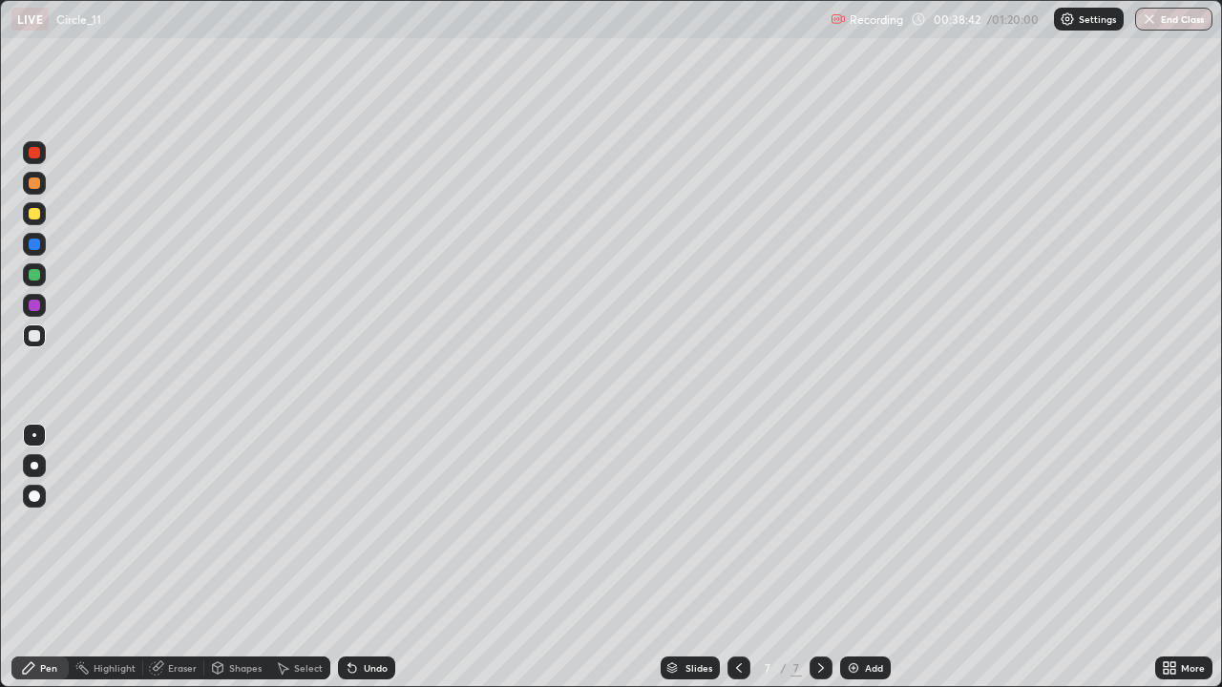
click at [367, 557] on div "Undo" at bounding box center [376, 668] width 24 height 10
click at [373, 557] on div "Undo" at bounding box center [376, 668] width 24 height 10
click at [170, 557] on div "Eraser" at bounding box center [182, 668] width 29 height 10
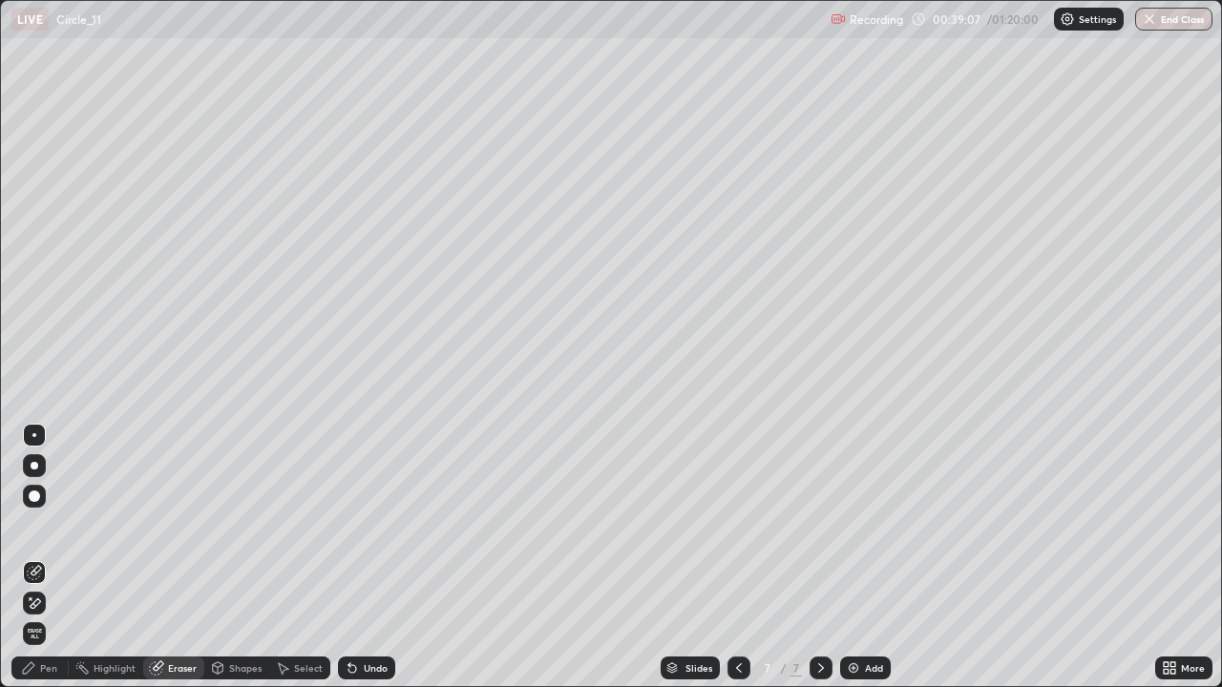
click at [32, 557] on icon at bounding box center [28, 668] width 15 height 15
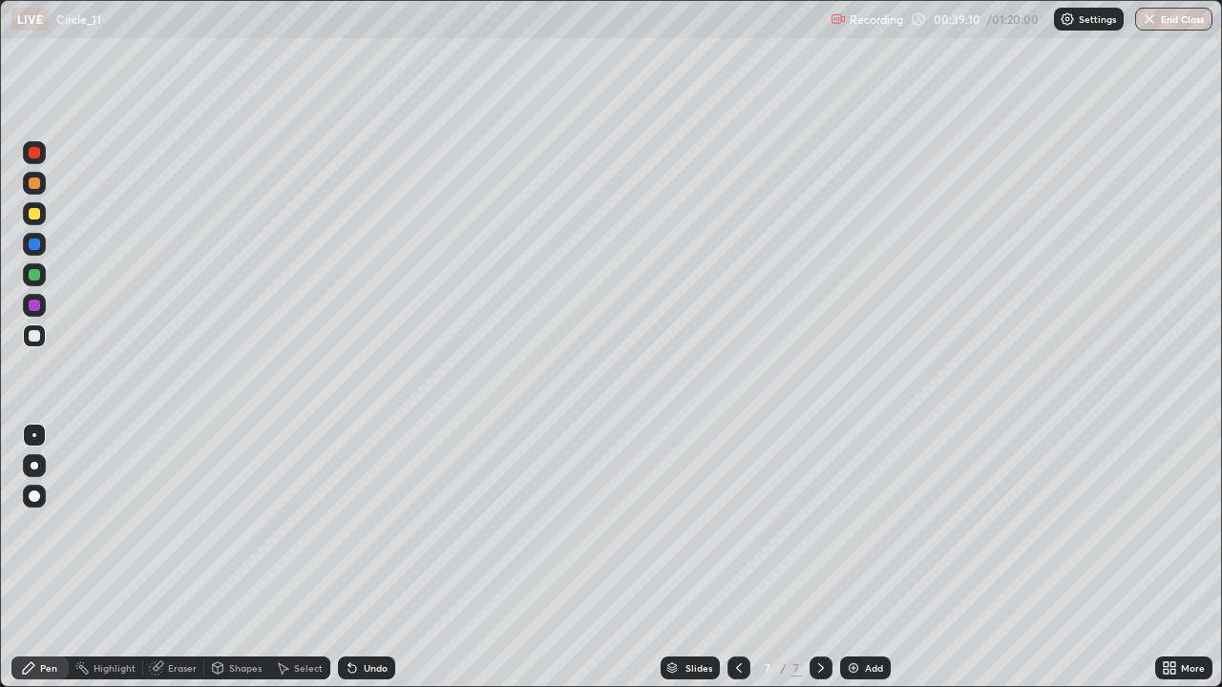
click at [348, 557] on icon at bounding box center [349, 664] width 2 height 2
click at [178, 557] on div "Eraser" at bounding box center [182, 668] width 29 height 10
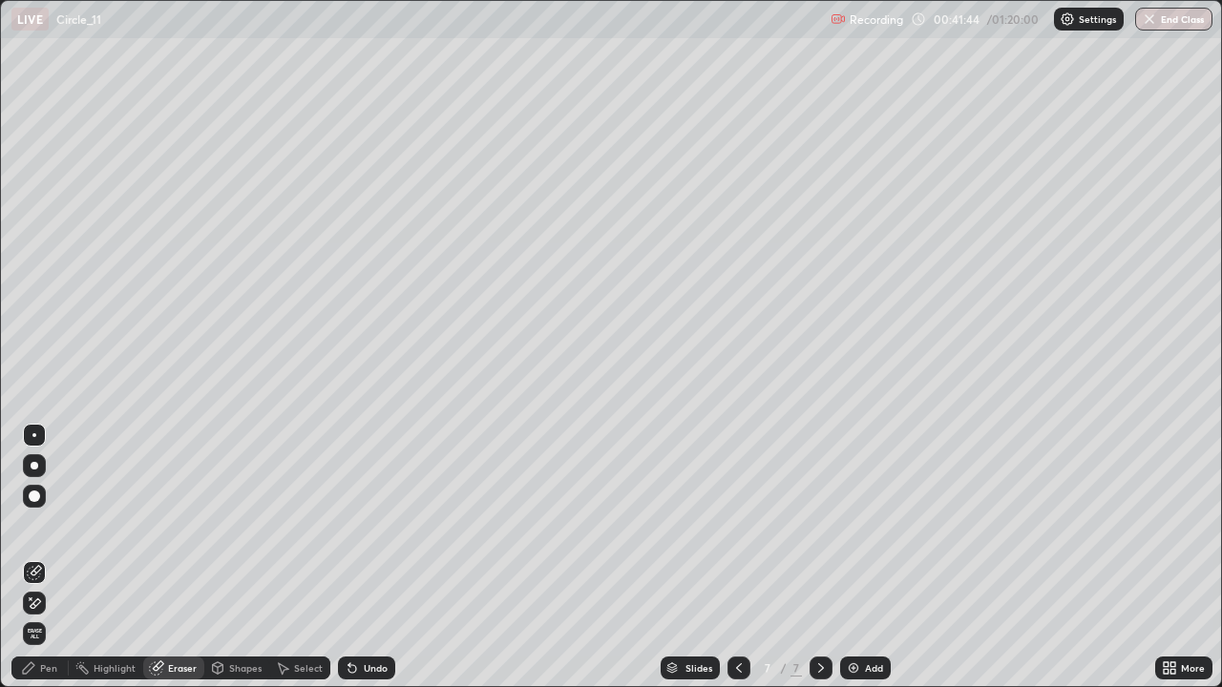
click at [36, 557] on div "Pen" at bounding box center [39, 668] width 57 height 23
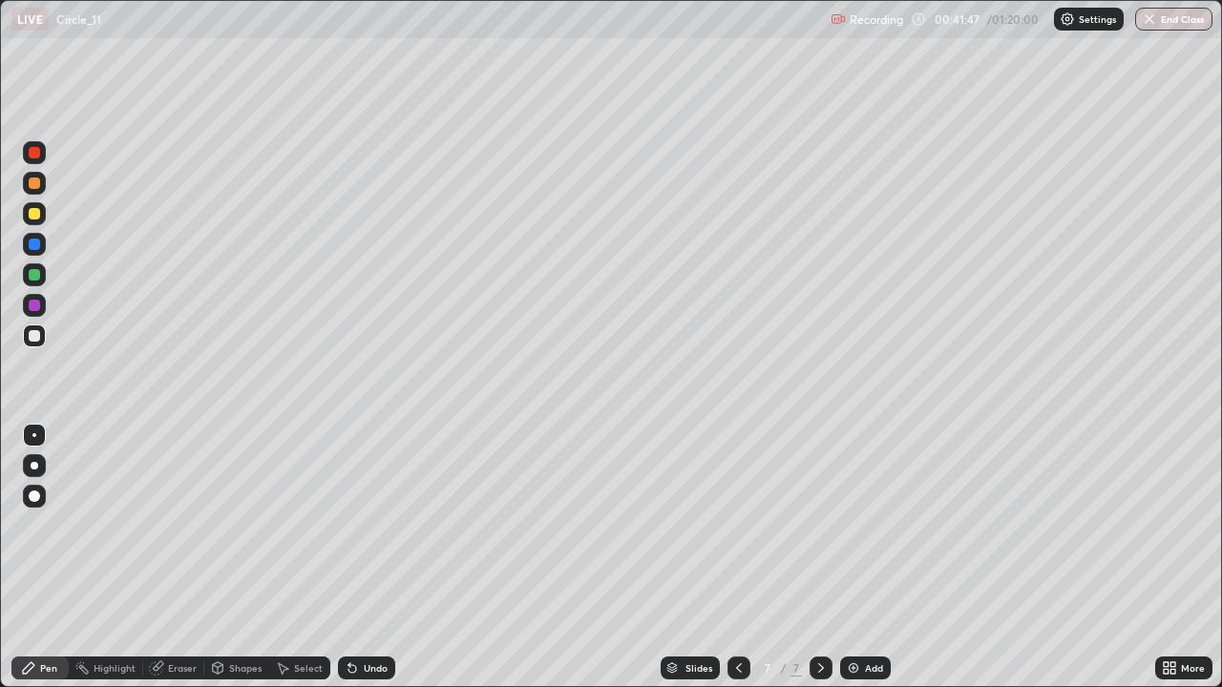
click at [370, 557] on div "Undo" at bounding box center [376, 668] width 24 height 10
click at [364, 557] on div "Undo" at bounding box center [376, 668] width 24 height 10
click at [376, 557] on div "Undo" at bounding box center [366, 668] width 57 height 23
click at [371, 557] on div "Undo" at bounding box center [376, 668] width 24 height 10
click at [36, 272] on div at bounding box center [34, 274] width 11 height 11
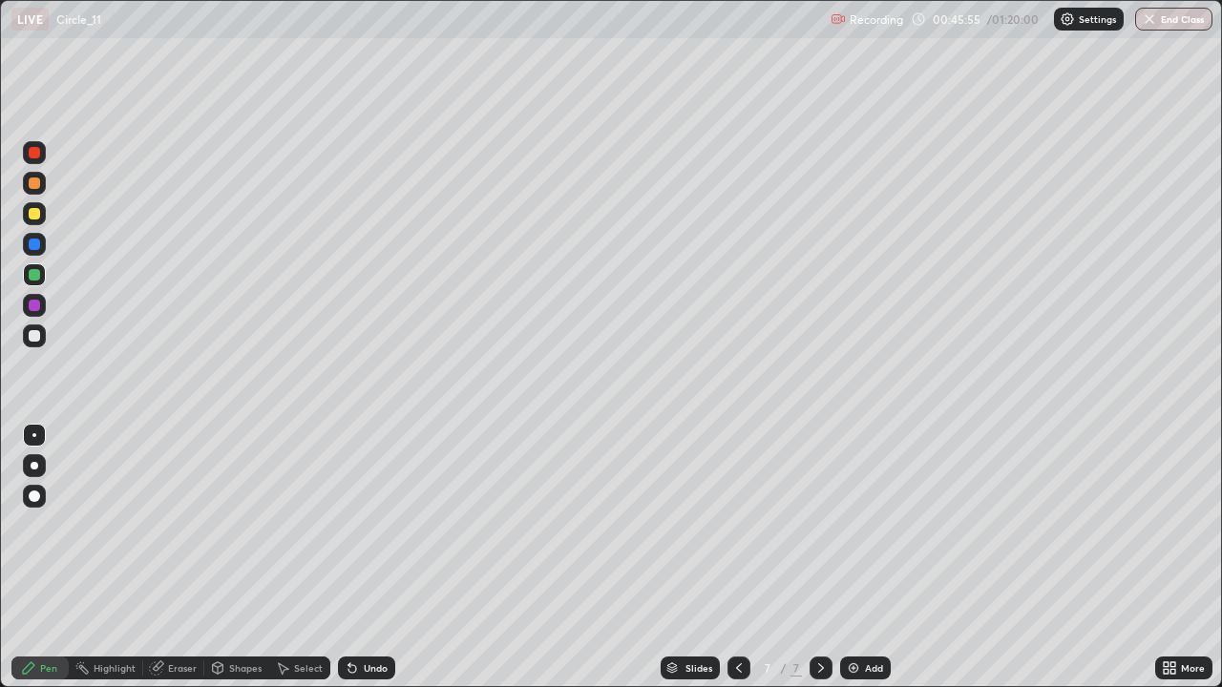
click at [188, 557] on div "Eraser" at bounding box center [182, 668] width 29 height 10
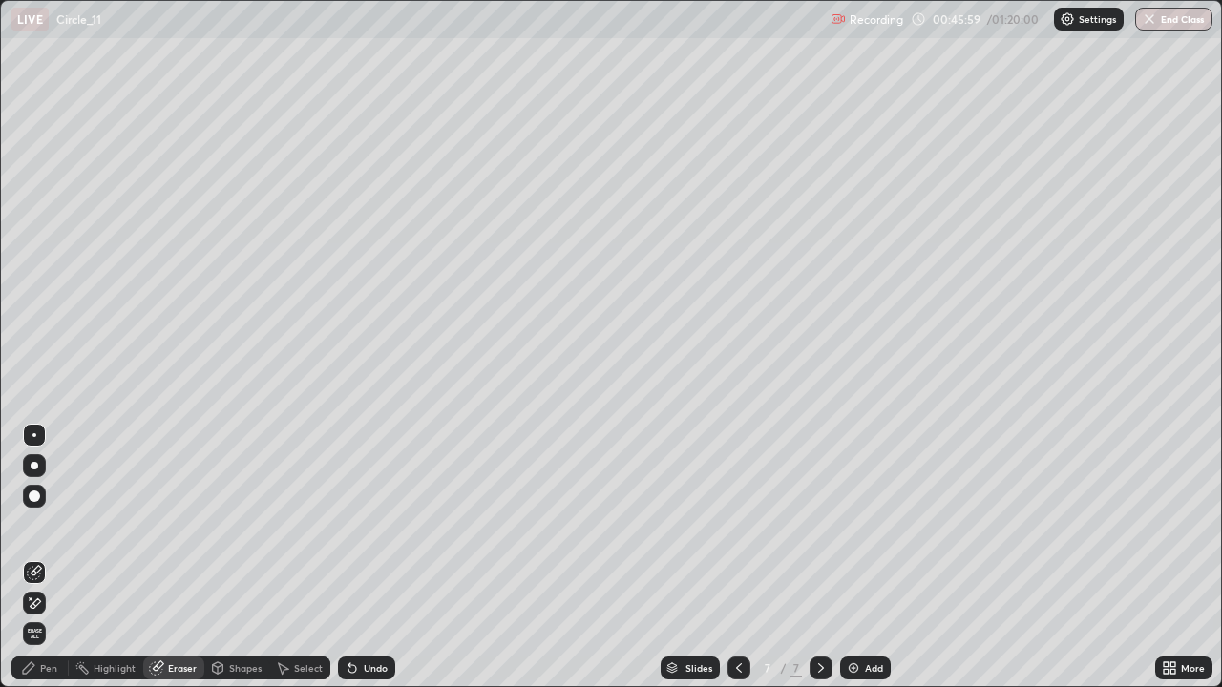
click at [36, 557] on icon at bounding box center [28, 668] width 15 height 15
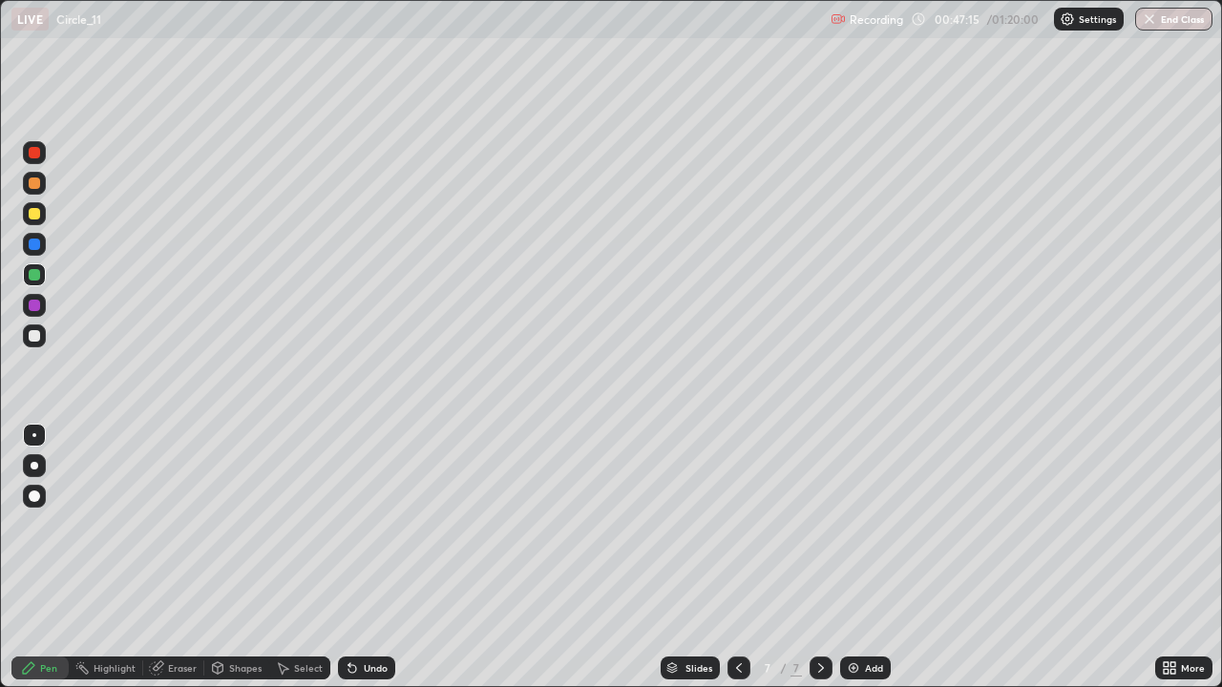
click at [879, 557] on div "Add" at bounding box center [865, 668] width 51 height 23
click at [29, 219] on div at bounding box center [34, 213] width 23 height 23
click at [37, 330] on div at bounding box center [34, 335] width 11 height 11
click at [295, 557] on div "Select" at bounding box center [299, 668] width 61 height 23
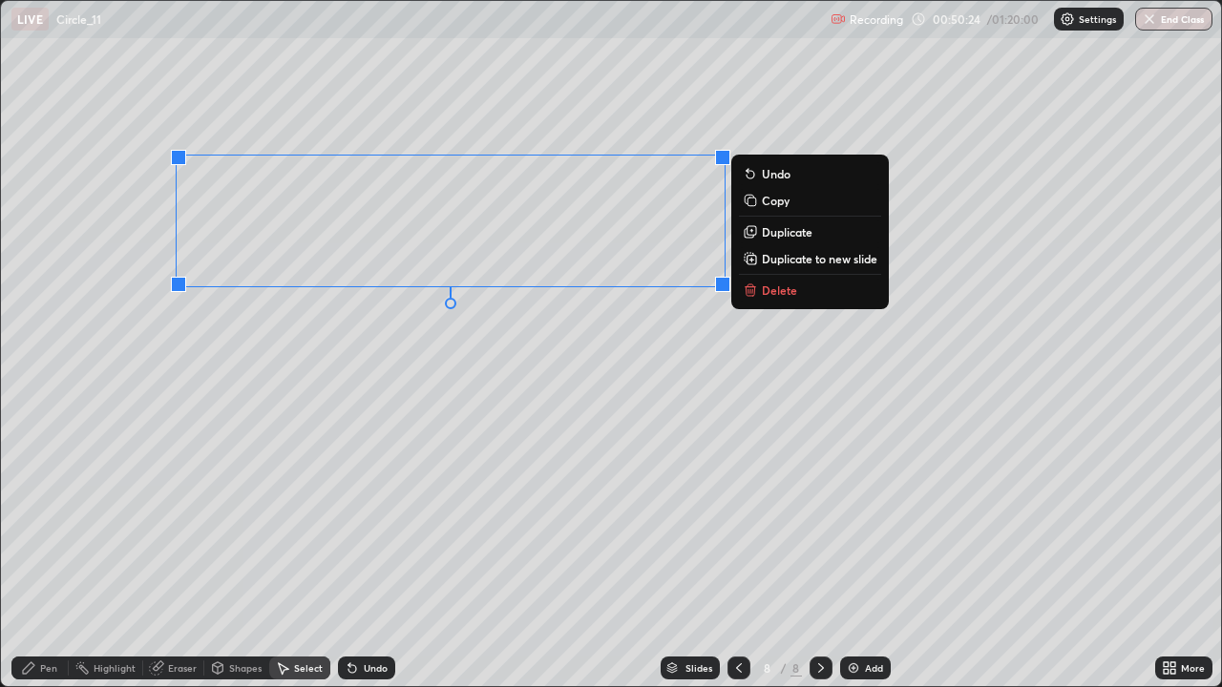
click at [773, 292] on p "Delete" at bounding box center [779, 290] width 35 height 15
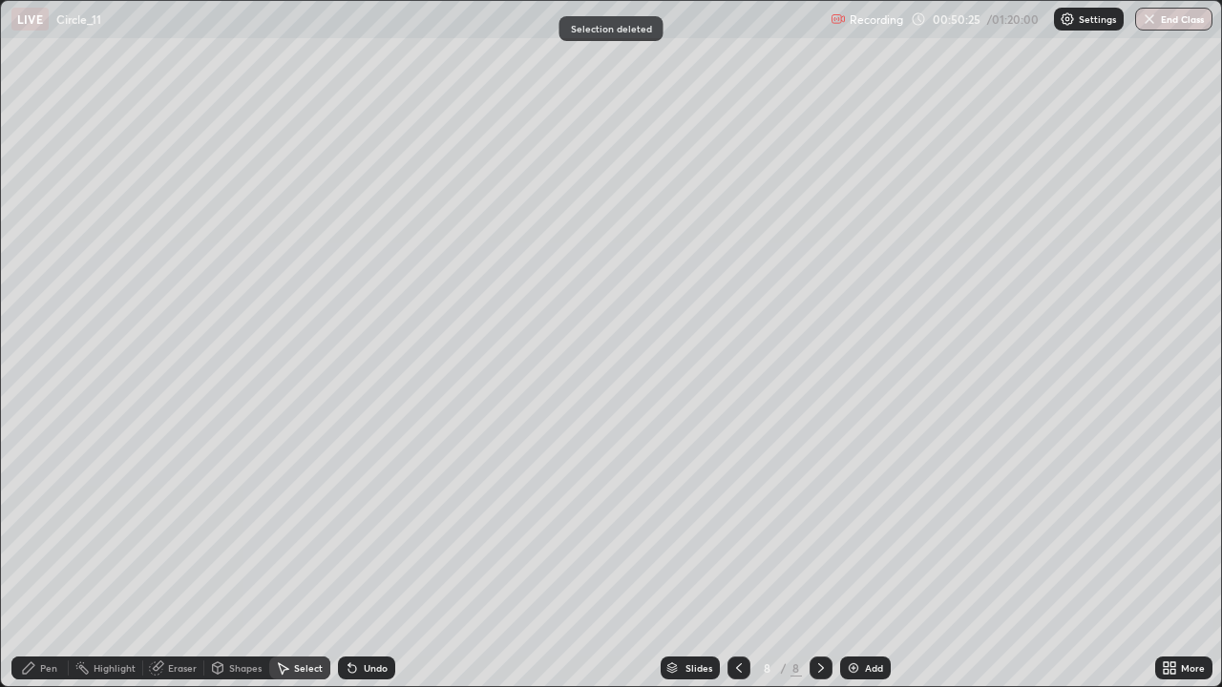
click at [42, 557] on div "Pen" at bounding box center [48, 668] width 17 height 10
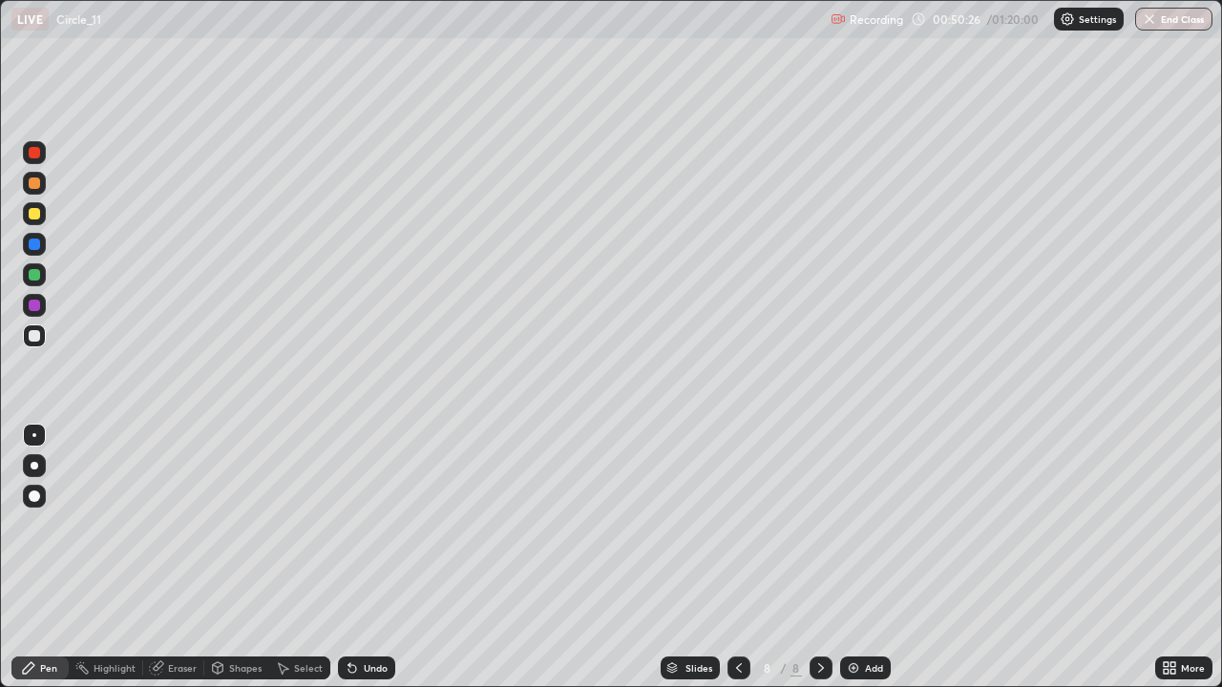
click at [32, 239] on div at bounding box center [34, 244] width 11 height 11
click at [27, 207] on div at bounding box center [34, 213] width 23 height 23
click at [31, 247] on div at bounding box center [34, 244] width 11 height 11
click at [29, 346] on div at bounding box center [34, 336] width 23 height 23
click at [368, 557] on div "Undo" at bounding box center [366, 668] width 57 height 23
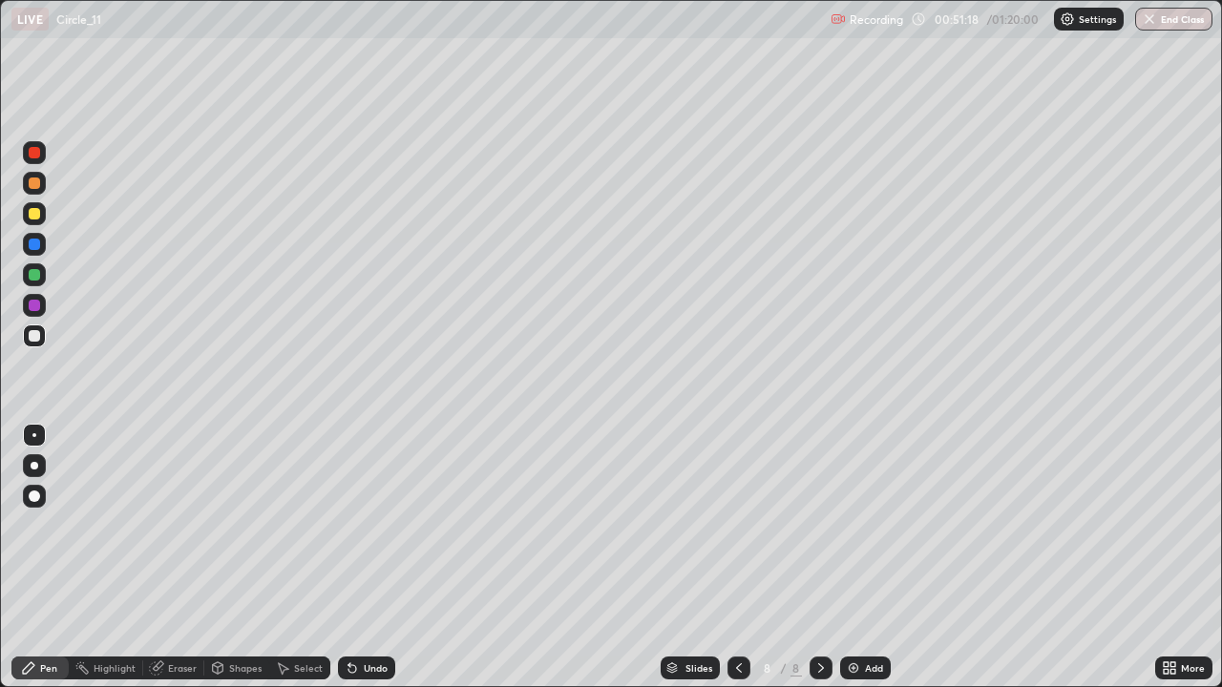
click at [381, 557] on div "Undo" at bounding box center [376, 668] width 24 height 10
click at [372, 557] on div "Undo" at bounding box center [366, 668] width 57 height 23
click at [872, 557] on div "Add" at bounding box center [874, 668] width 18 height 10
click at [32, 209] on div at bounding box center [34, 213] width 11 height 11
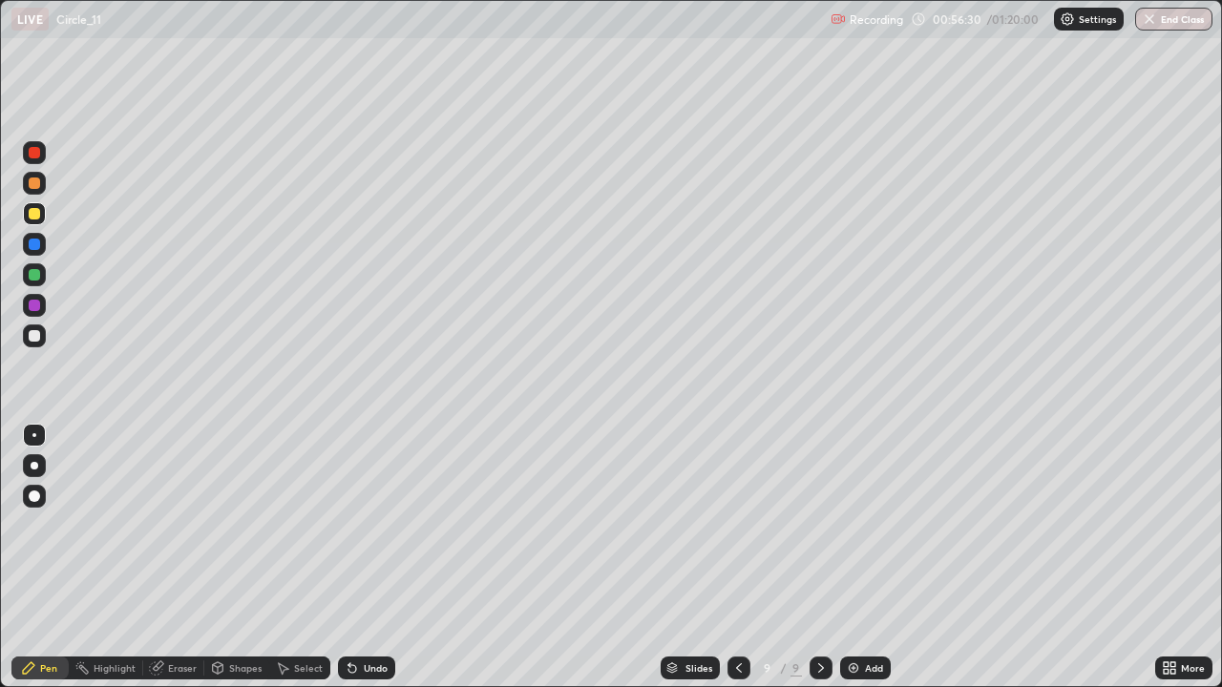
click at [300, 557] on div "Select" at bounding box center [308, 668] width 29 height 10
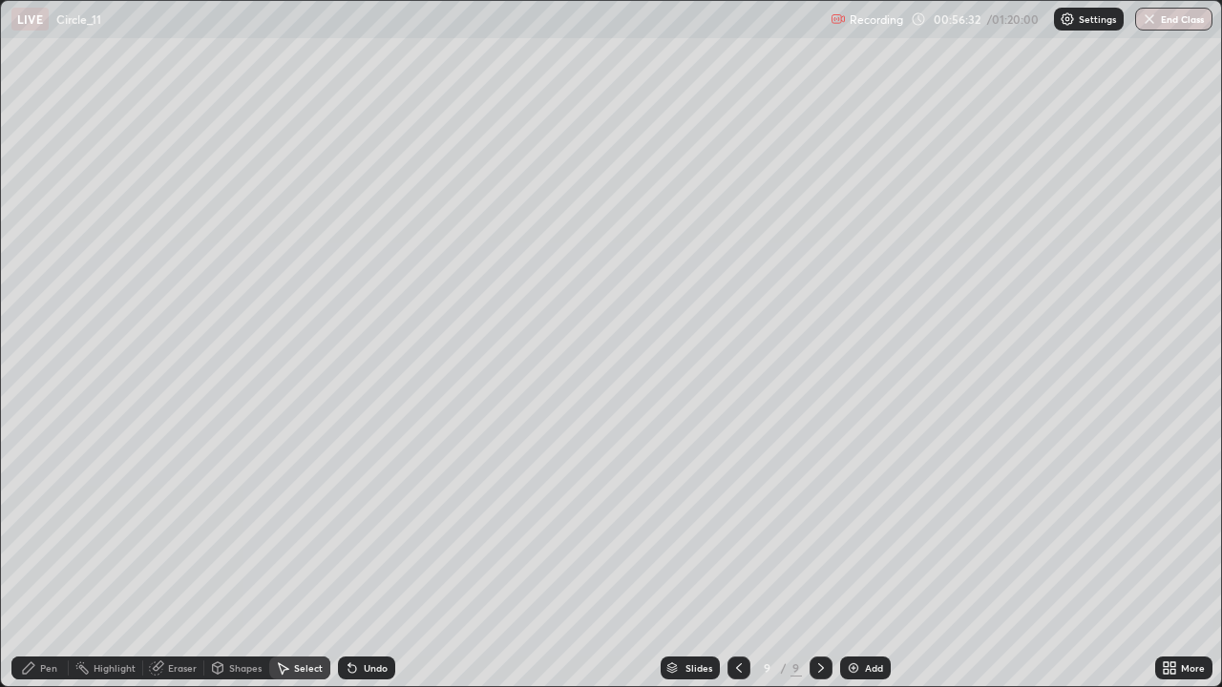
click at [241, 557] on div "Shapes" at bounding box center [245, 668] width 32 height 10
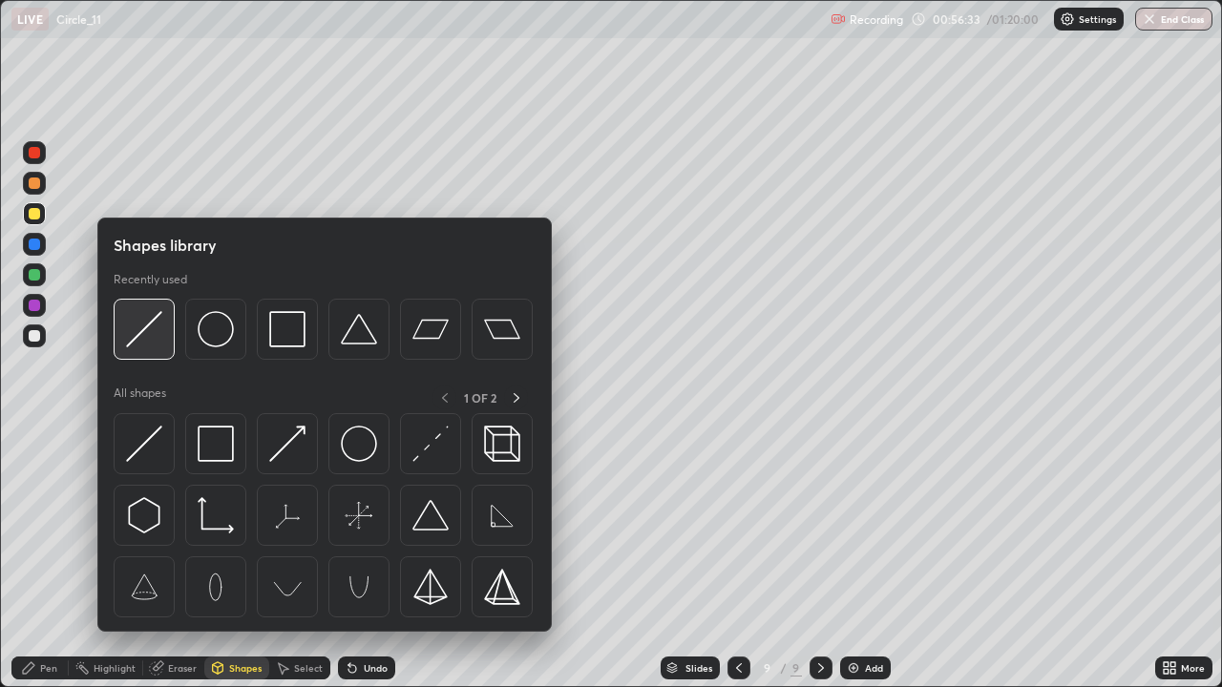
click at [151, 315] on img at bounding box center [144, 329] width 36 height 36
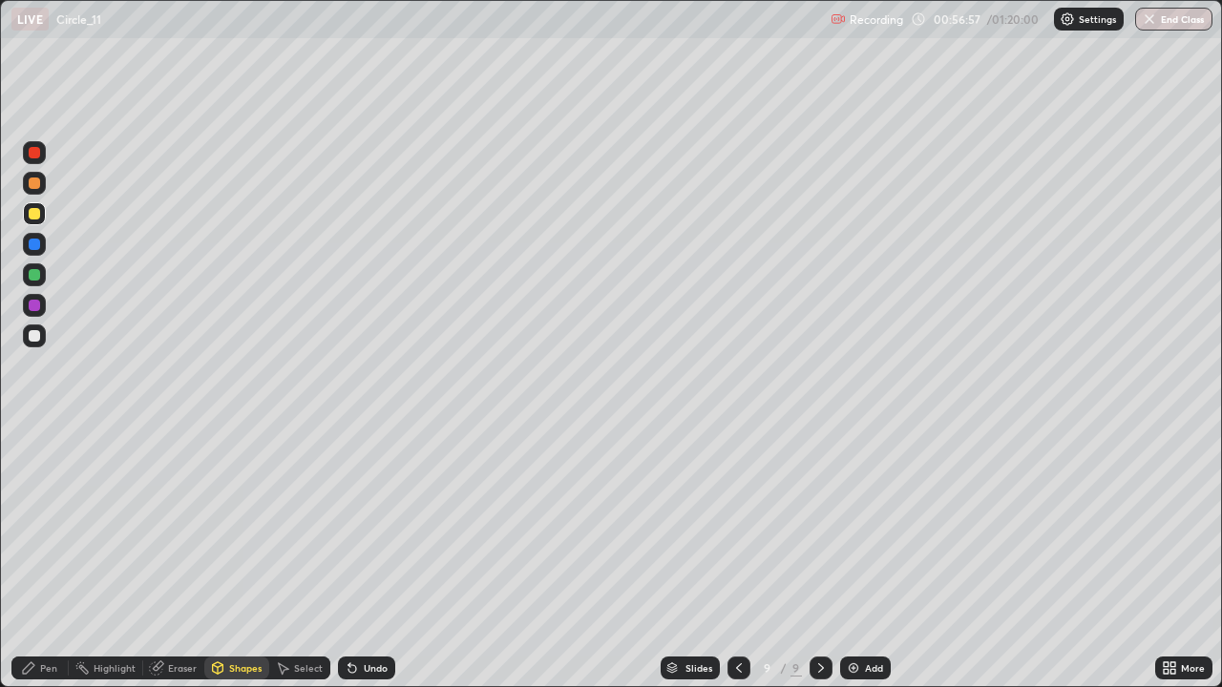
click at [237, 557] on div "Shapes" at bounding box center [245, 668] width 32 height 10
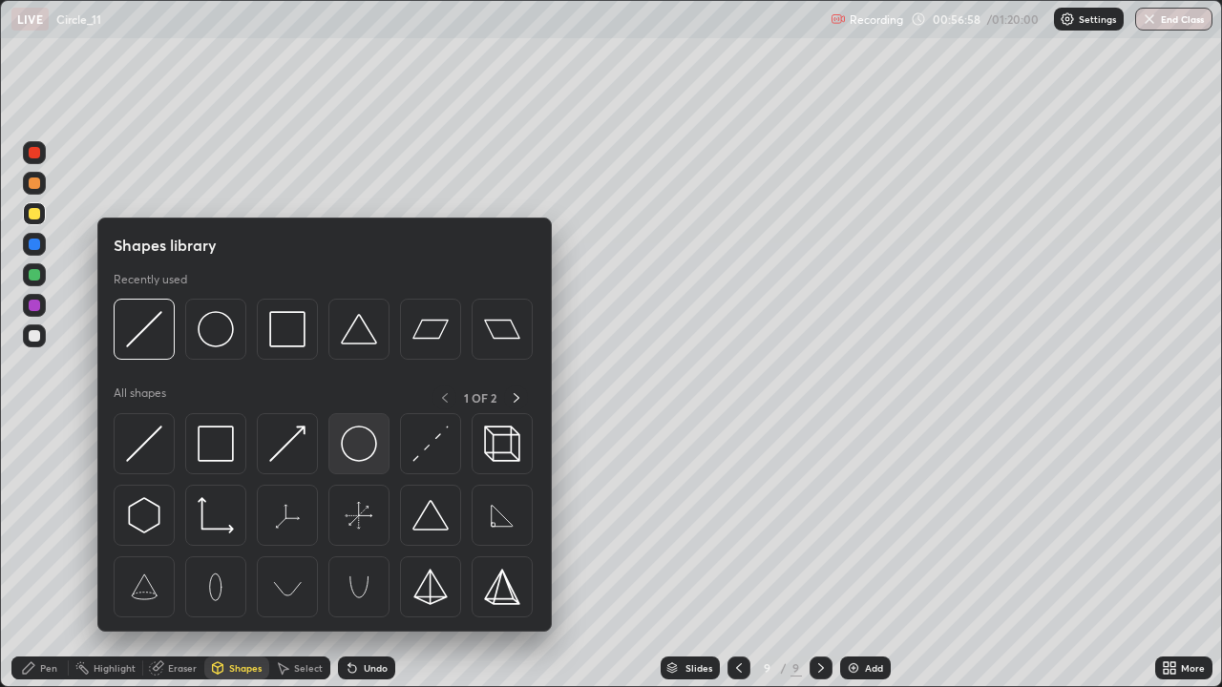
click at [355, 445] on img at bounding box center [359, 444] width 36 height 36
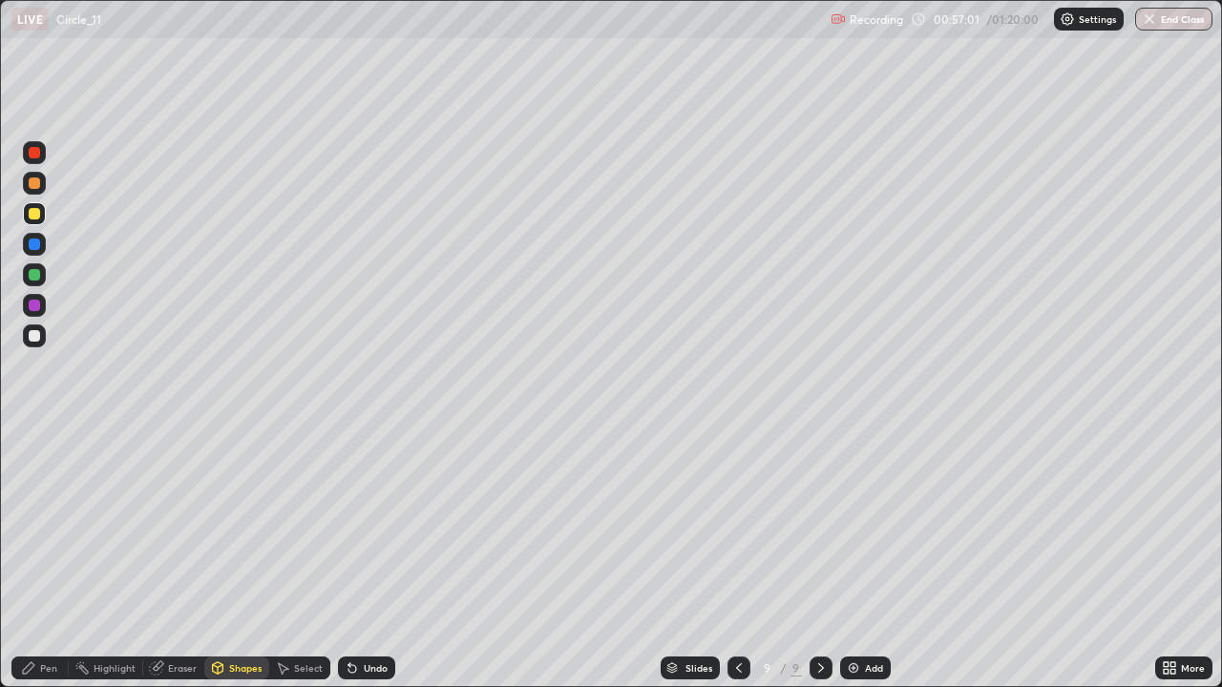
click at [290, 557] on div "Select" at bounding box center [299, 668] width 61 height 23
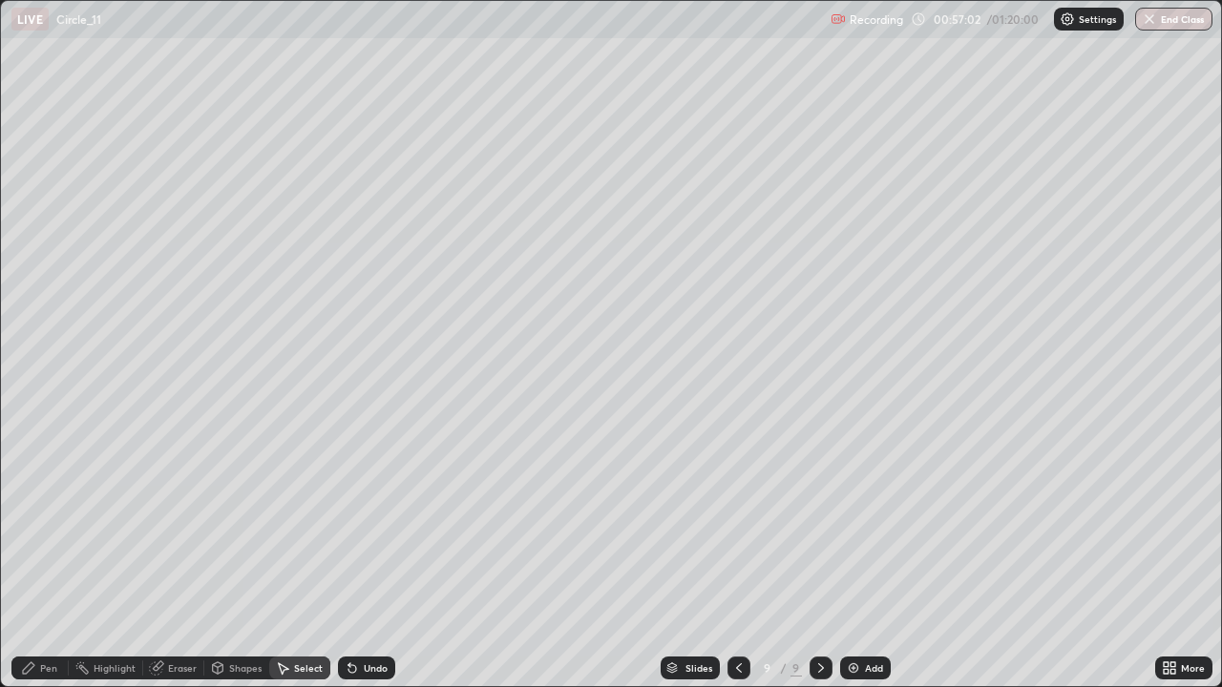
click at [310, 557] on div "Select" at bounding box center [299, 668] width 61 height 23
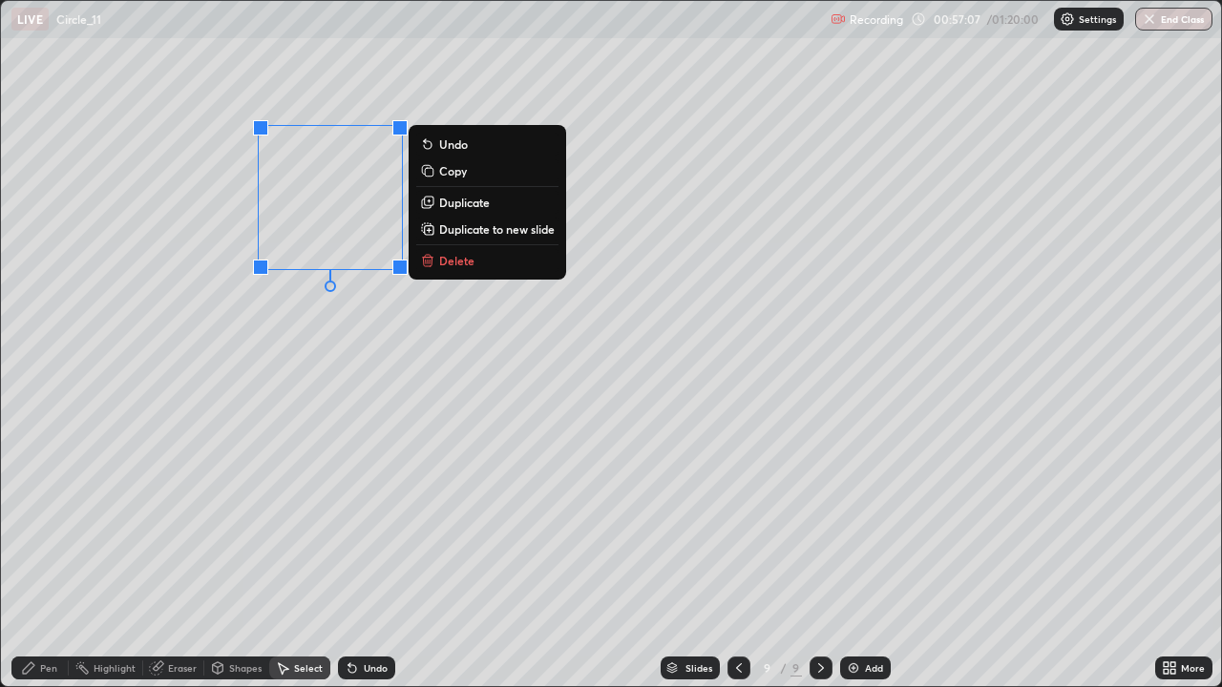
click at [50, 557] on div "Pen" at bounding box center [48, 668] width 17 height 10
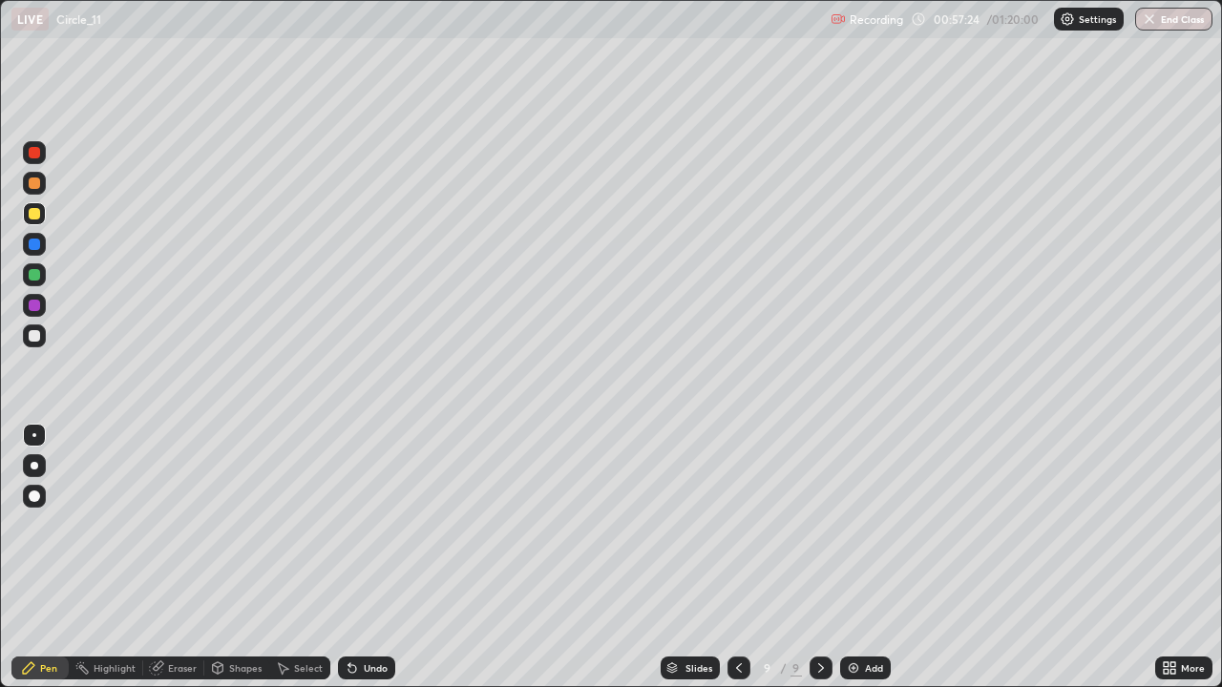
click at [241, 557] on div "Shapes" at bounding box center [245, 668] width 32 height 10
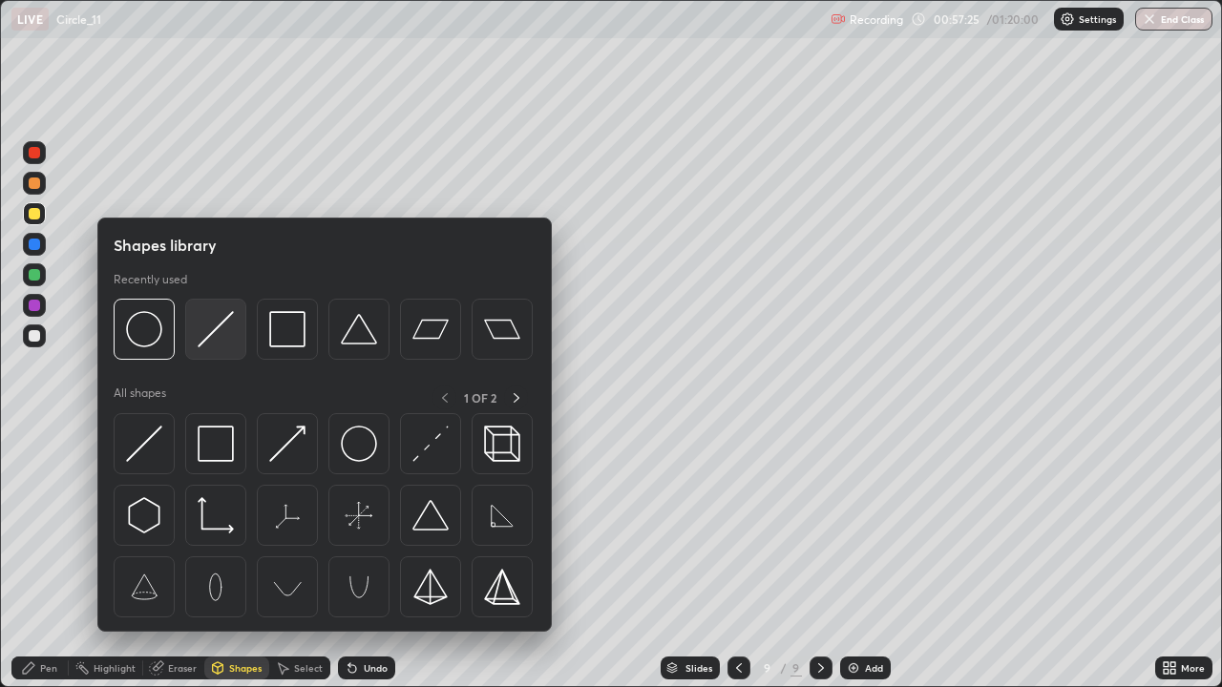
click at [207, 338] on img at bounding box center [216, 329] width 36 height 36
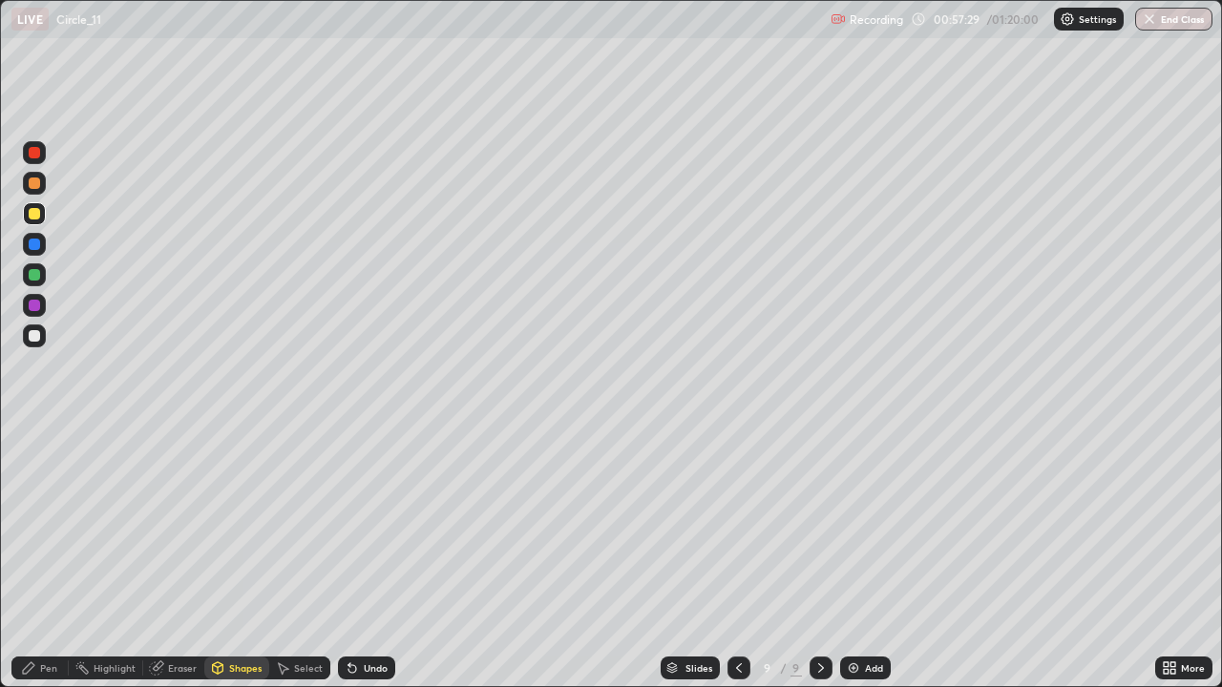
click at [37, 557] on div "Pen" at bounding box center [39, 668] width 57 height 23
click at [374, 557] on div "Undo" at bounding box center [376, 668] width 24 height 10
click at [367, 557] on div "Undo" at bounding box center [376, 668] width 24 height 10
click at [188, 557] on div "Eraser" at bounding box center [182, 668] width 29 height 10
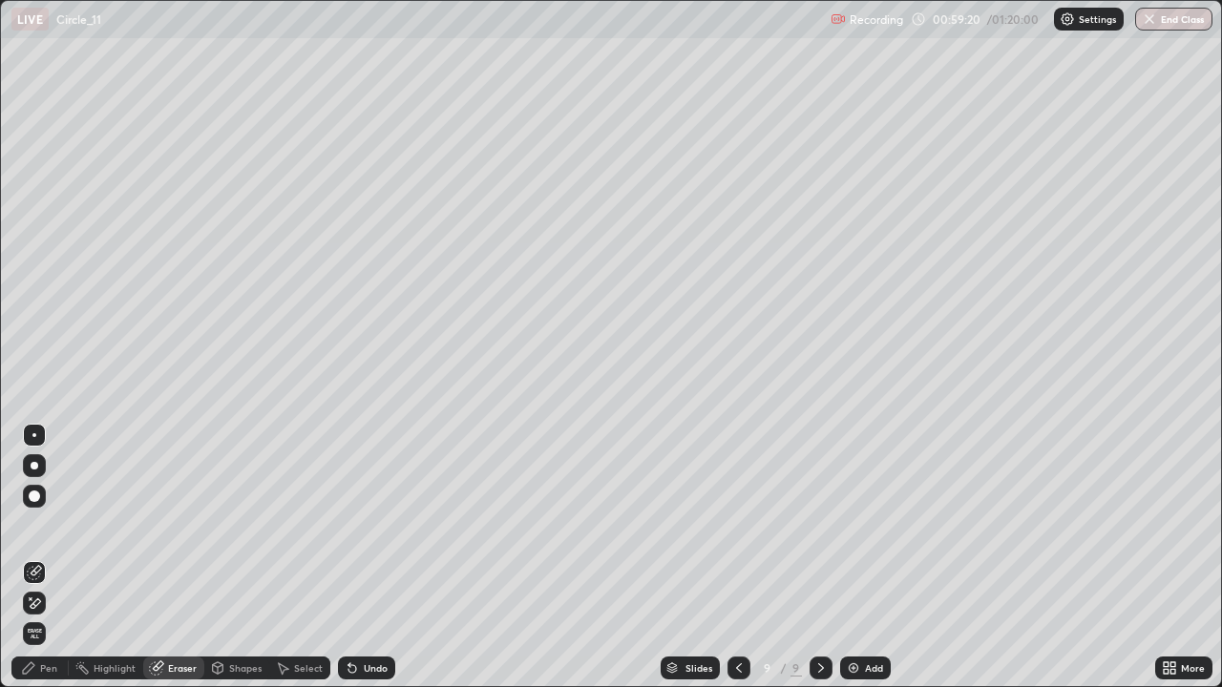
click at [50, 557] on div "Pen" at bounding box center [48, 668] width 17 height 10
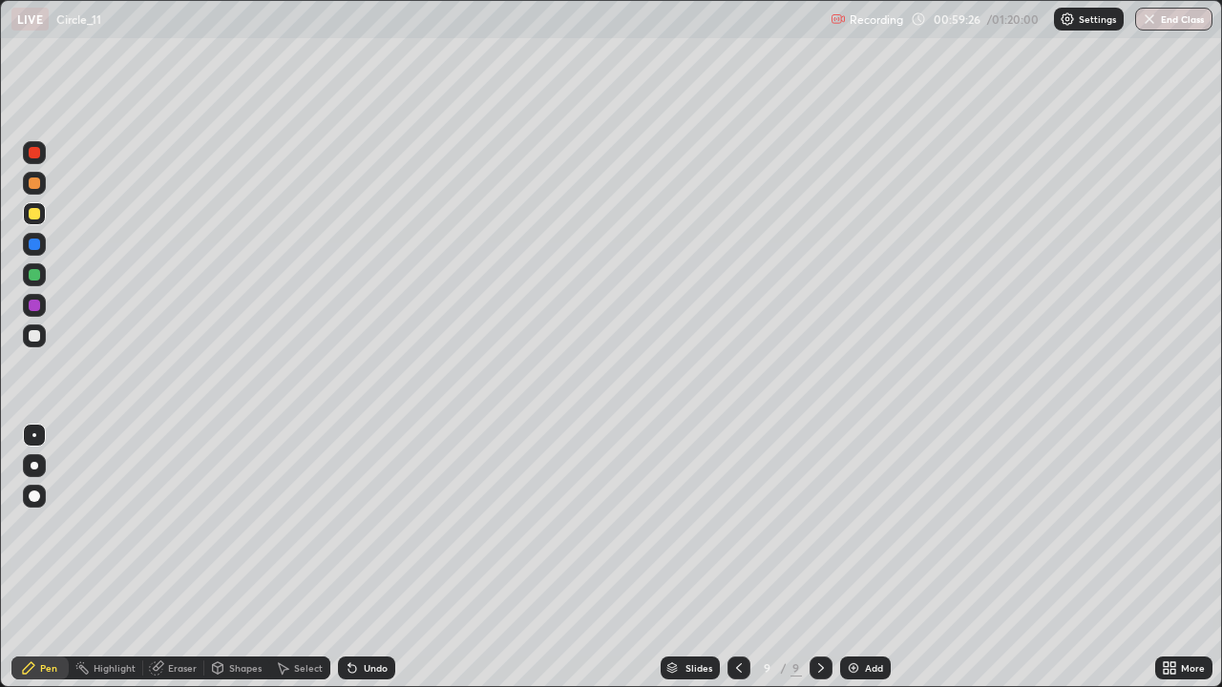
click at [174, 557] on div "Eraser" at bounding box center [182, 668] width 29 height 10
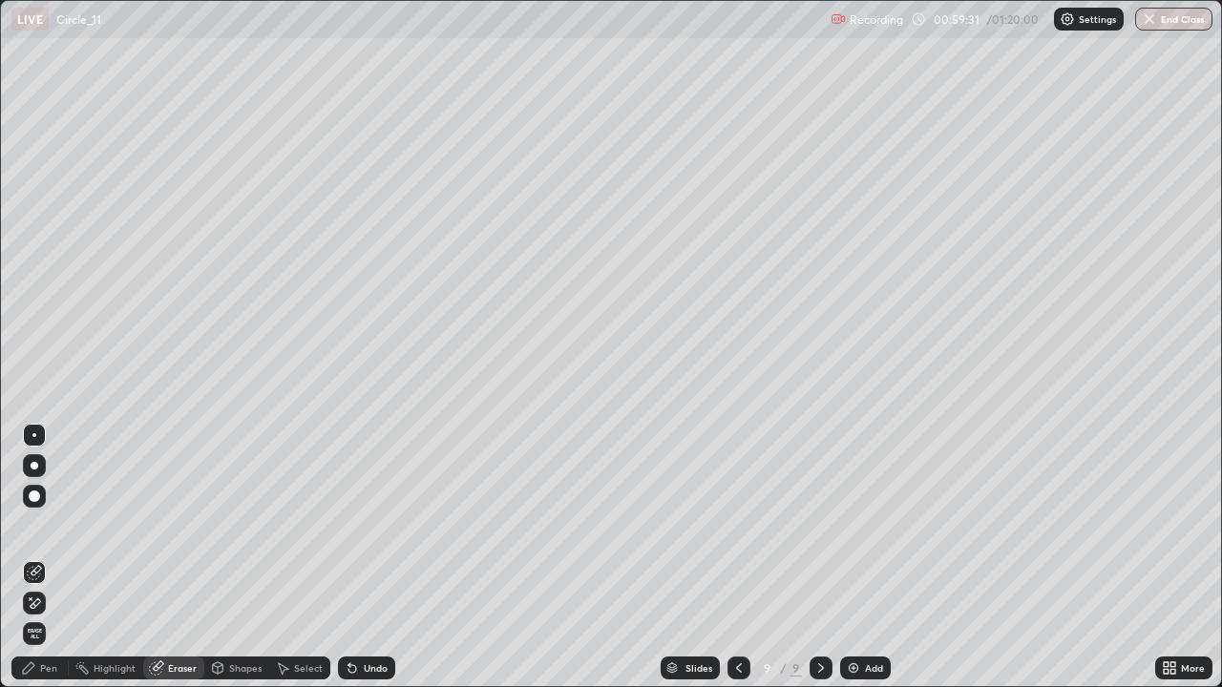
click at [54, 557] on div "Pen" at bounding box center [48, 668] width 17 height 10
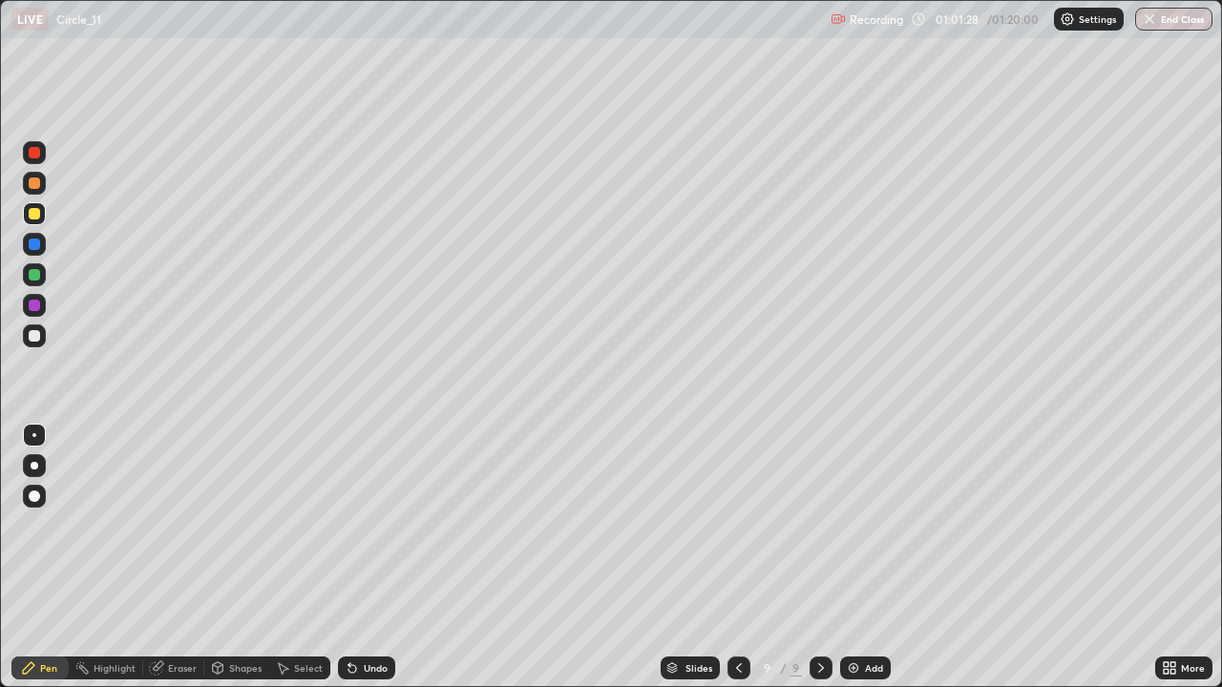
click at [871, 557] on div "Add" at bounding box center [865, 668] width 51 height 23
click at [33, 339] on div at bounding box center [34, 335] width 11 height 11
click at [173, 557] on div "Eraser" at bounding box center [182, 668] width 29 height 10
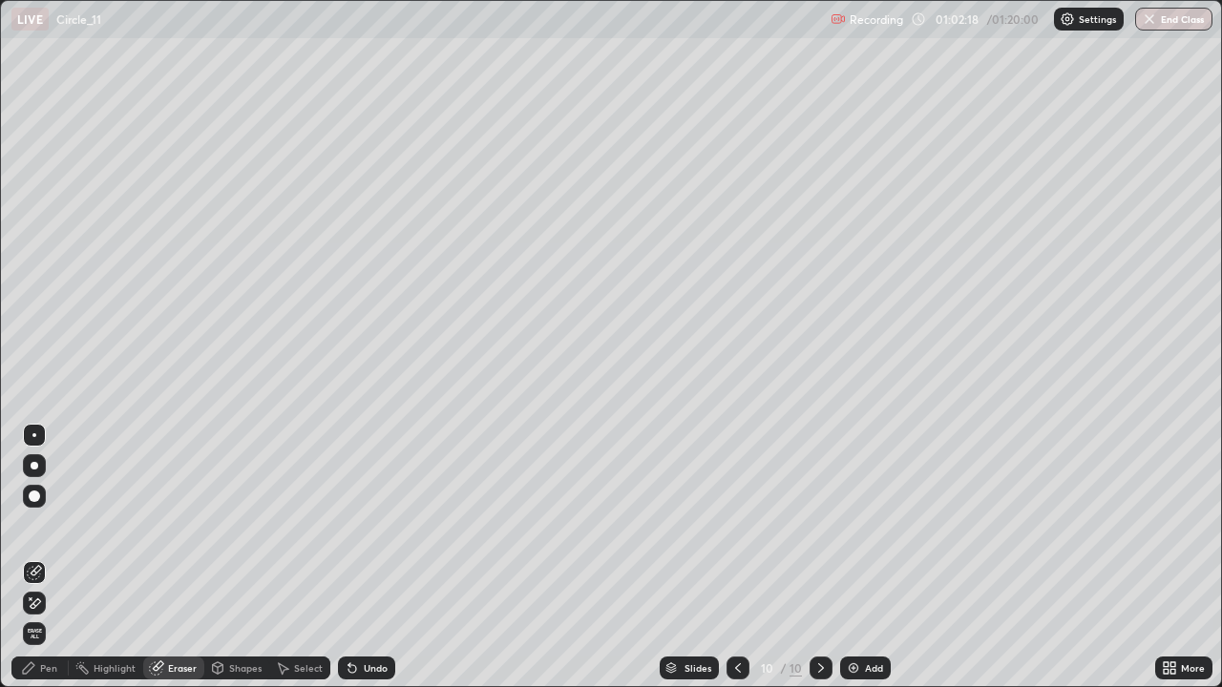
click at [38, 557] on div "Pen" at bounding box center [39, 668] width 57 height 23
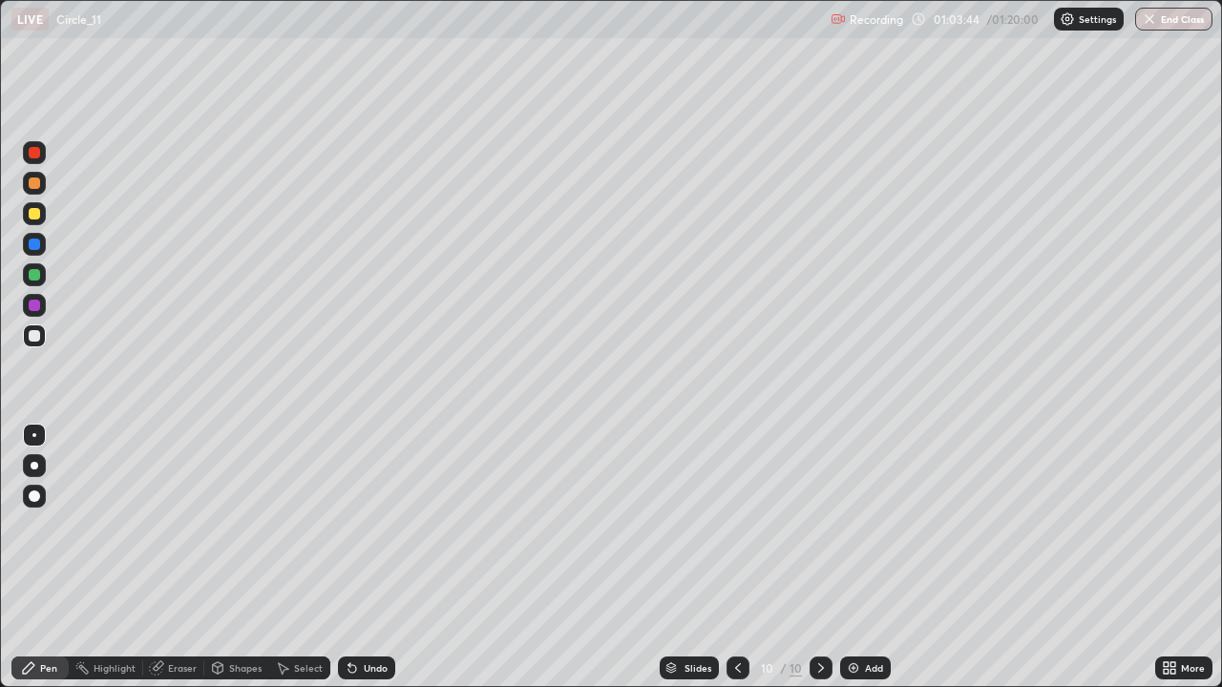
click at [187, 557] on div "Eraser" at bounding box center [182, 668] width 29 height 10
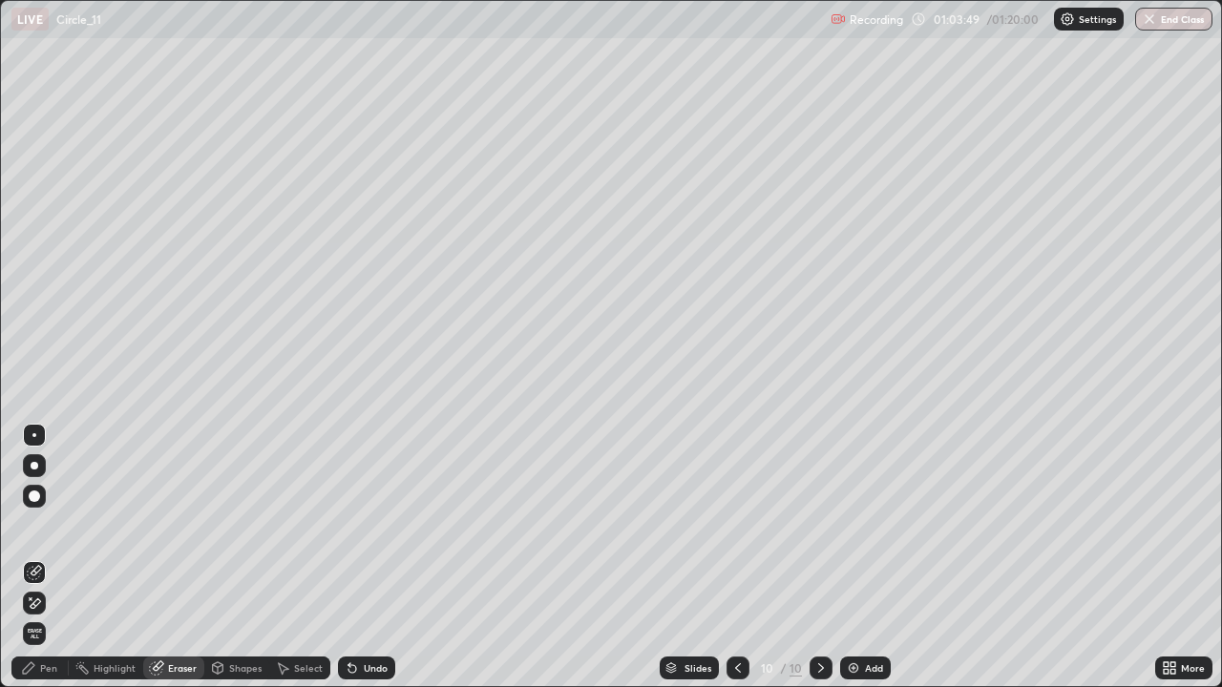
click at [31, 557] on icon at bounding box center [28, 667] width 11 height 11
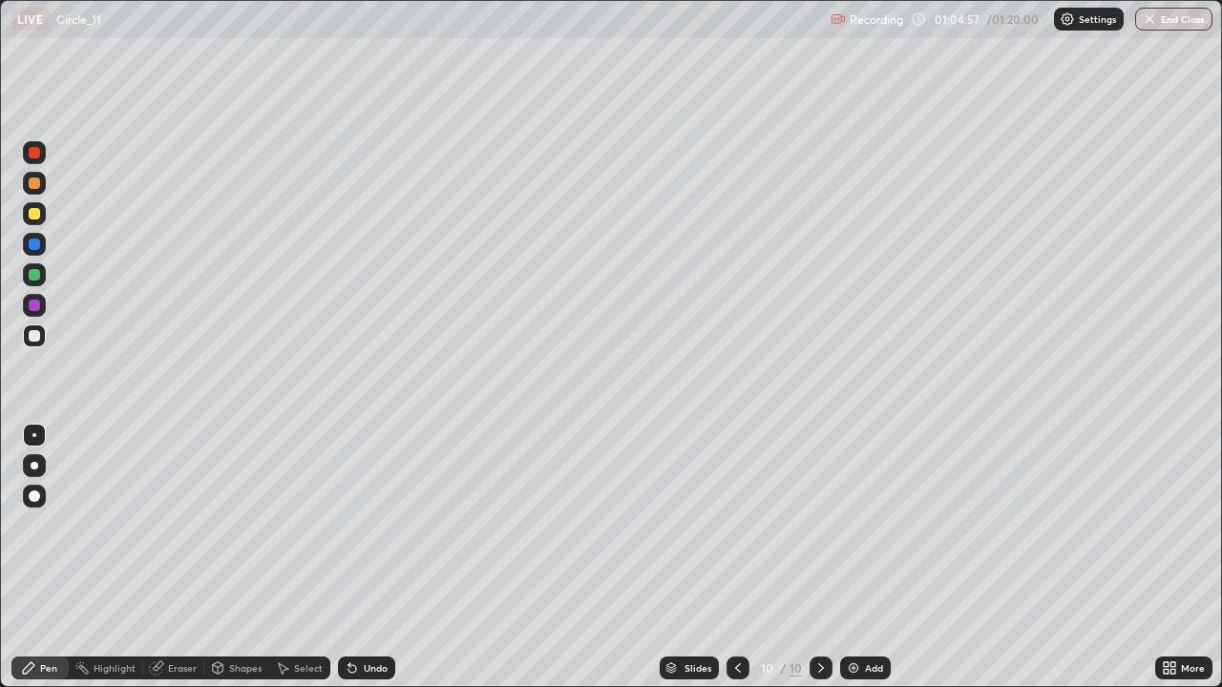
click at [36, 244] on div at bounding box center [34, 244] width 11 height 11
click at [39, 332] on div at bounding box center [34, 335] width 11 height 11
click at [34, 276] on div at bounding box center [34, 274] width 11 height 11
click at [35, 214] on div at bounding box center [34, 213] width 11 height 11
click at [25, 325] on div at bounding box center [34, 336] width 23 height 31
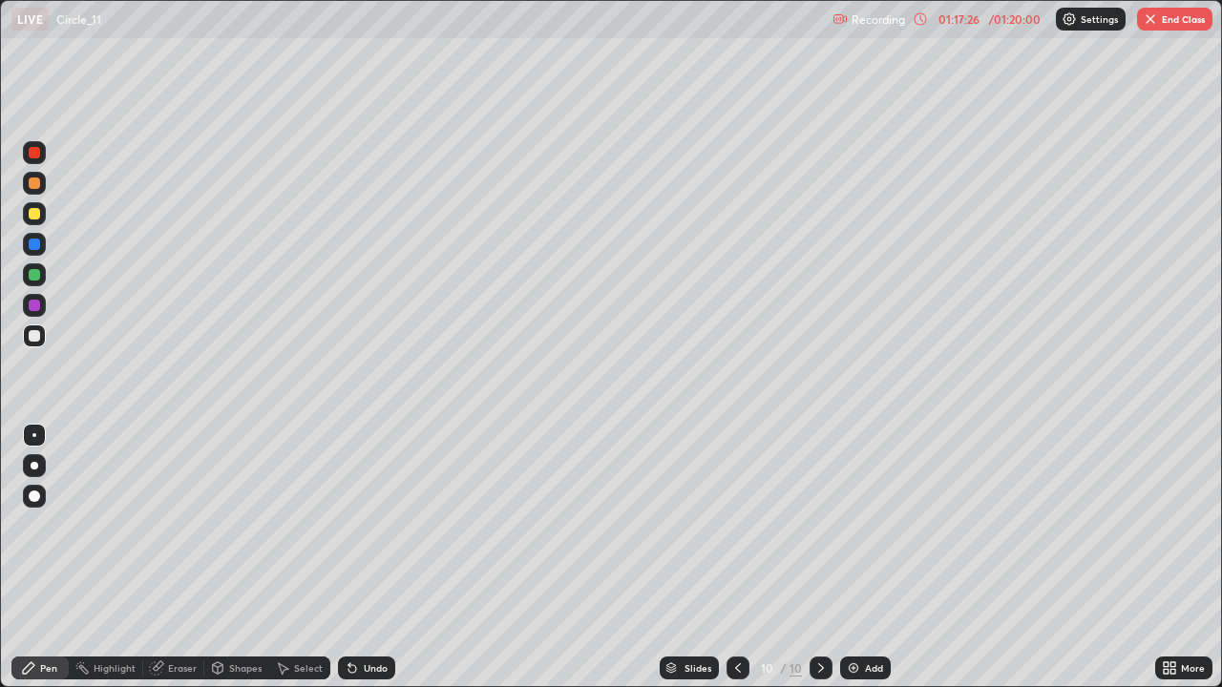
click at [376, 557] on div "Undo" at bounding box center [376, 668] width 24 height 10
click at [367, 557] on div "Undo" at bounding box center [376, 668] width 24 height 10
click at [368, 557] on div "Undo" at bounding box center [366, 668] width 57 height 23
click at [367, 557] on div "Undo" at bounding box center [366, 668] width 57 height 23
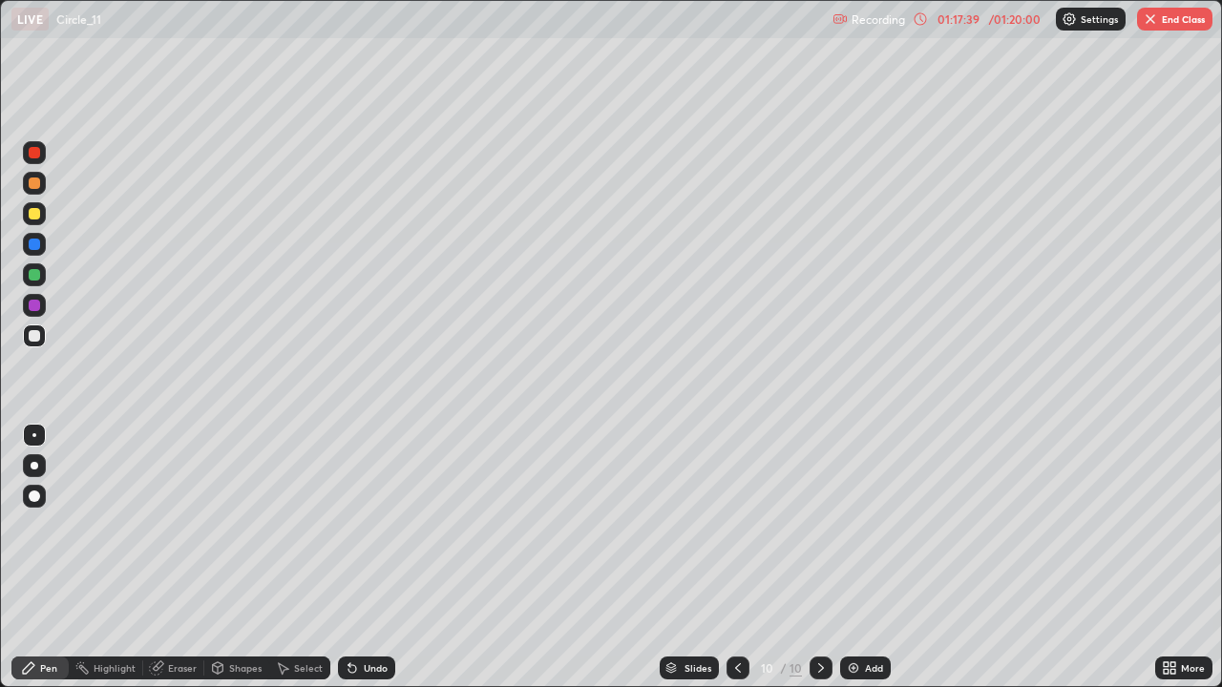
click at [369, 557] on div "Undo" at bounding box center [376, 668] width 24 height 10
click at [368, 557] on div "Undo" at bounding box center [376, 668] width 24 height 10
click at [370, 557] on div "Undo" at bounding box center [376, 668] width 24 height 10
click at [373, 557] on div "Undo" at bounding box center [366, 668] width 57 height 23
click at [1174, 17] on button "End Class" at bounding box center [1174, 19] width 75 height 23
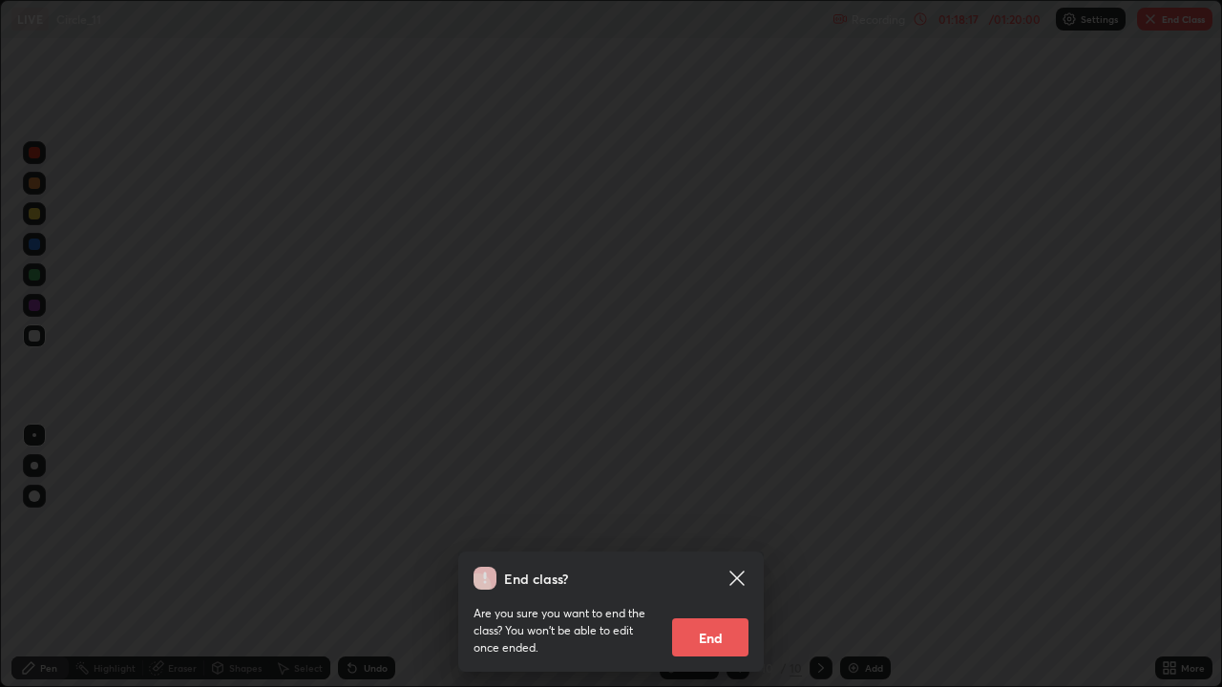
click at [717, 557] on button "End" at bounding box center [710, 638] width 76 height 38
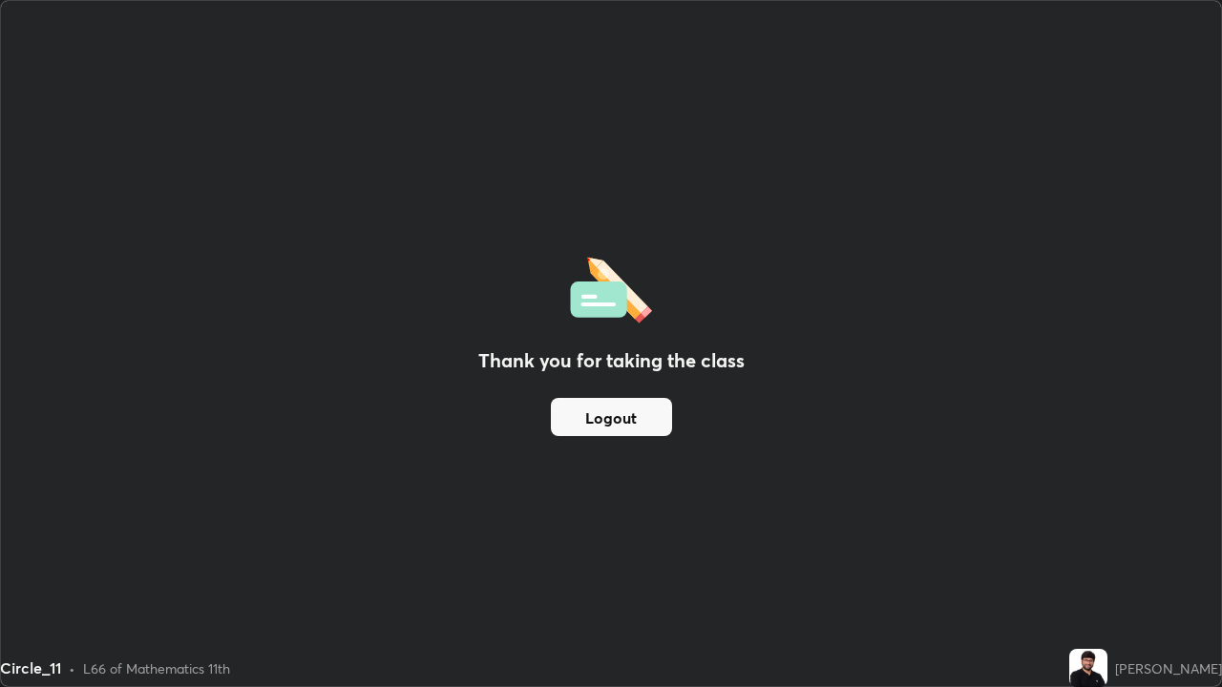
click at [609, 420] on button "Logout" at bounding box center [611, 417] width 121 height 38
click at [598, 421] on button "Logout" at bounding box center [611, 417] width 121 height 38
